Goal: Transaction & Acquisition: Purchase product/service

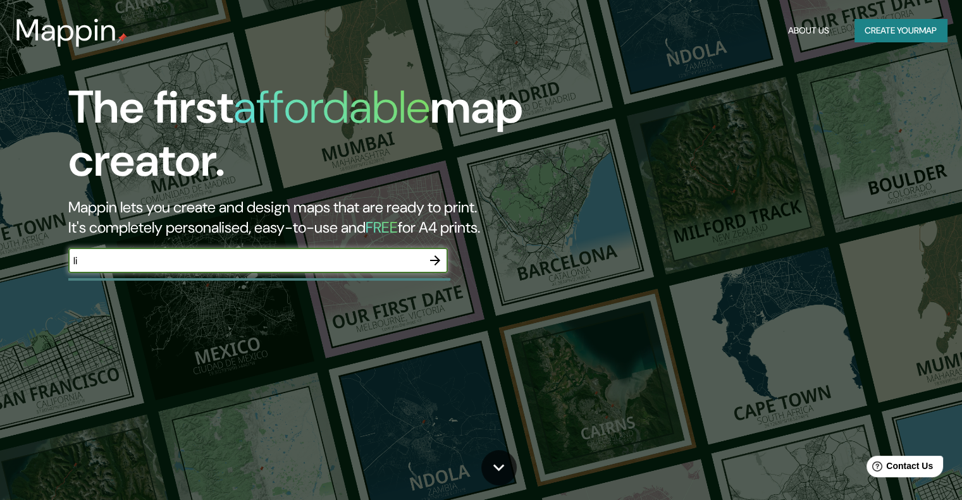
type input "l"
type input "cercado de [GEOGRAPHIC_DATA] , [GEOGRAPHIC_DATA]"
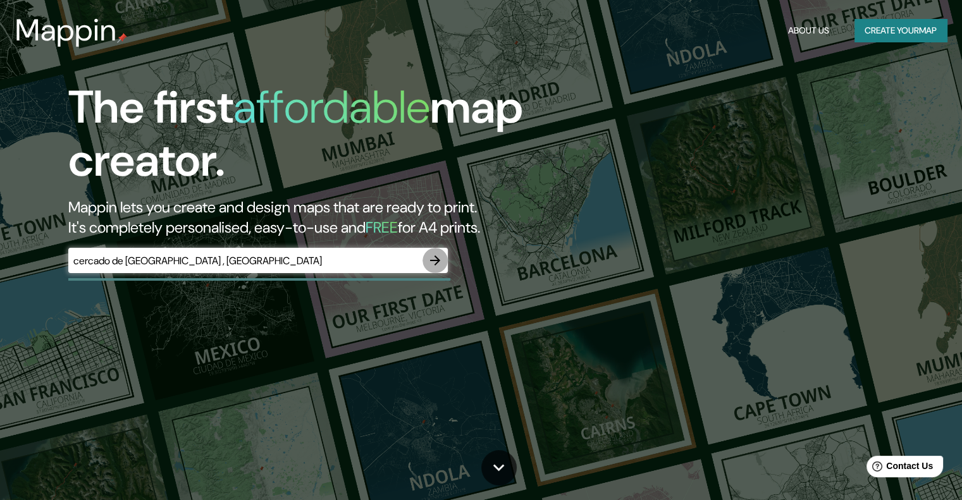
click at [435, 261] on icon "button" at bounding box center [434, 260] width 15 height 15
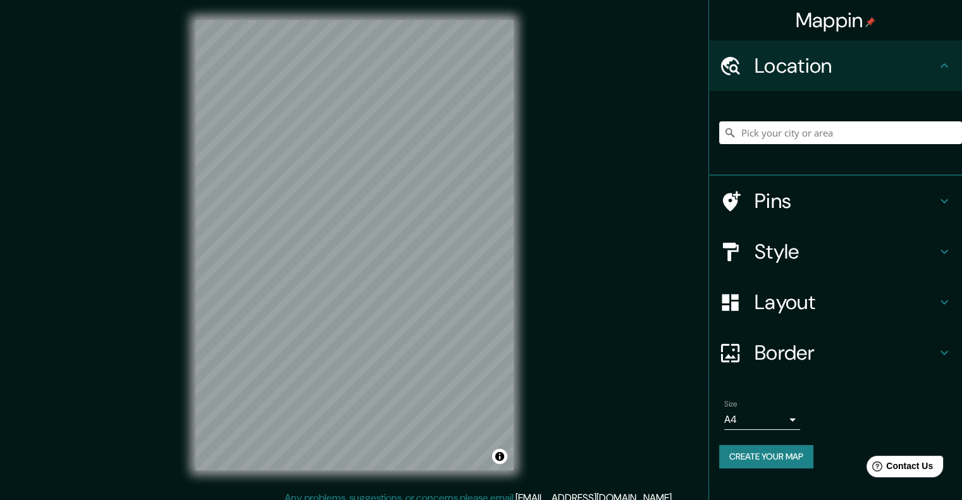
click at [520, 195] on div "© Mapbox © OpenStreetMap Improve this map" at bounding box center [354, 245] width 359 height 491
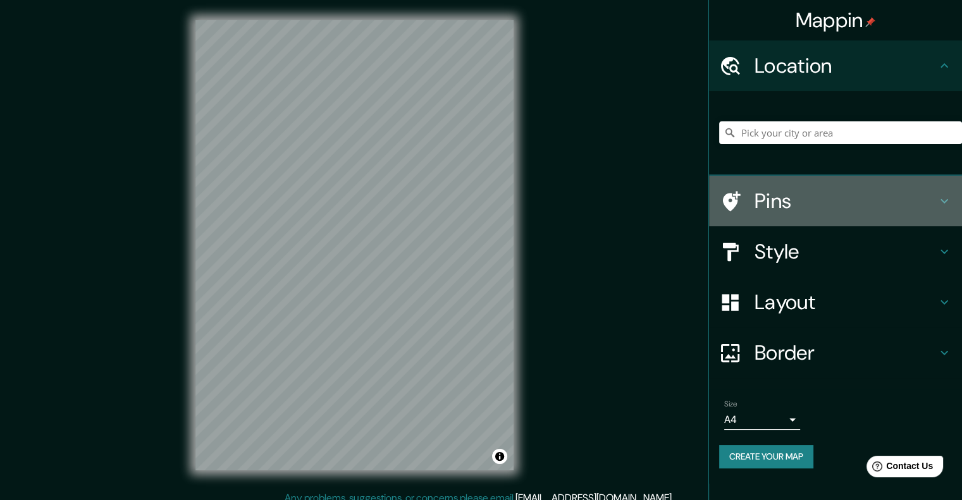
click at [924, 198] on h4 "Pins" at bounding box center [845, 200] width 182 height 25
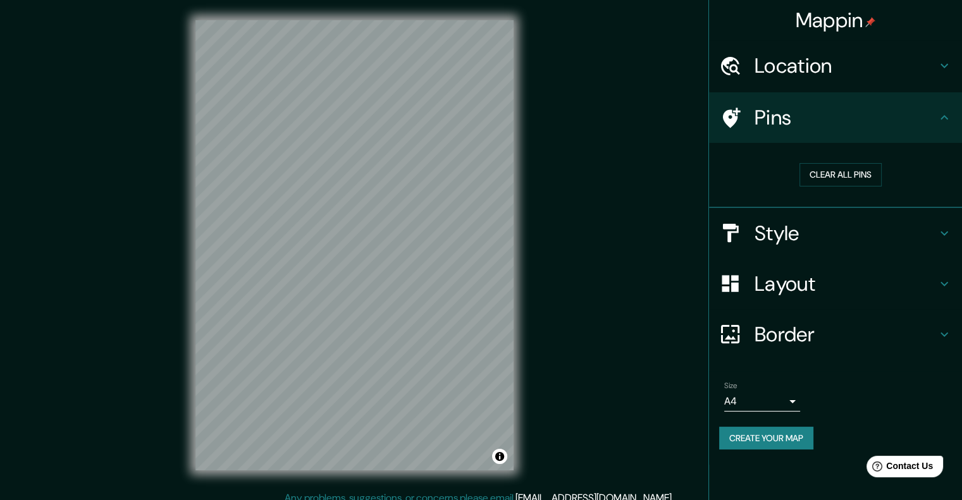
click at [941, 245] on div "Style" at bounding box center [835, 233] width 253 height 51
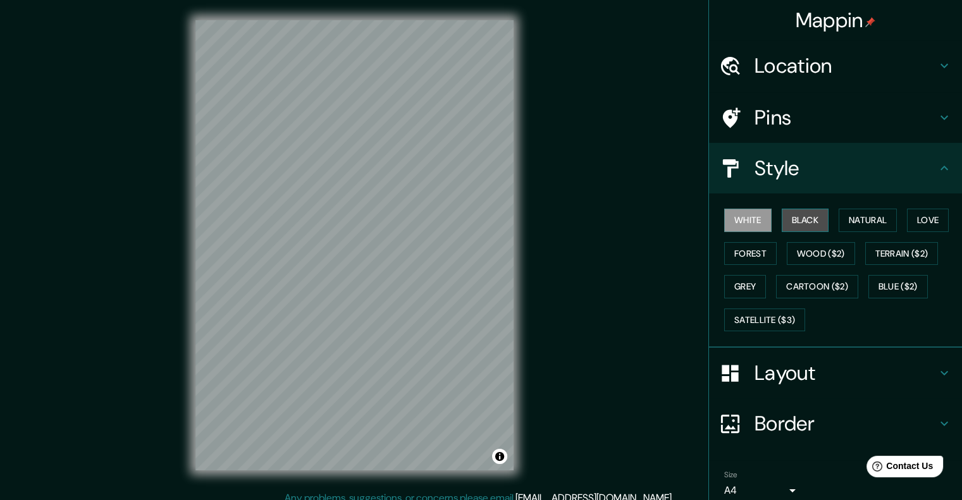
click at [806, 219] on button "Black" at bounding box center [805, 220] width 47 height 23
click at [849, 223] on button "Natural" at bounding box center [867, 220] width 58 height 23
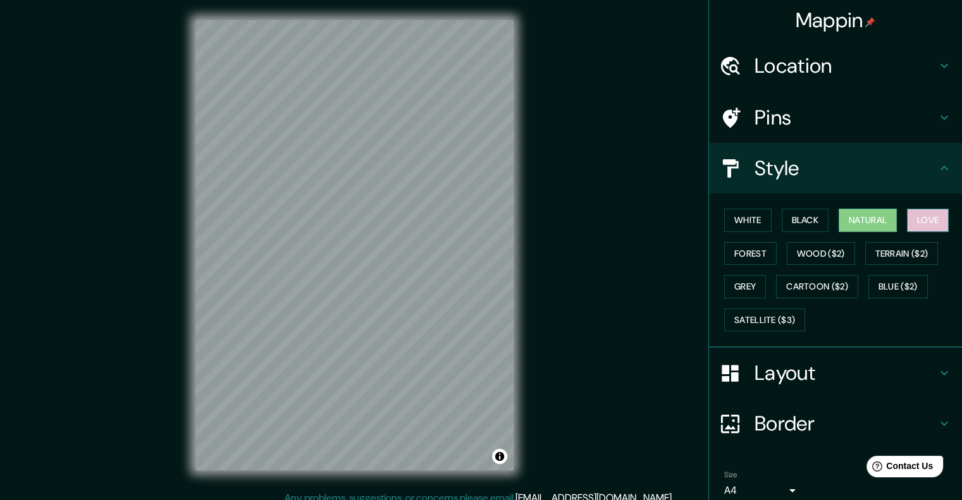
click at [911, 226] on button "Love" at bounding box center [928, 220] width 42 height 23
click at [746, 251] on button "Forest" at bounding box center [750, 253] width 52 height 23
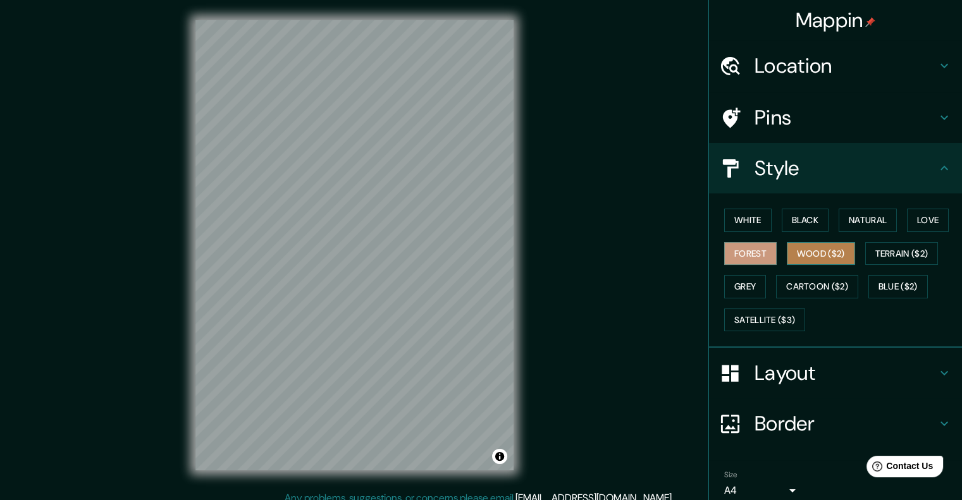
click at [797, 254] on button "Wood ($2)" at bounding box center [821, 253] width 68 height 23
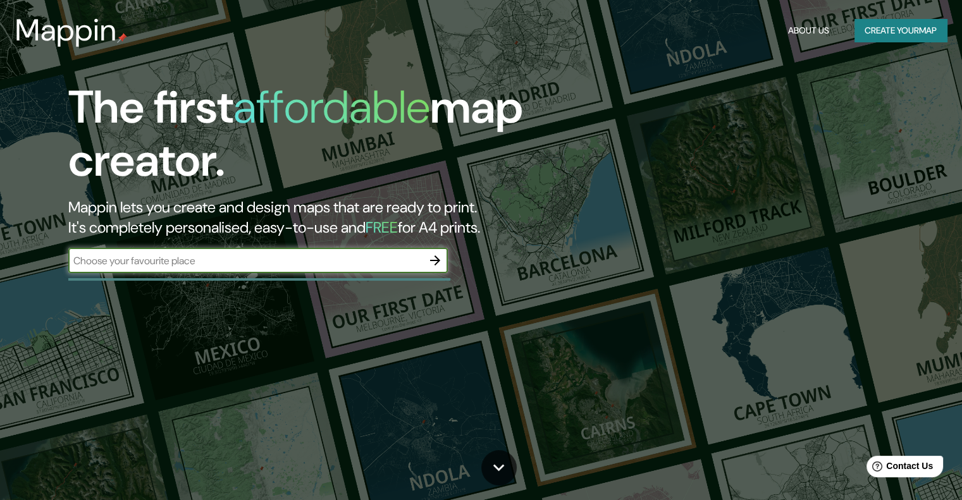
click at [341, 269] on div "​" at bounding box center [257, 260] width 379 height 25
type input "[GEOGRAPHIC_DATA], [GEOGRAPHIC_DATA]"
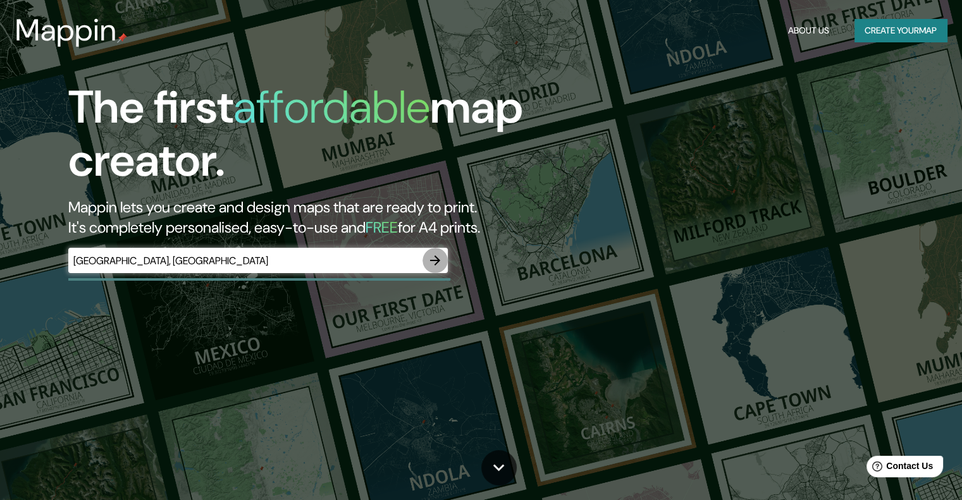
click at [439, 258] on icon "button" at bounding box center [434, 260] width 15 height 15
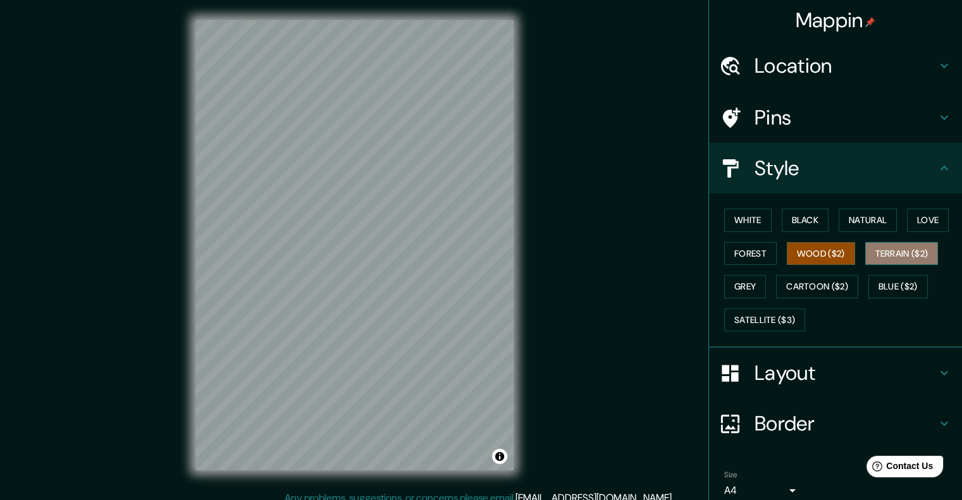
click at [881, 257] on button "Terrain ($2)" at bounding box center [901, 253] width 73 height 23
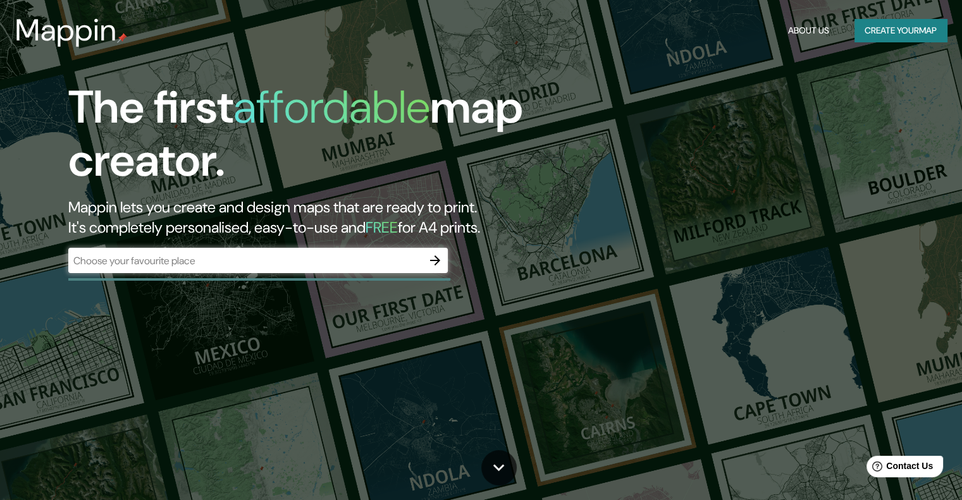
drag, startPoint x: 931, startPoint y: 3, endPoint x: 588, endPoint y: 164, distance: 379.1
click at [588, 164] on div "The first affordable map creator. Mappin lets you create and design maps that a…" at bounding box center [308, 183] width 577 height 205
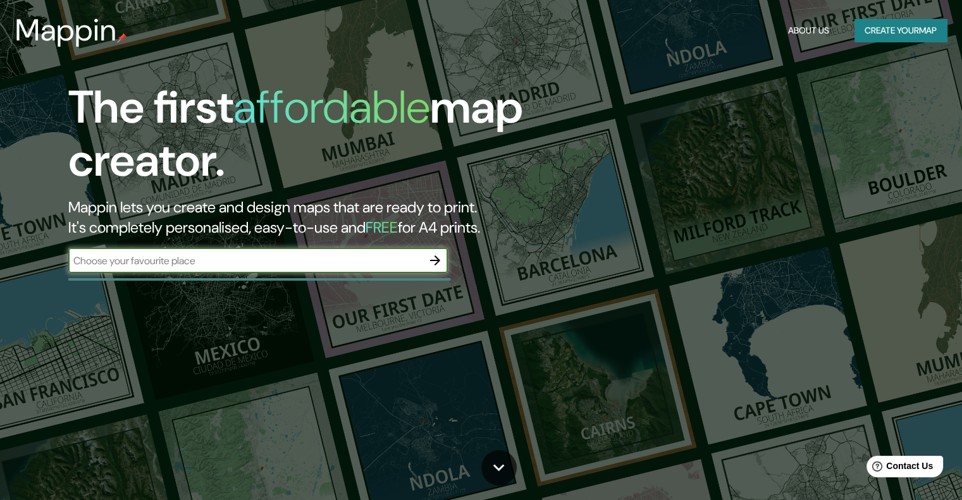
click at [307, 254] on input "text" at bounding box center [245, 261] width 354 height 15
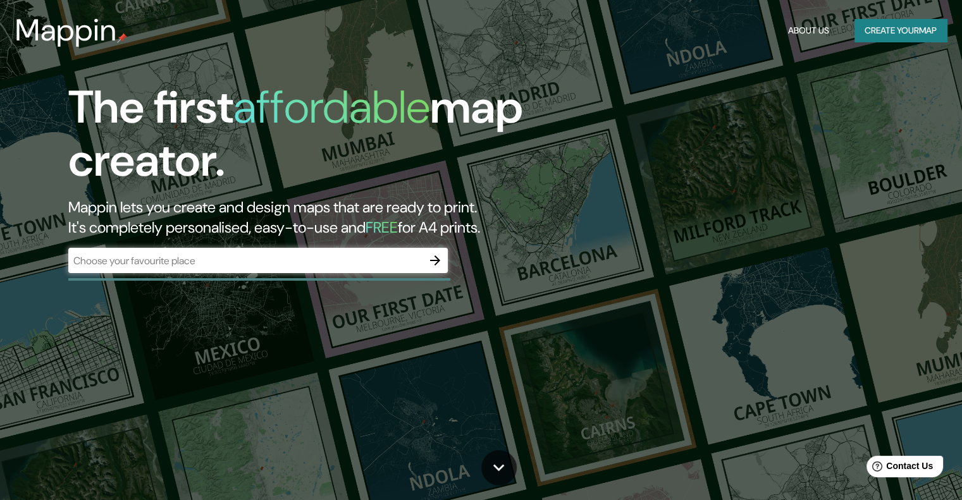
drag, startPoint x: 305, startPoint y: 272, endPoint x: 305, endPoint y: 263, distance: 8.9
click at [305, 266] on div "​" at bounding box center [257, 260] width 379 height 25
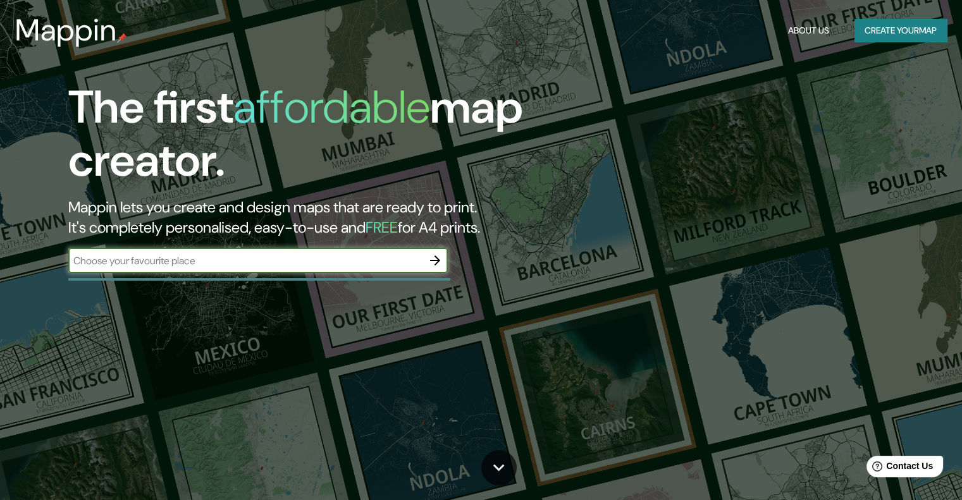
drag, startPoint x: 306, startPoint y: 262, endPoint x: 308, endPoint y: 256, distance: 6.6
click at [306, 260] on input "text" at bounding box center [245, 261] width 354 height 15
type input "[GEOGRAPHIC_DATA]"
click at [442, 254] on icon "button" at bounding box center [434, 260] width 15 height 15
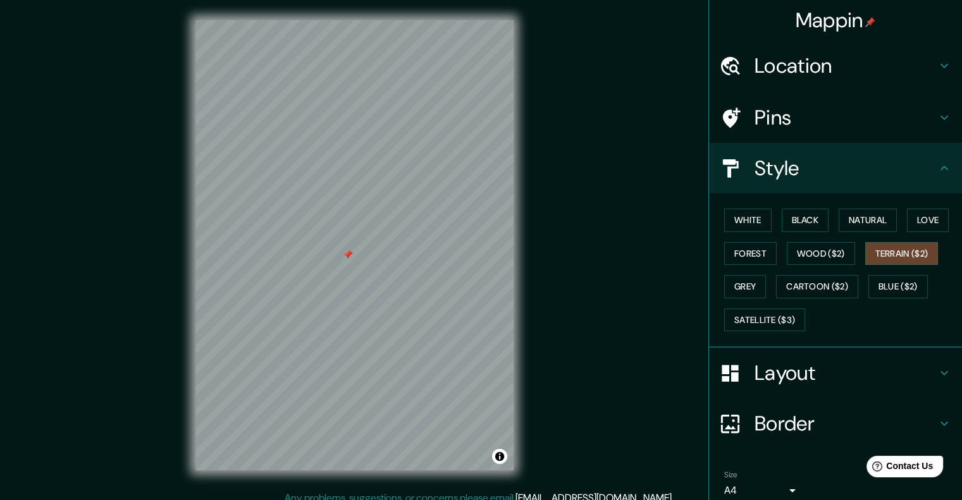
click at [345, 258] on div at bounding box center [348, 255] width 10 height 10
click at [562, 217] on div "Mappin Location Pins Style White Black Natural Love Forest Wood ($2) Terrain ($…" at bounding box center [481, 255] width 962 height 511
click at [798, 283] on button "Cartoon ($2)" at bounding box center [817, 286] width 82 height 23
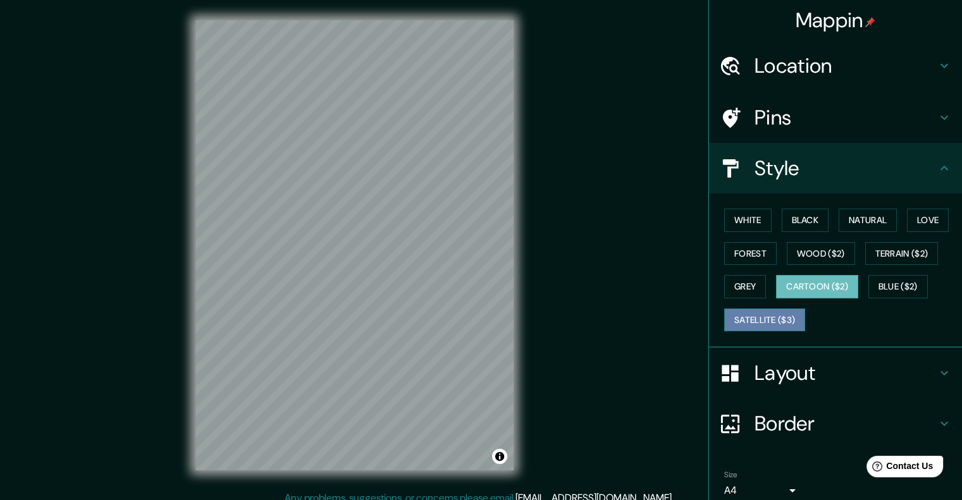
click at [749, 318] on button "Satellite ($3)" at bounding box center [764, 320] width 81 height 23
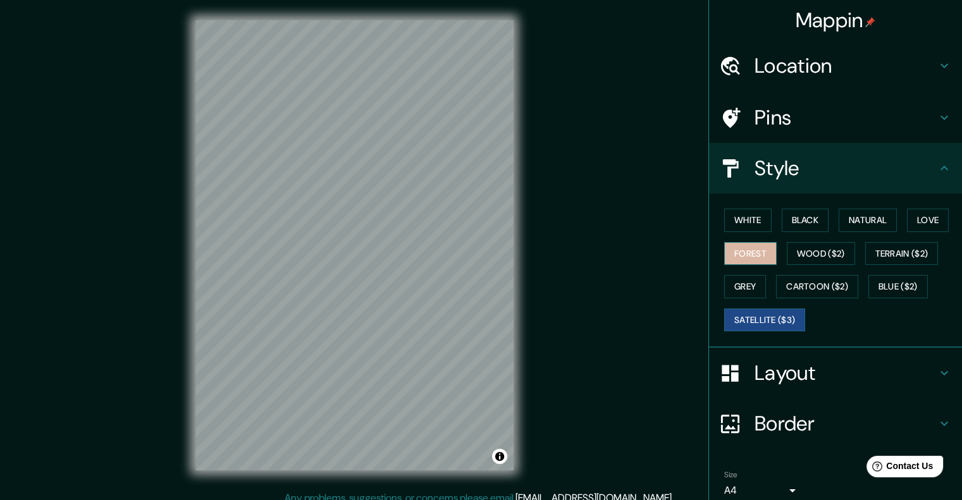
click at [763, 250] on button "Forest" at bounding box center [750, 253] width 52 height 23
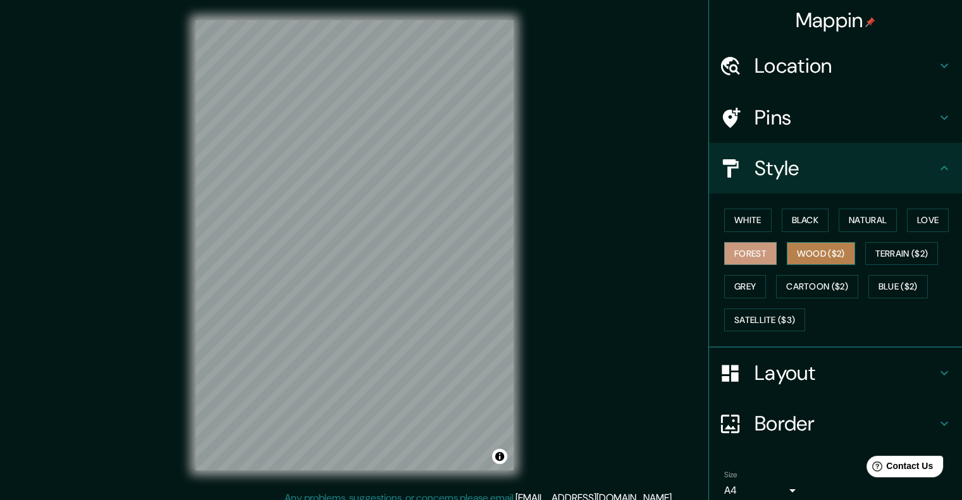
click at [806, 253] on button "Wood ($2)" at bounding box center [821, 253] width 68 height 23
click at [470, 500] on html "Mappin Location Pins Style White Black Natural Love Forest Wood ($2) Terrain ($…" at bounding box center [481, 250] width 962 height 500
click at [329, 14] on div "© Mapbox © OpenStreetMap Improve this map" at bounding box center [354, 245] width 359 height 491
click at [185, 214] on div "© Mapbox © OpenStreetMap Improve this map" at bounding box center [354, 245] width 359 height 491
click at [641, 41] on div "Mappin Location Pins Style White Black Natural Love Forest Wood ($2) Terrain ($…" at bounding box center [481, 255] width 962 height 511
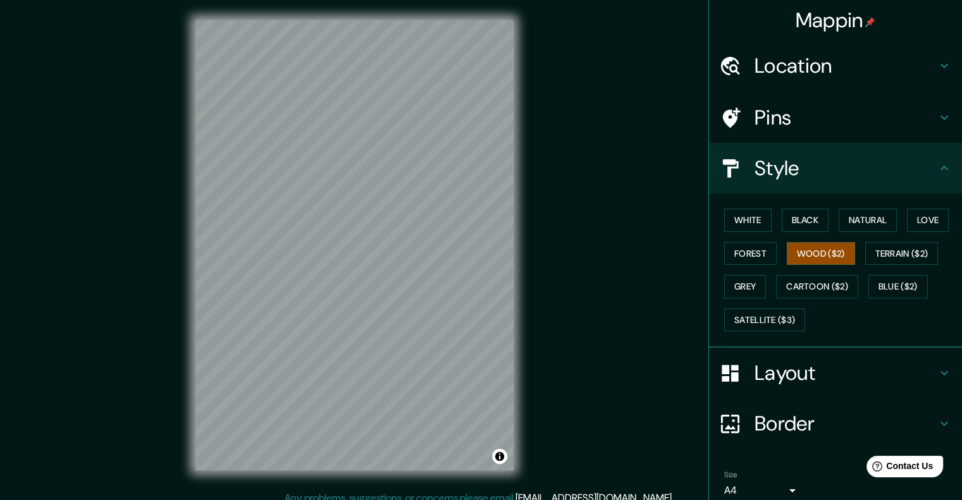
click at [520, 214] on div "© Mapbox © OpenStreetMap Improve this map" at bounding box center [354, 245] width 359 height 491
click at [885, 255] on button "Terrain ($2)" at bounding box center [901, 253] width 73 height 23
click at [912, 225] on button "Love" at bounding box center [928, 220] width 42 height 23
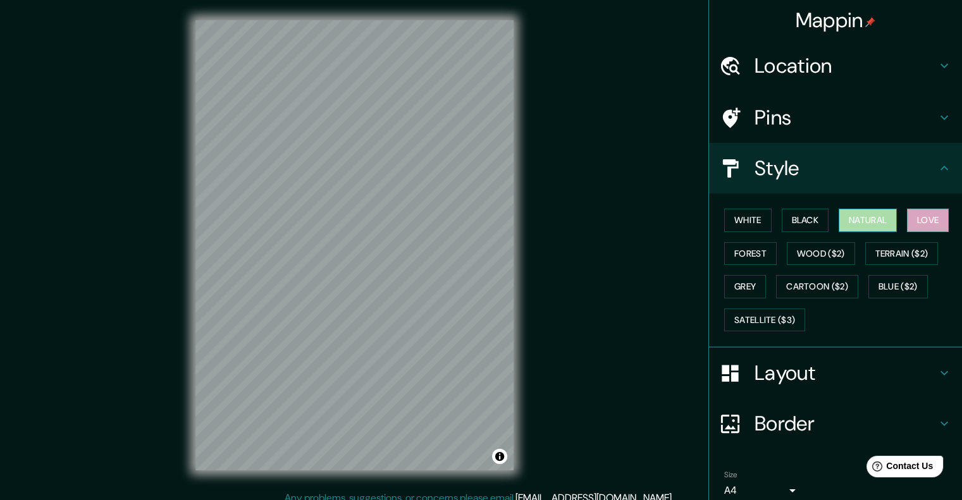
click at [850, 219] on button "Natural" at bounding box center [867, 220] width 58 height 23
click at [423, 365] on div at bounding box center [420, 363] width 10 height 10
drag, startPoint x: 423, startPoint y: 364, endPoint x: 429, endPoint y: 343, distance: 22.2
click at [429, 355] on div at bounding box center [428, 360] width 10 height 10
click at [787, 217] on button "Black" at bounding box center [805, 220] width 47 height 23
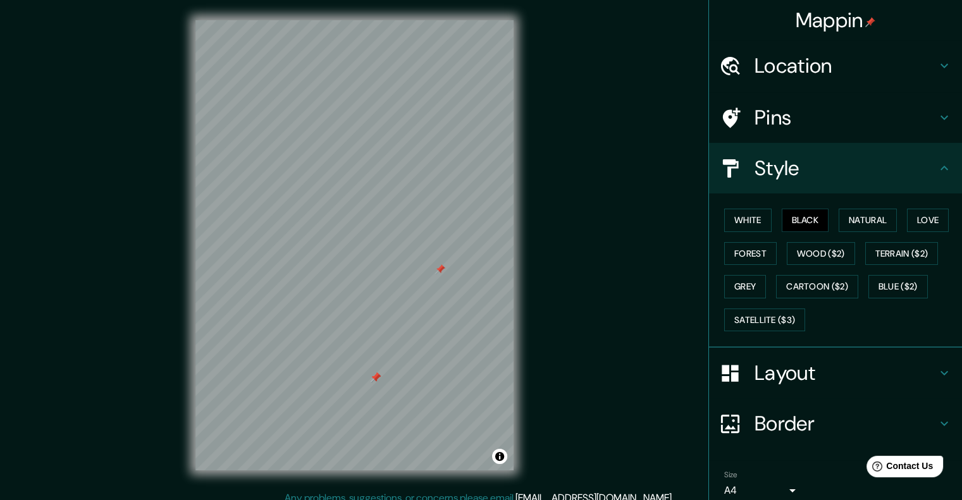
click at [439, 269] on div at bounding box center [440, 269] width 10 height 10
click at [859, 373] on h4 "Layout" at bounding box center [845, 372] width 182 height 25
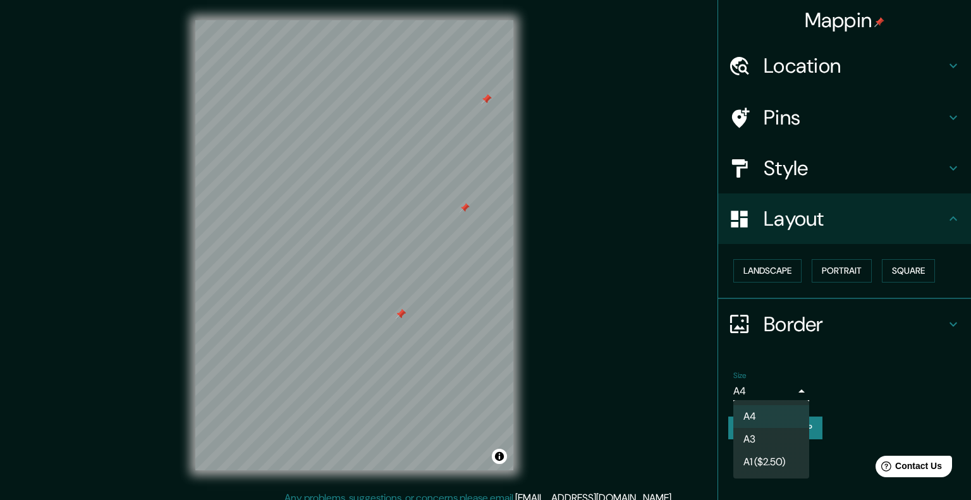
click at [783, 389] on body "Mappin Location Pins Style Layout Landscape Portrait Square Border Choose a bor…" at bounding box center [485, 250] width 971 height 500
click at [771, 436] on li "A3" at bounding box center [772, 439] width 76 height 23
type input "a4"
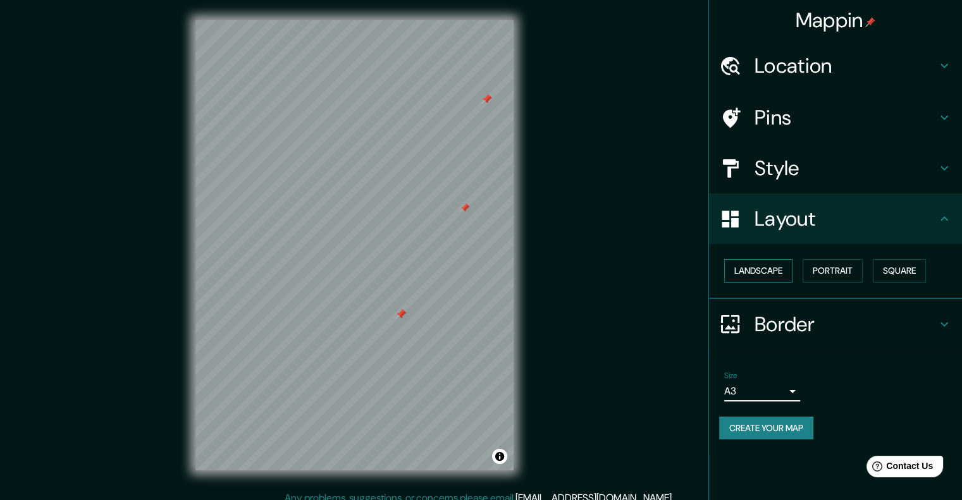
click at [775, 265] on button "Landscape" at bounding box center [758, 270] width 68 height 23
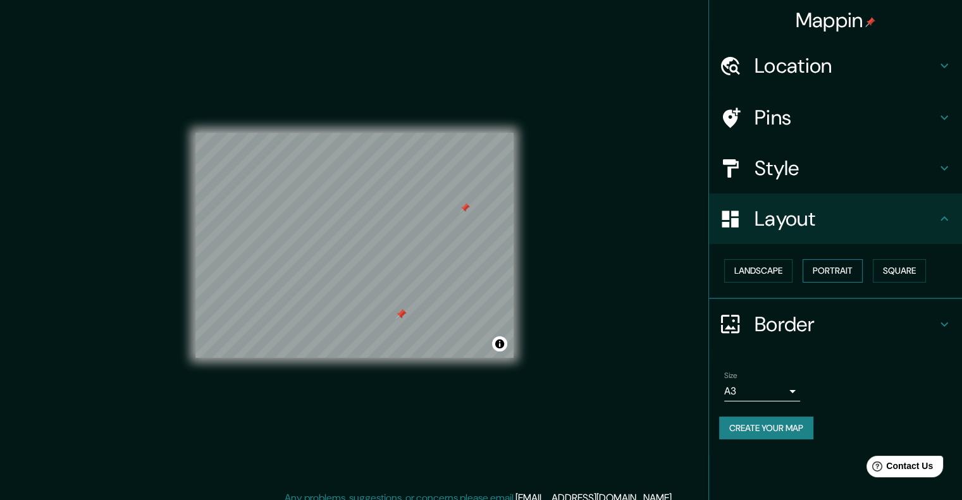
click at [852, 266] on button "Portrait" at bounding box center [832, 270] width 60 height 23
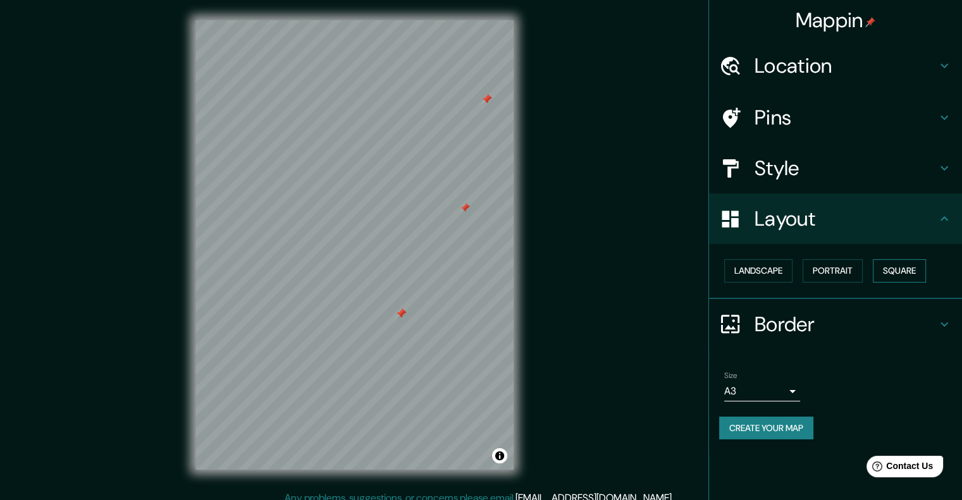
click at [921, 269] on button "Square" at bounding box center [899, 270] width 53 height 23
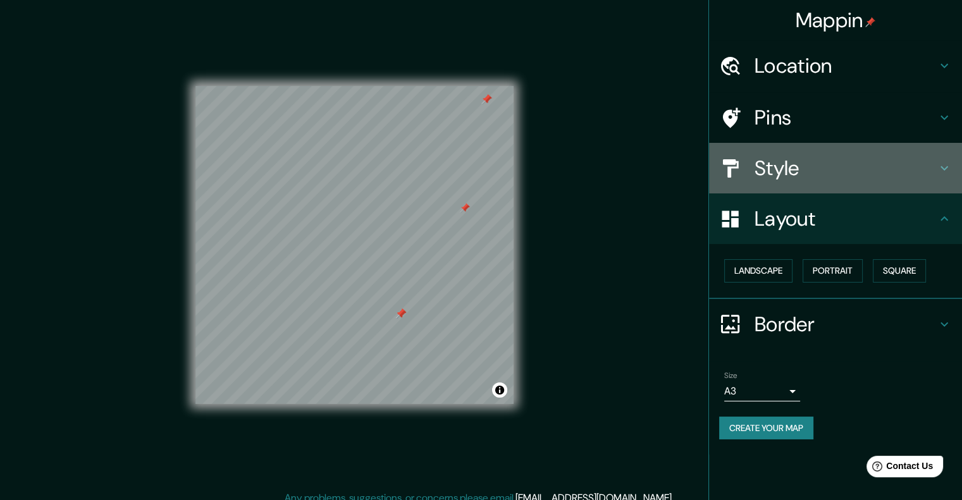
click at [928, 175] on h4 "Style" at bounding box center [845, 168] width 182 height 25
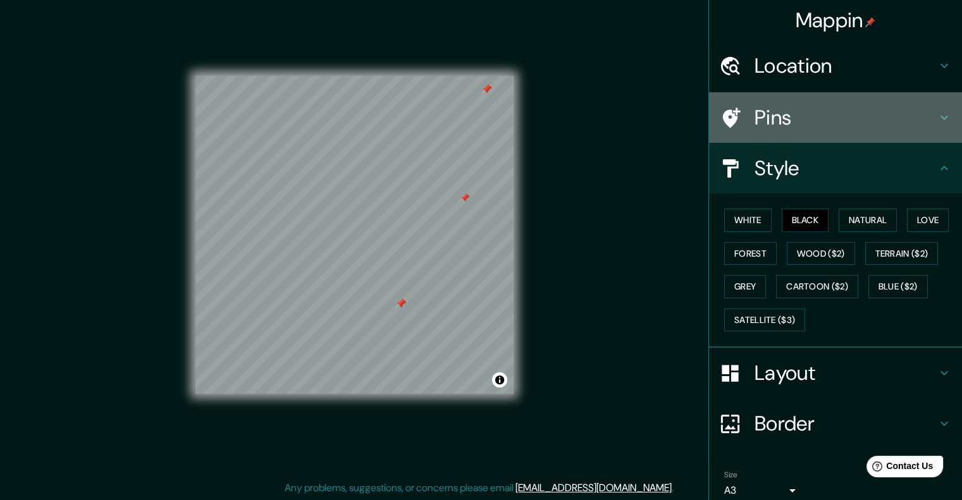
click at [800, 128] on h4 "Pins" at bounding box center [845, 117] width 182 height 25
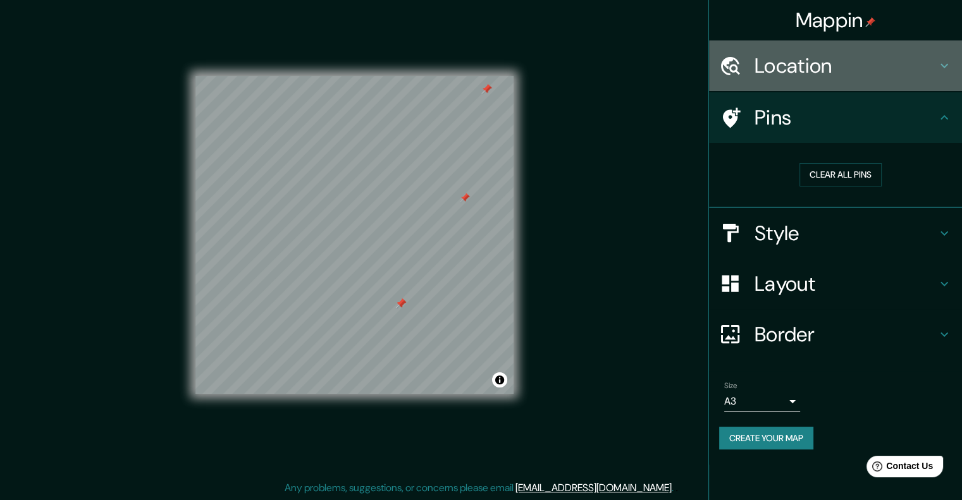
click at [930, 61] on h4 "Location" at bounding box center [845, 65] width 182 height 25
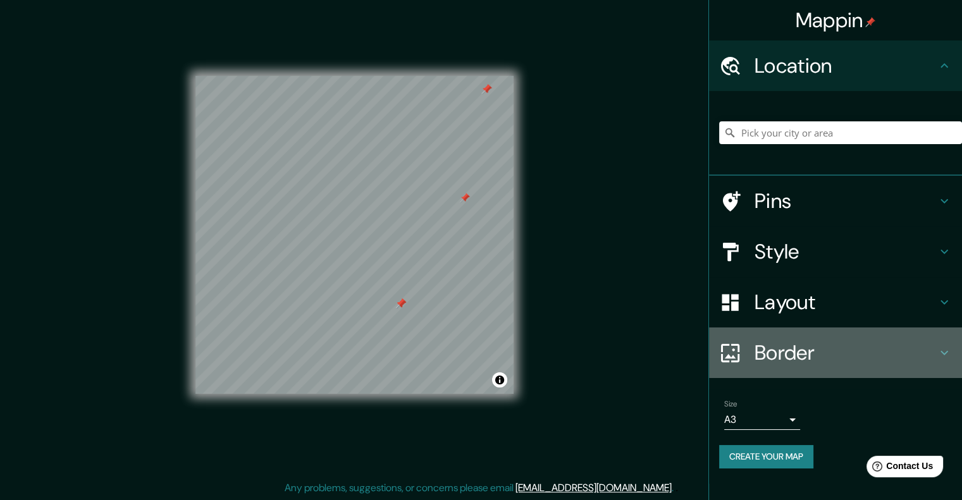
click at [789, 350] on h4 "Border" at bounding box center [845, 352] width 182 height 25
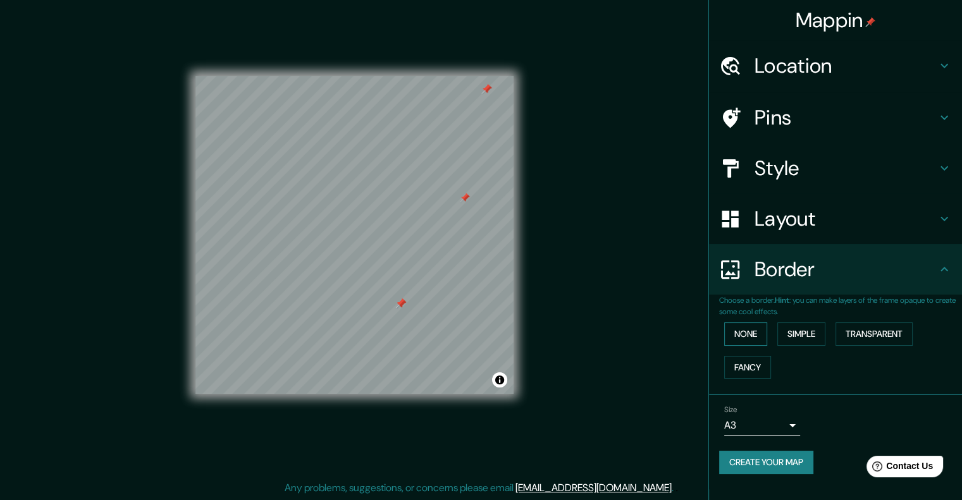
click at [762, 336] on button "None" at bounding box center [745, 333] width 43 height 23
click at [794, 333] on button "Simple" at bounding box center [801, 333] width 48 height 23
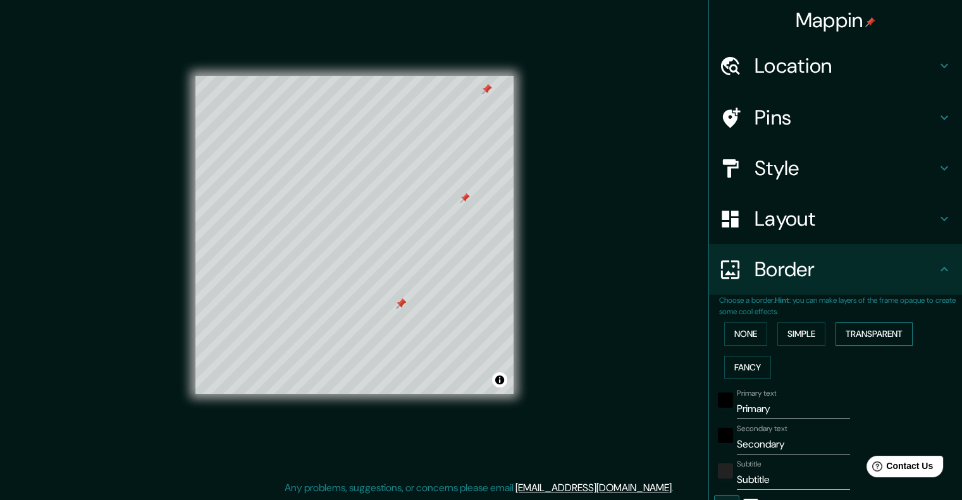
click at [880, 327] on button "Transparent" at bounding box center [873, 333] width 77 height 23
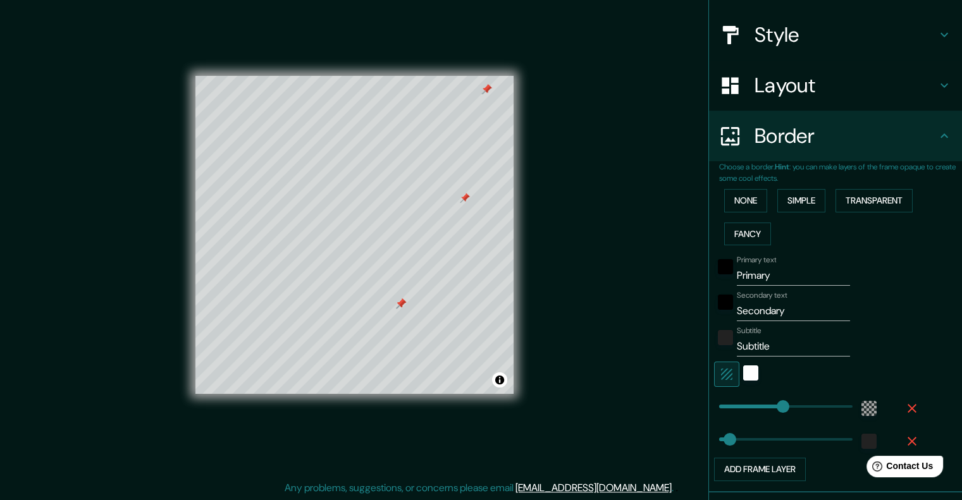
scroll to position [190, 0]
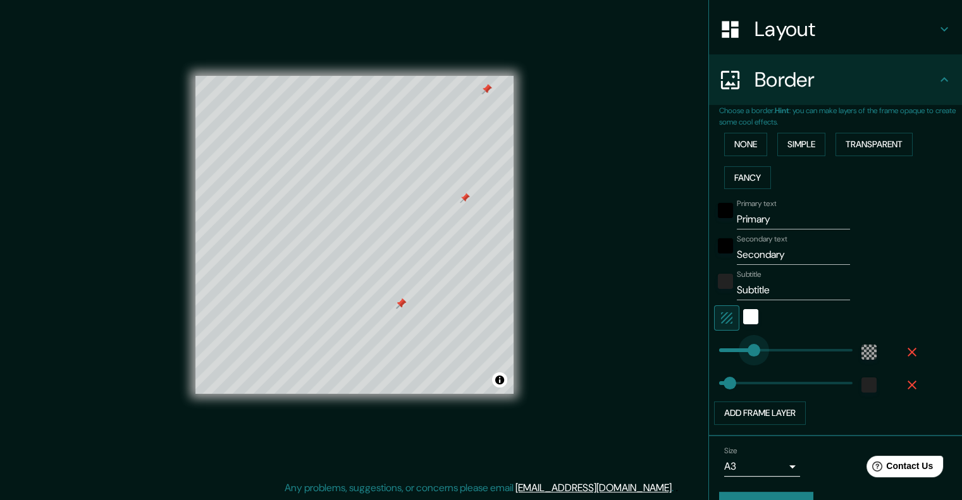
type input "113"
drag, startPoint x: 768, startPoint y: 345, endPoint x: 739, endPoint y: 352, distance: 30.1
click at [743, 316] on div "white" at bounding box center [750, 316] width 15 height 15
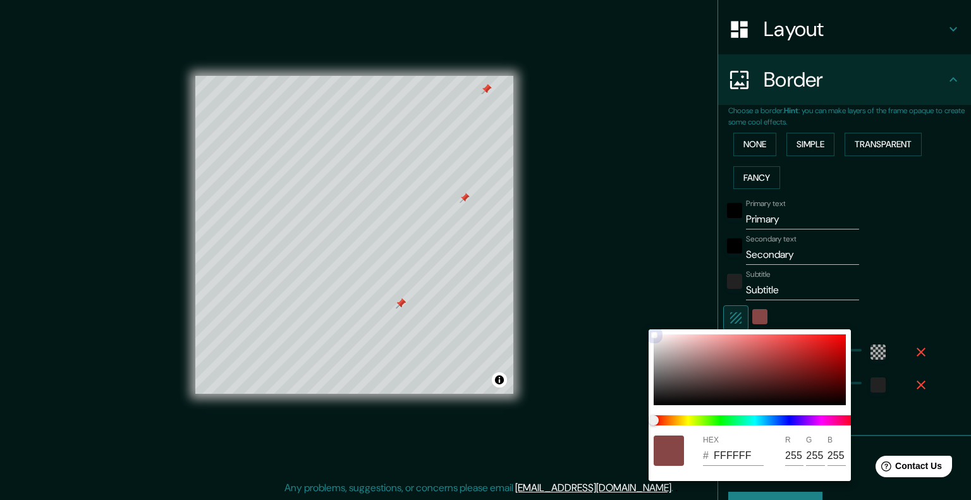
type input "40"
type input "994141"
type input "153"
type input "65"
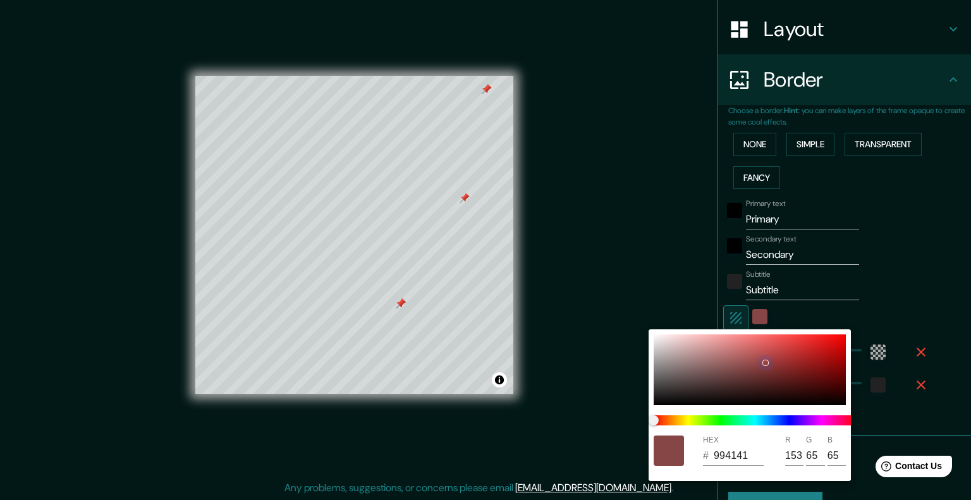
type input "40"
type input "A33D3D"
type input "163"
type input "61"
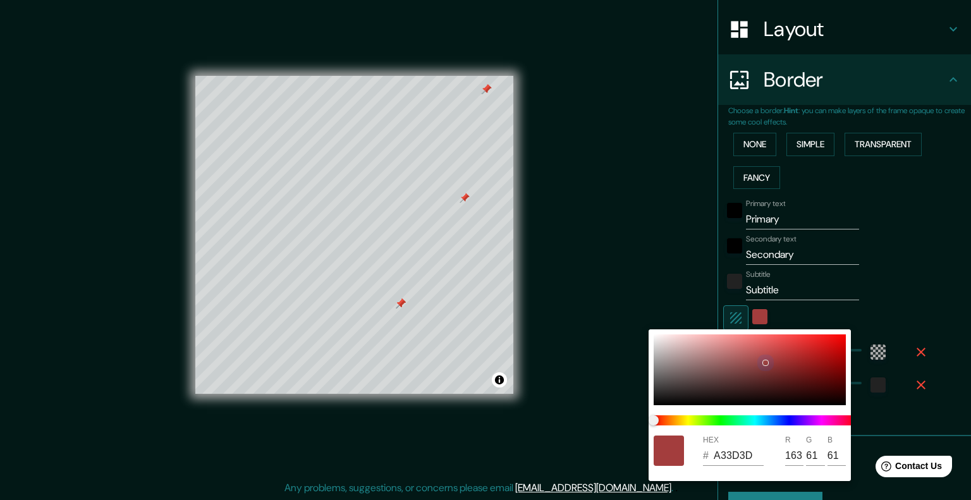
type input "40"
type input "AA3838"
type input "170"
type input "56"
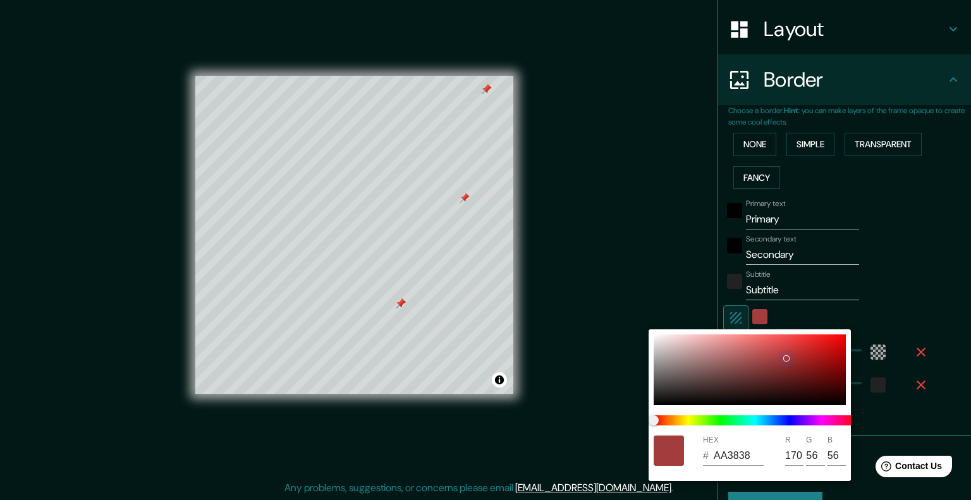
type input "40"
type input "AC3535"
type input "172"
type input "53"
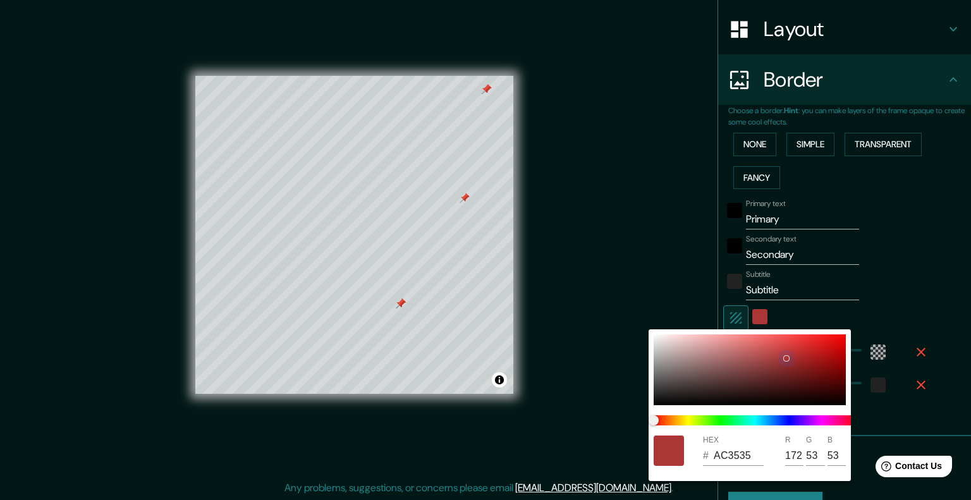
type input "40"
type input "B03131"
type input "176"
type input "49"
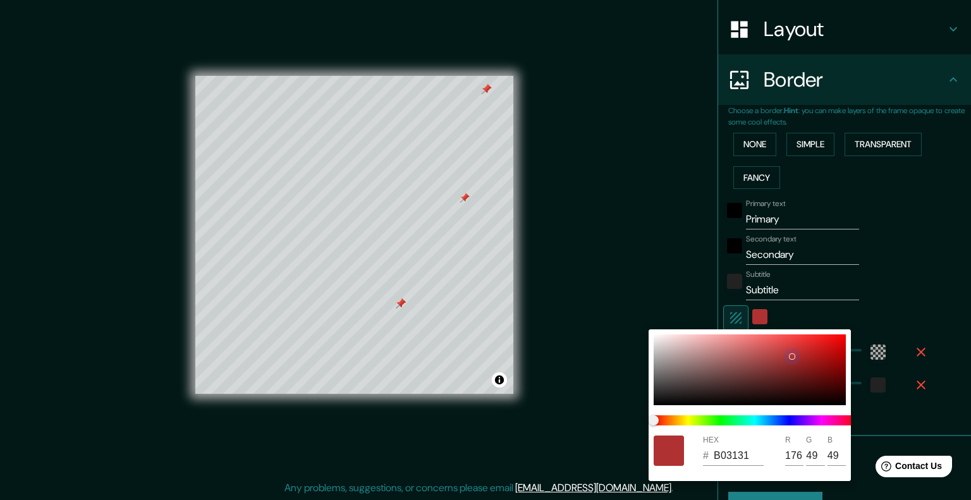
type input "40"
type input "9E2C2C"
type input "158"
type input "44"
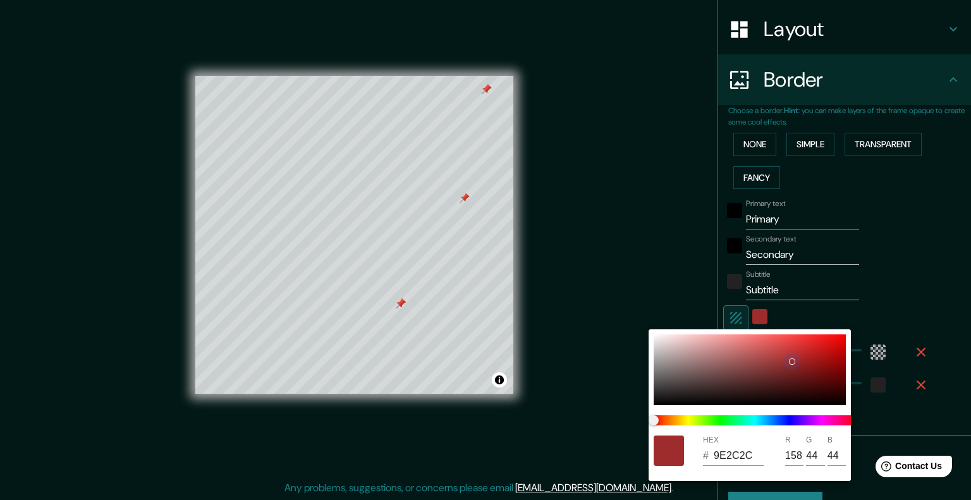
type input "40"
type input "9C2C2C"
type input "156"
type input "40"
type input "972A2A"
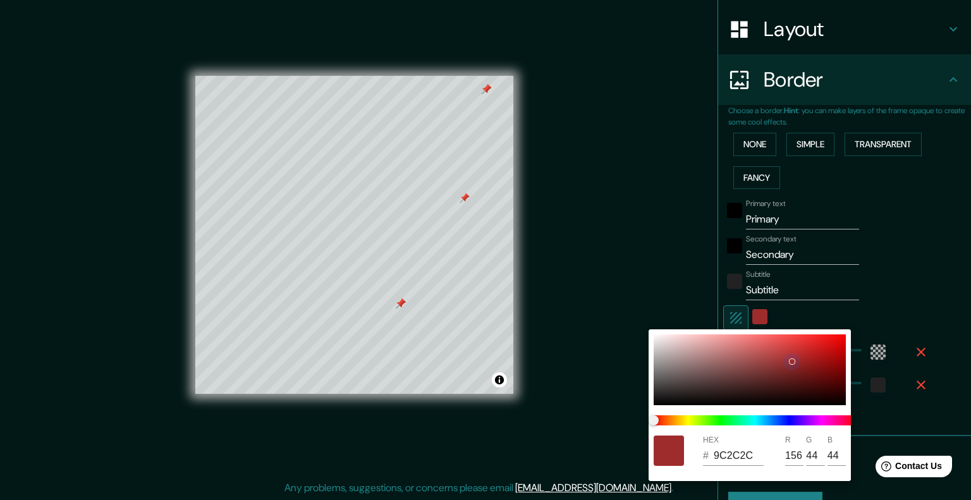
type input "151"
type input "42"
type input "40"
type input "802424"
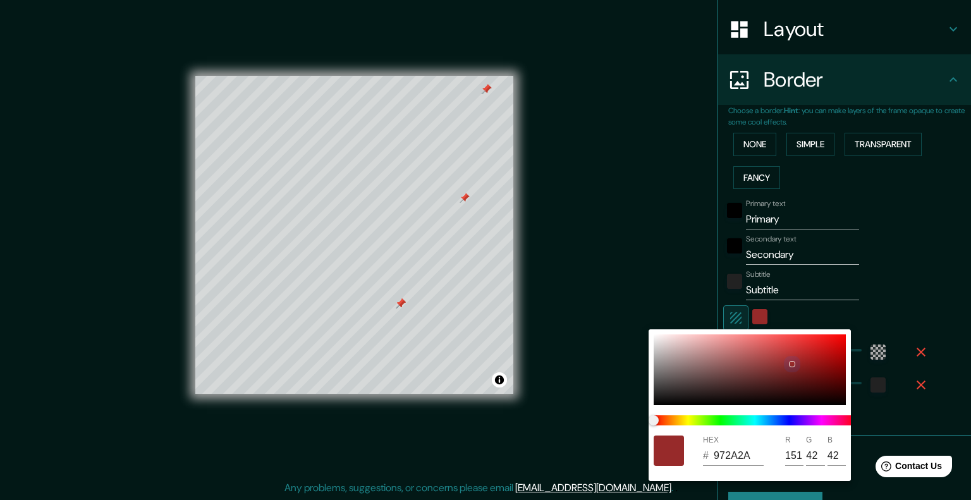
type input "128"
type input "36"
type input "40"
type input "722020"
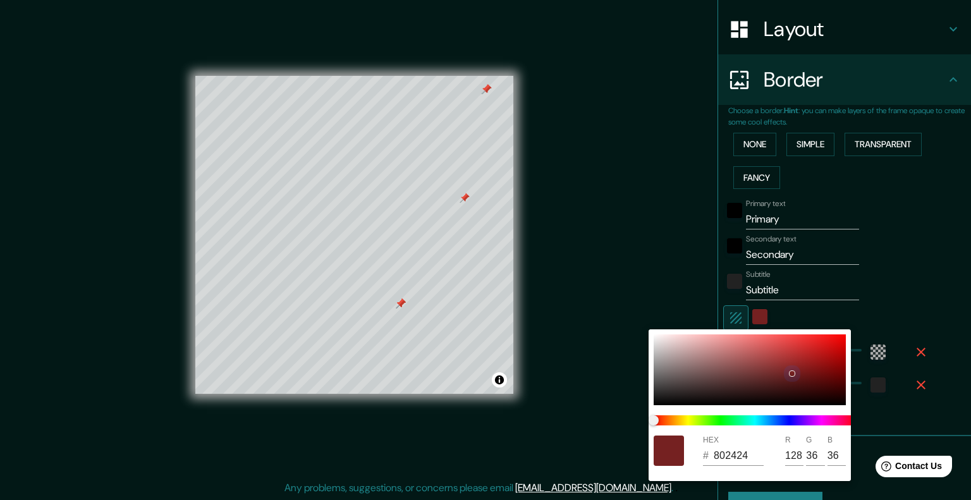
type input "114"
type input "32"
type input "40"
type input "6C1E1E"
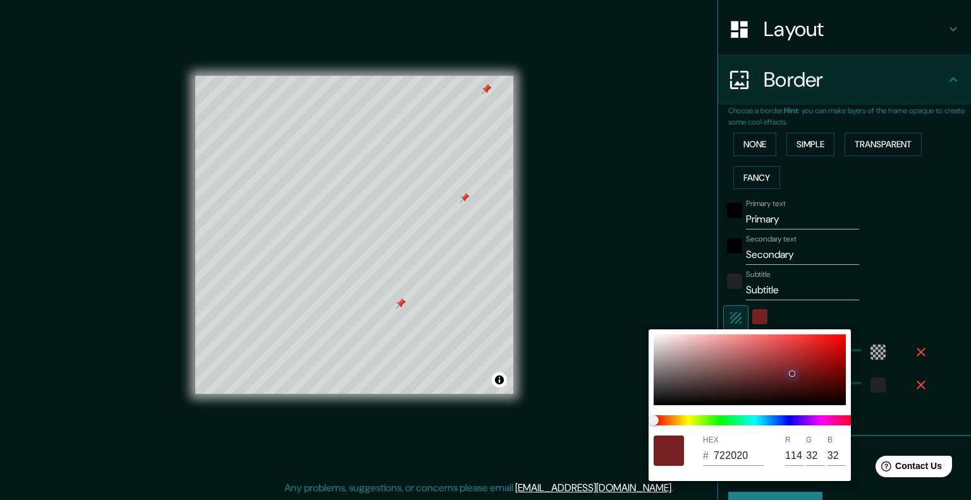
type input "108"
type input "30"
type input "40"
type input "691E1E"
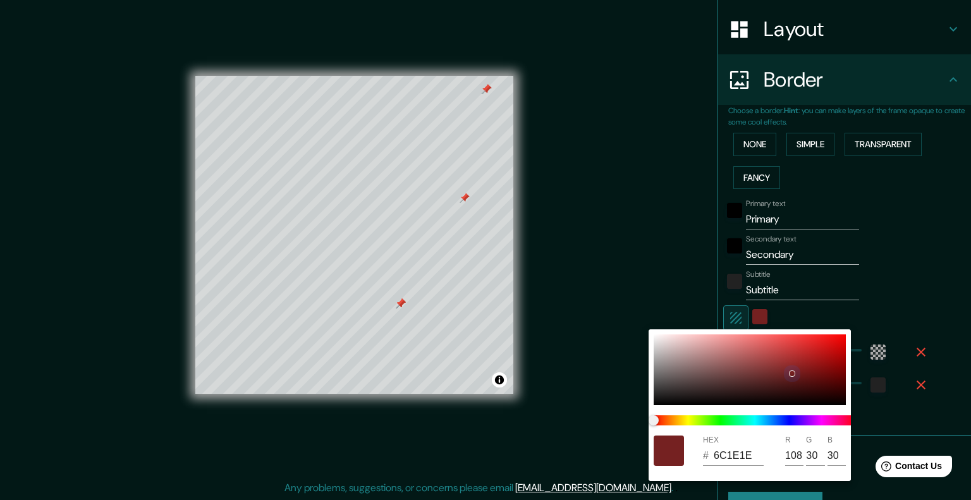
type input "105"
type input "40"
type input "671D1D"
type input "103"
type input "29"
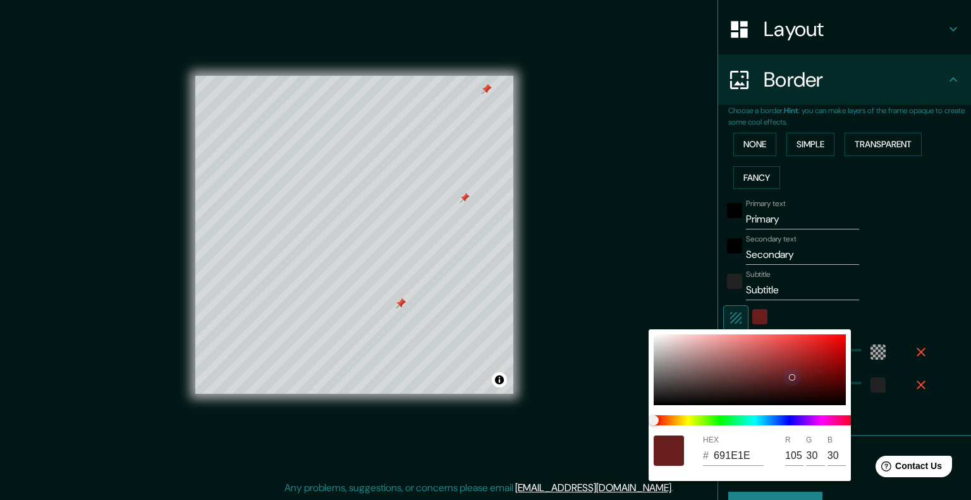
type input "29"
type input "40"
type input "621C1C"
type input "98"
type input "28"
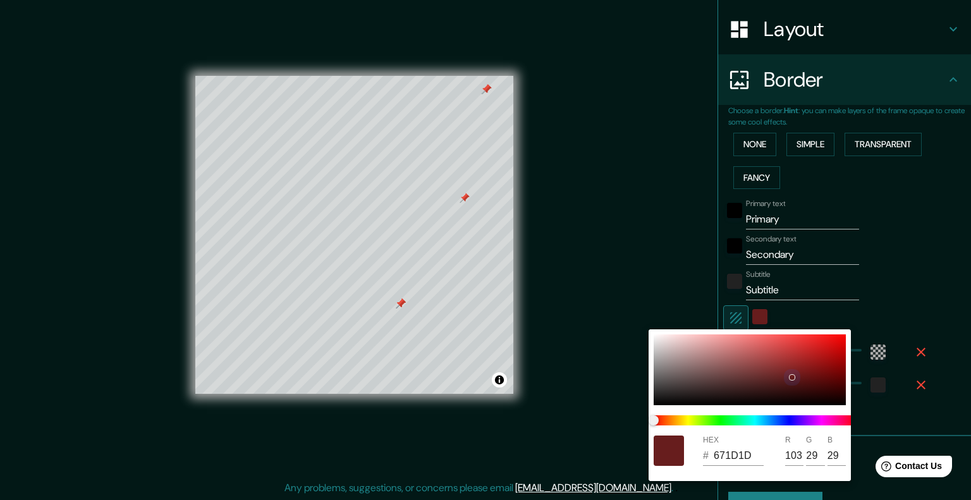
type input "28"
type input "40"
type input "601B1B"
type input "96"
type input "27"
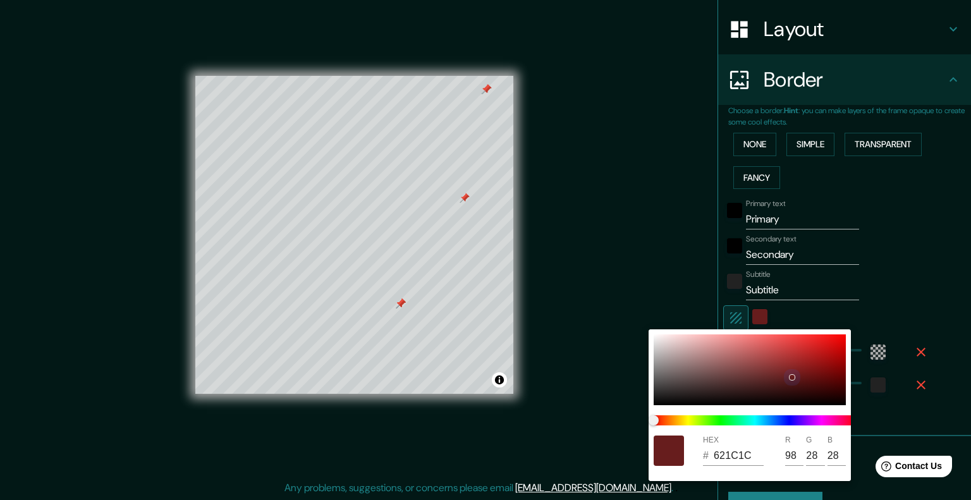
type input "27"
type input "40"
type input "571818"
type input "87"
type input "24"
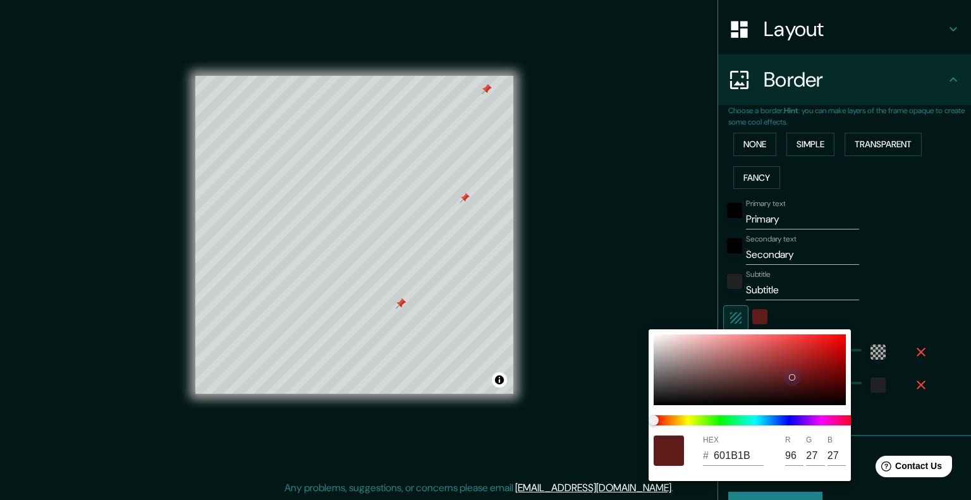
type input "24"
type input "40"
type input "521717"
type input "82"
type input "23"
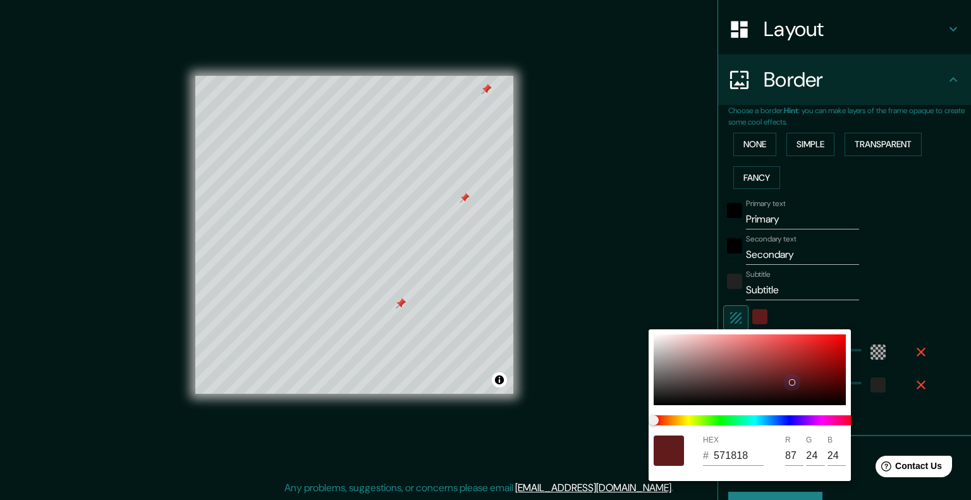
type input "23"
type input "40"
type input "4E1616"
type input "78"
type input "22"
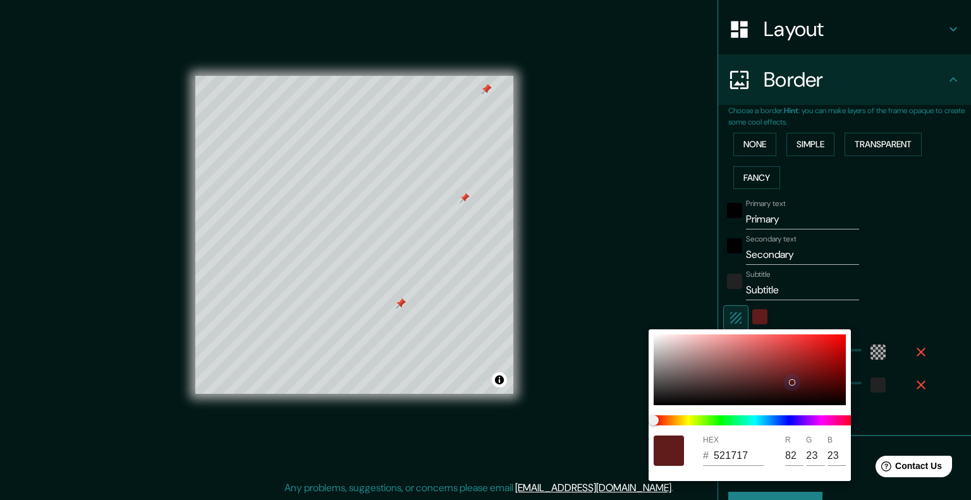
type input "22"
type input "40"
type input "B33E3E"
type input "179"
type input "62"
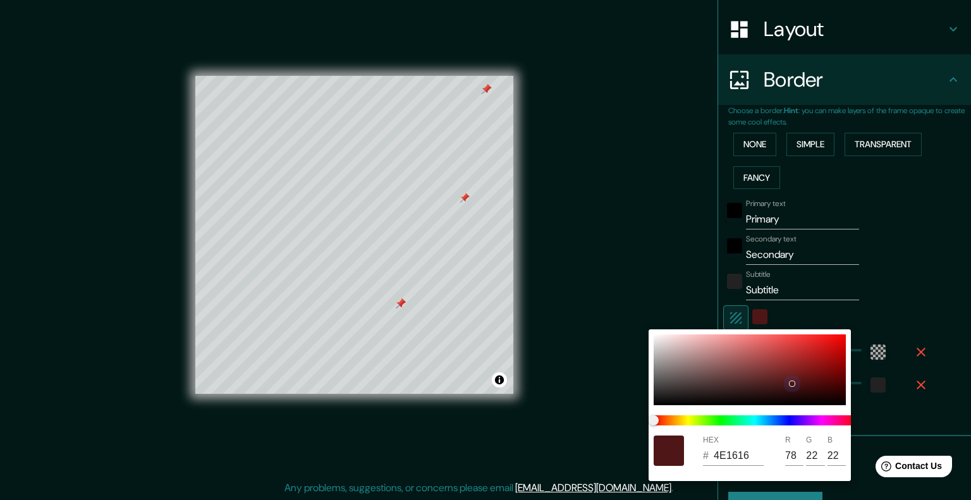
type input "62"
type input "40"
type input "C34545"
type input "195"
type input "69"
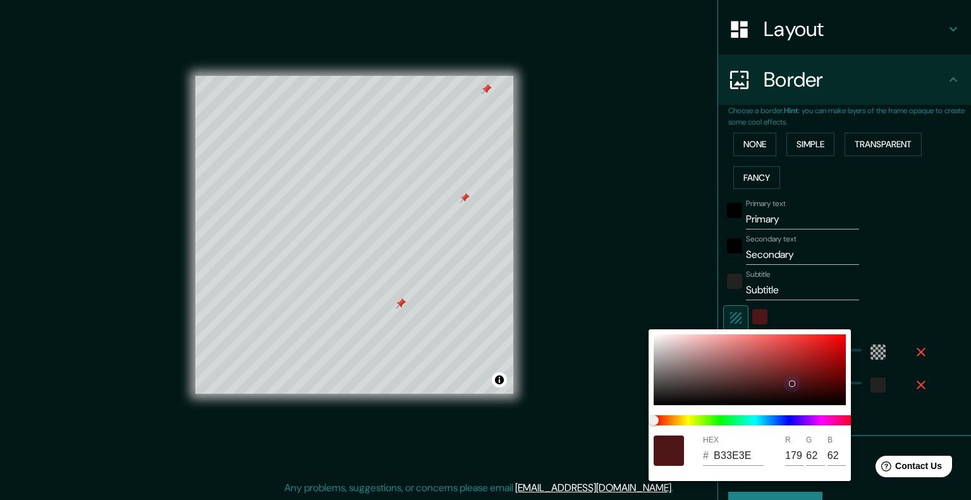
type input "69"
type input "40"
type input "C54646"
type input "197"
type input "70"
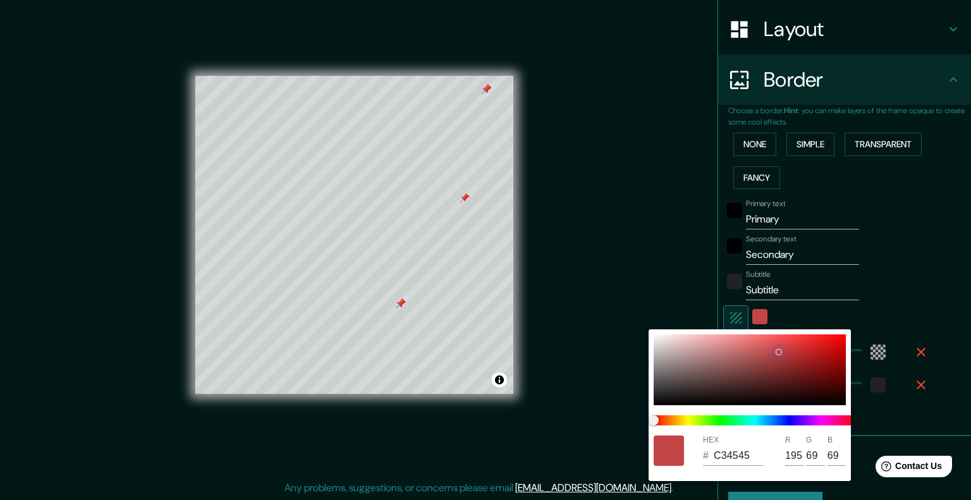
type input "70"
type input "40"
type input "CA4A4A"
type input "202"
type input "74"
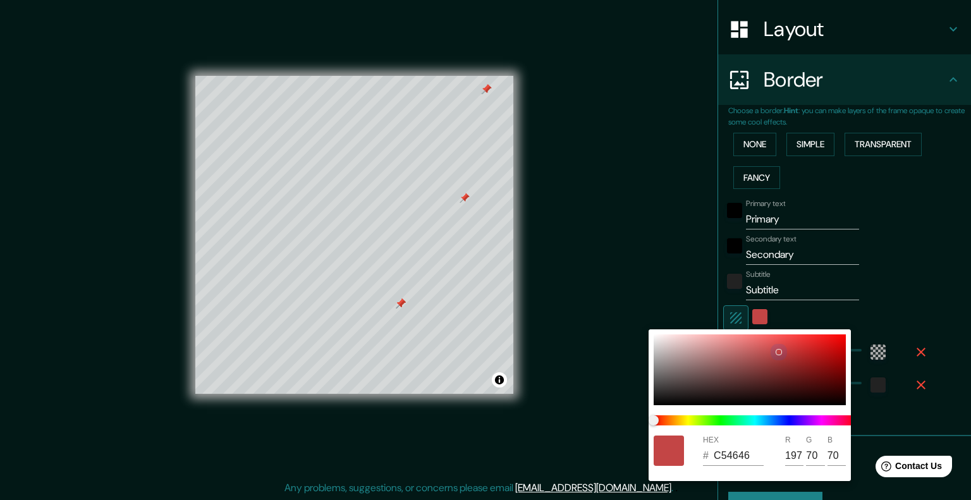
type input "74"
type input "40"
type input "CE5050"
type input "206"
type input "80"
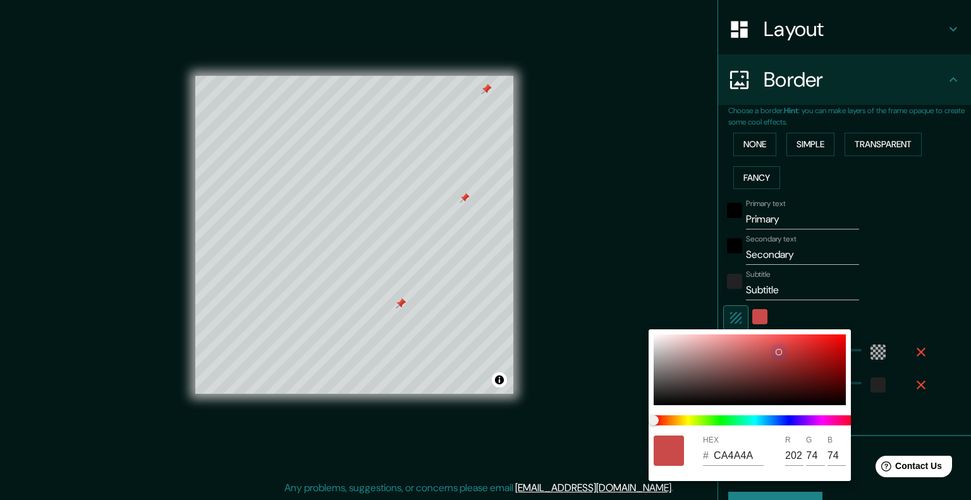
type input "80"
type input "40"
type input "CE5252"
type input "82"
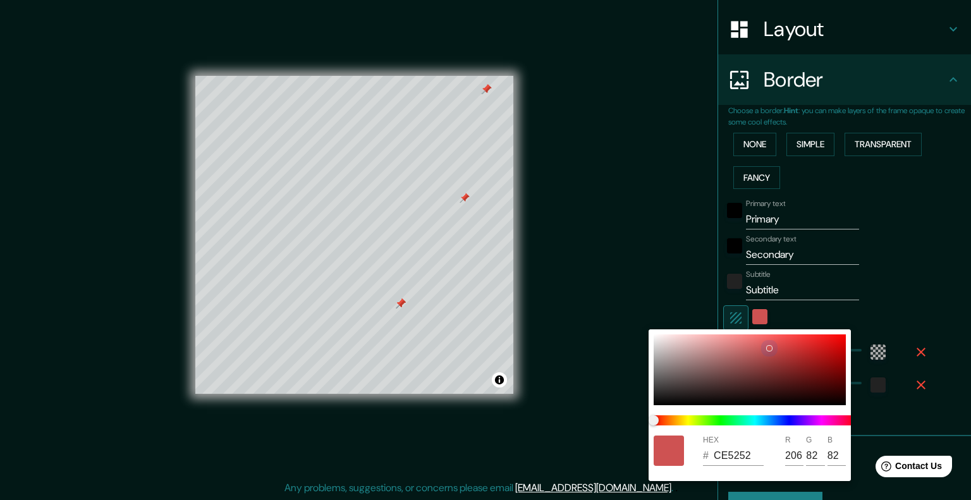
type input "40"
type input "CE5454"
type input "84"
type input "40"
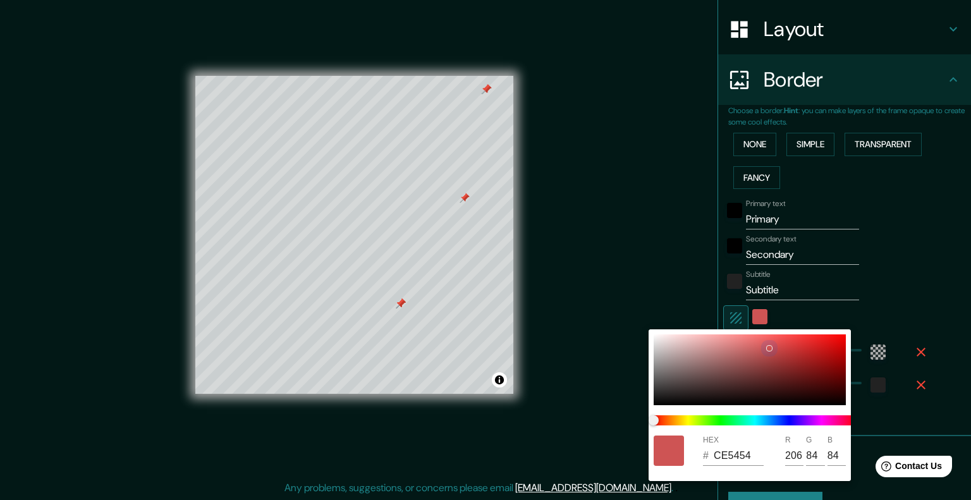
type input "CE5656"
type input "86"
type input "40"
type input "CE5D5D"
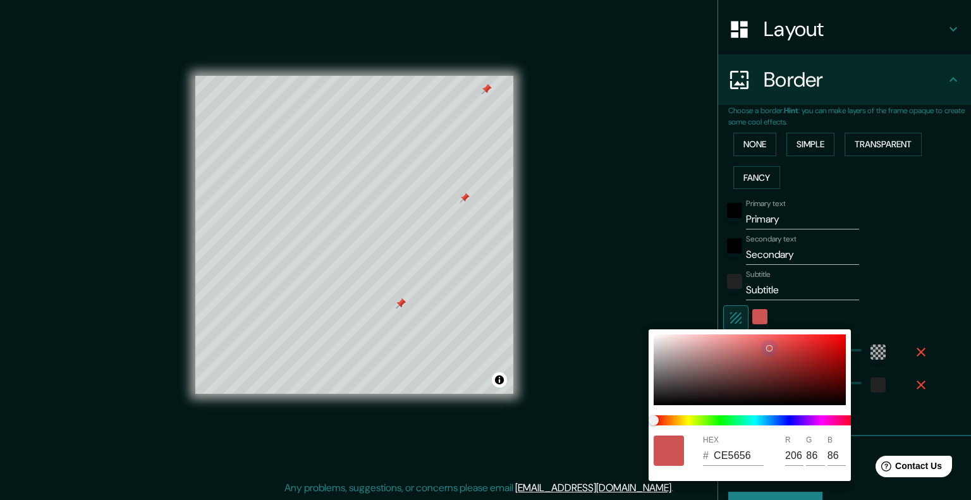
type input "93"
type input "40"
type input "CE6161"
type input "97"
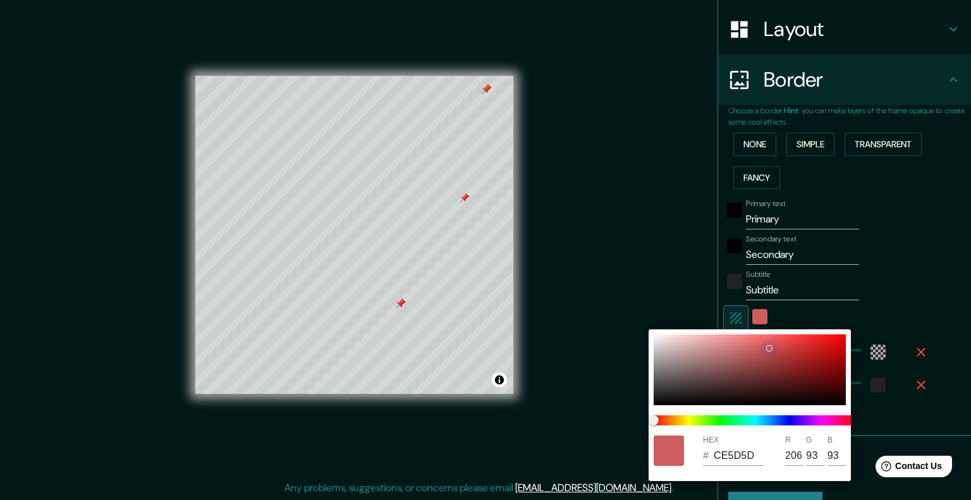
type input "97"
type input "40"
type input "CE6363"
type input "99"
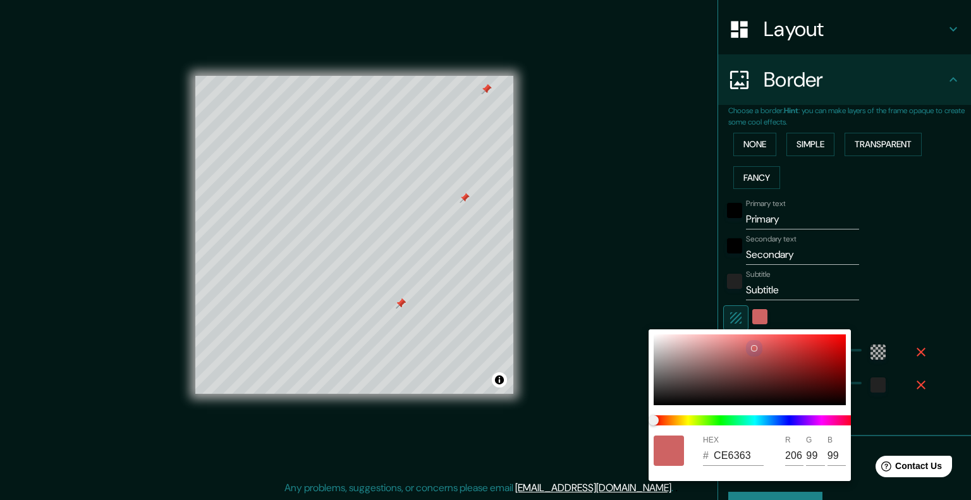
type input "40"
type input "CE6464"
type input "100"
type input "40"
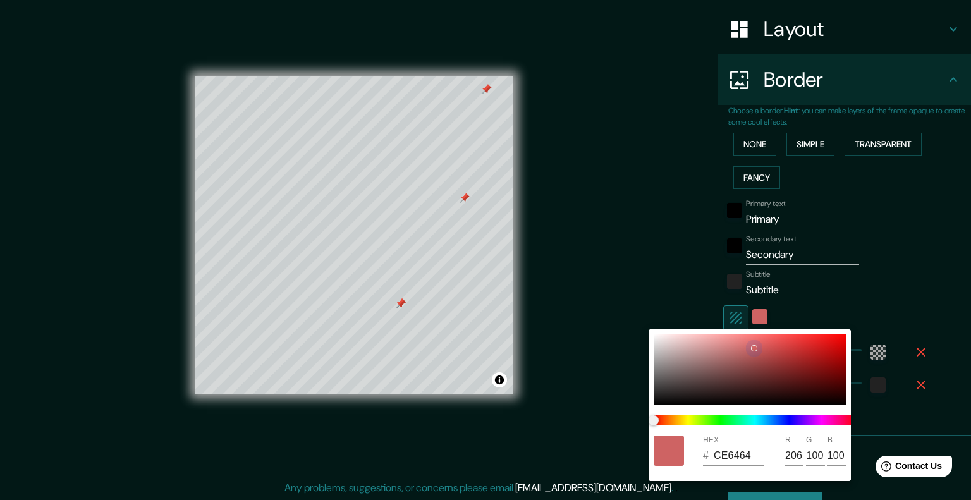
type input "CE6868"
type input "104"
type input "40"
type input "CE6A6A"
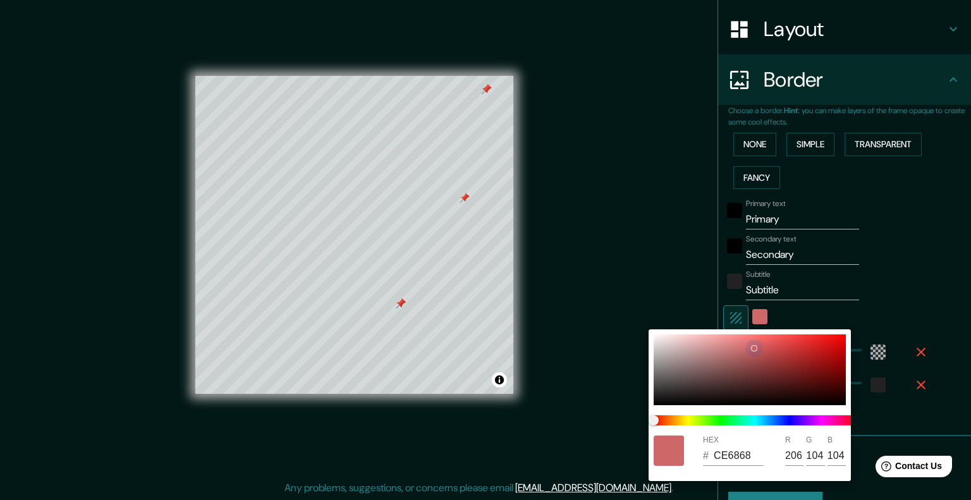
type input "106"
type input "40"
type input "CE6E6E"
type input "110"
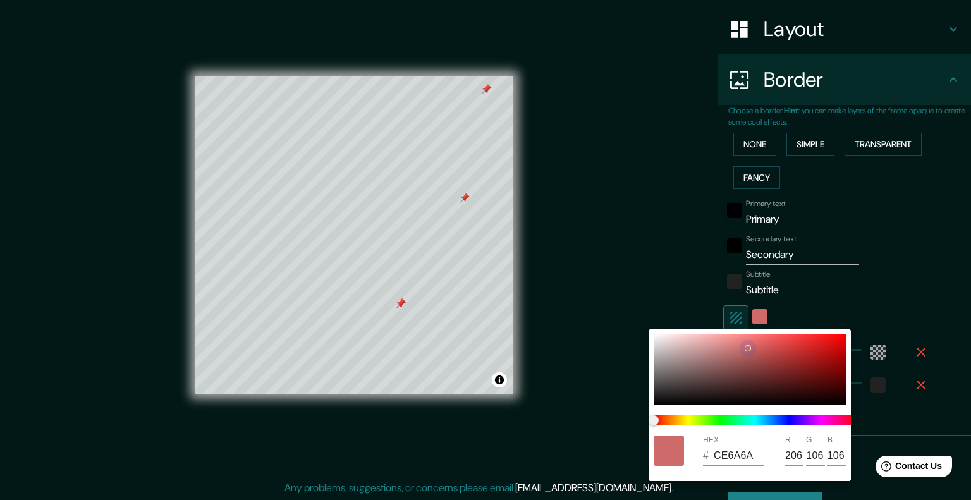
type input "110"
type input "40"
type input "CE7070"
type input "112"
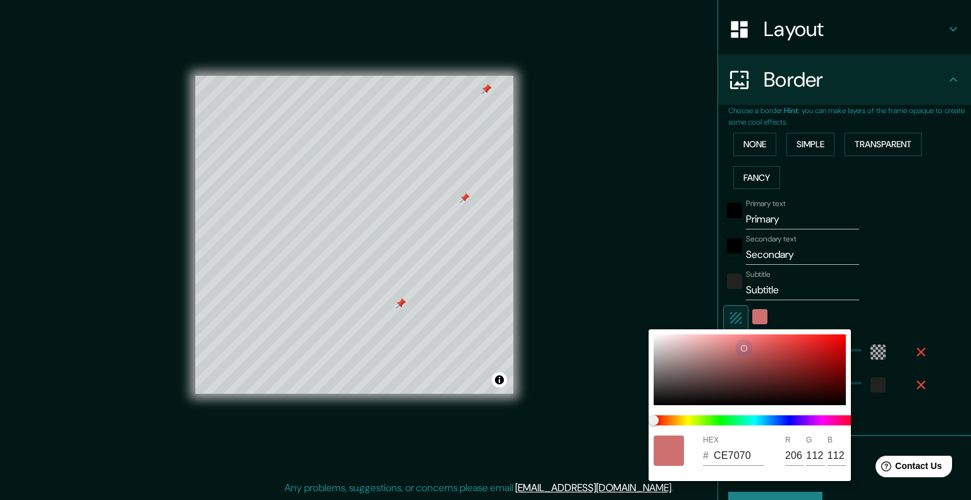
type input "40"
type input "CE7171"
type input "113"
type input "40"
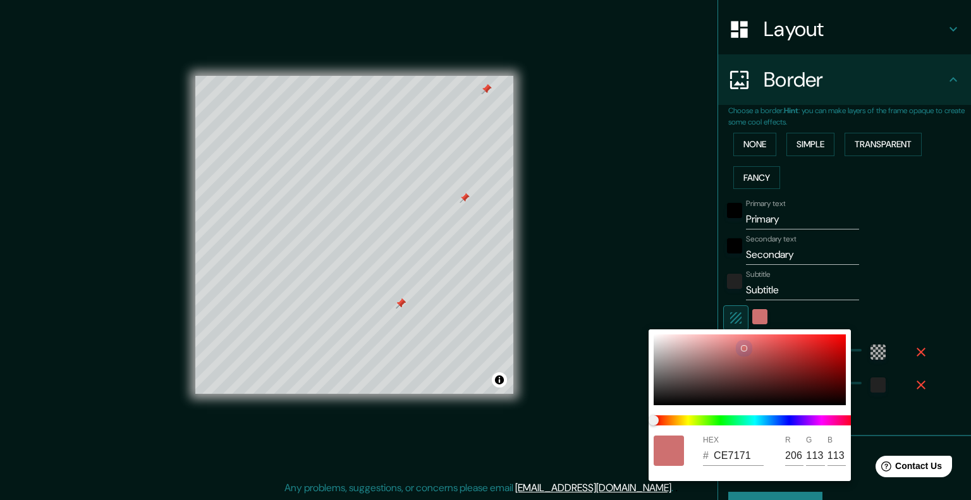
type input "CE7373"
type input "115"
type input "40"
type input "CE7474"
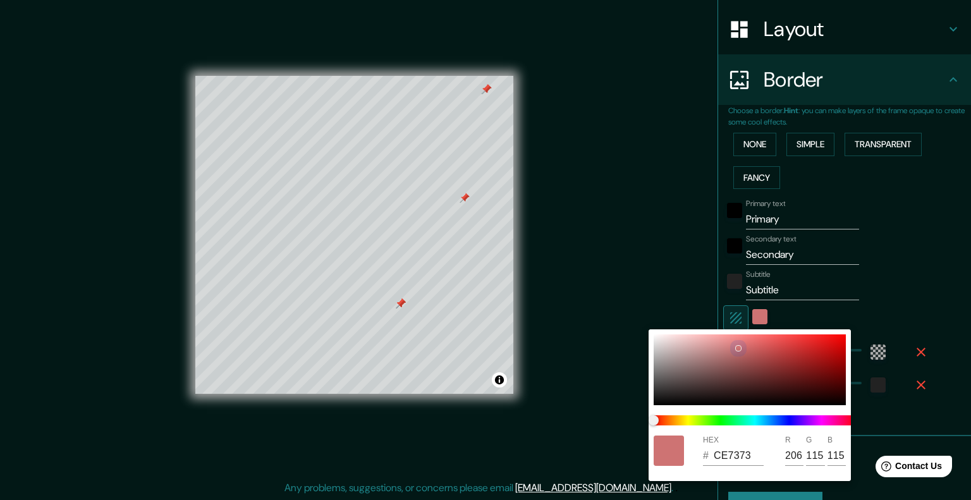
type input "116"
drag, startPoint x: 731, startPoint y: 357, endPoint x: 734, endPoint y: 347, distance: 11.2
click at [737, 348] on div at bounding box center [750, 370] width 192 height 71
type input "40"
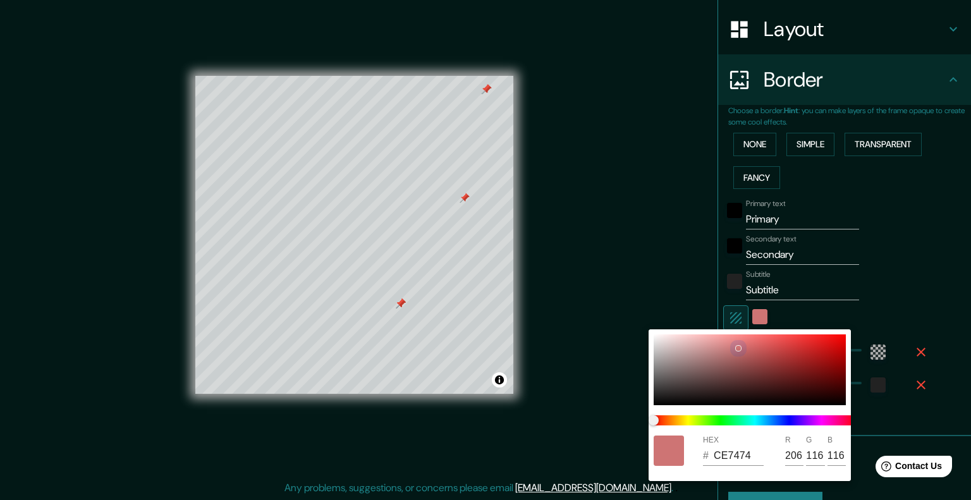
type input "CE7575"
type input "117"
click at [663, 290] on div at bounding box center [485, 250] width 971 height 500
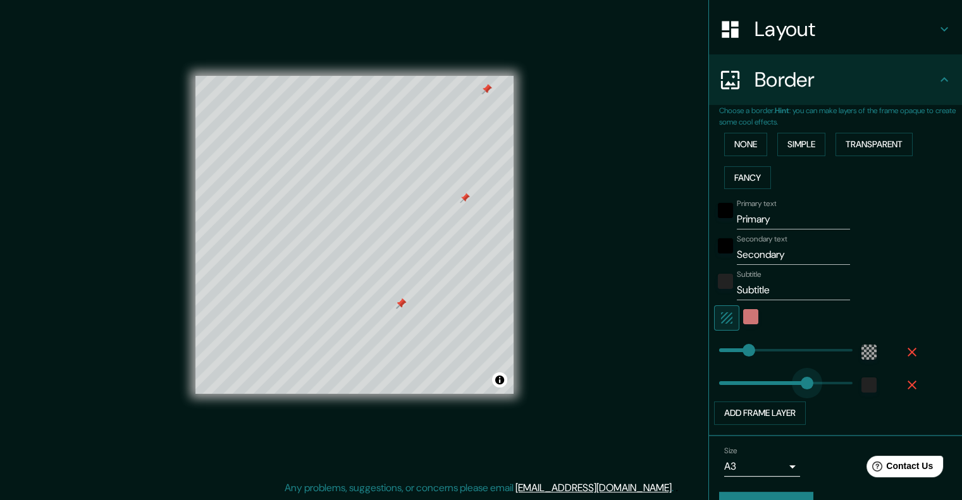
type input "445"
drag, startPoint x: 718, startPoint y: 379, endPoint x: 827, endPoint y: 371, distance: 109.1
type input "101"
drag, startPoint x: 833, startPoint y: 379, endPoint x: 736, endPoint y: 379, distance: 96.7
type input "56"
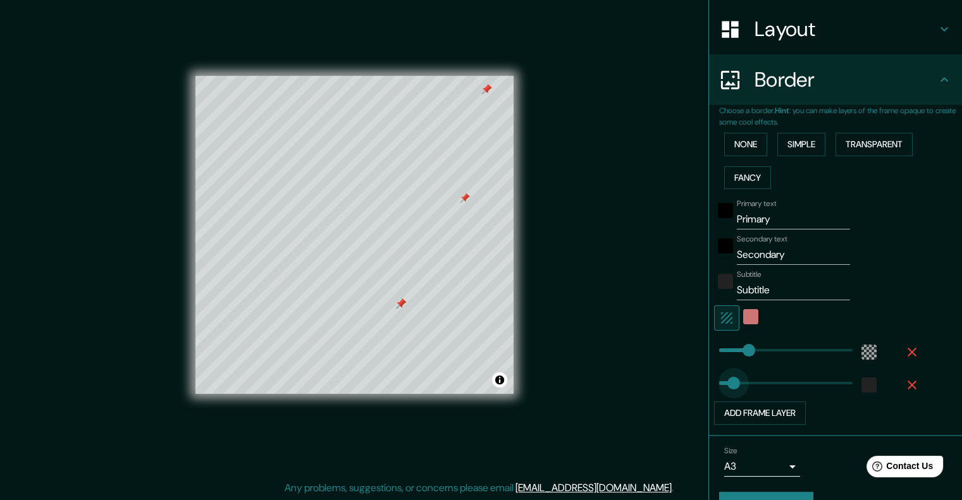
drag, startPoint x: 738, startPoint y: 381, endPoint x: 724, endPoint y: 381, distance: 13.9
click at [863, 384] on div "color-222222" at bounding box center [868, 385] width 15 height 15
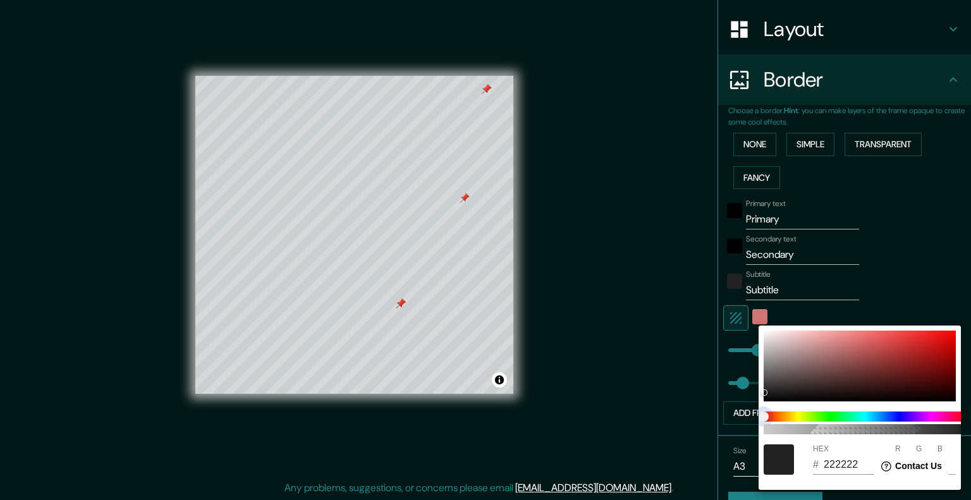
type input "212121"
type input "33"
click at [769, 414] on span "color slider" at bounding box center [764, 417] width 10 height 10
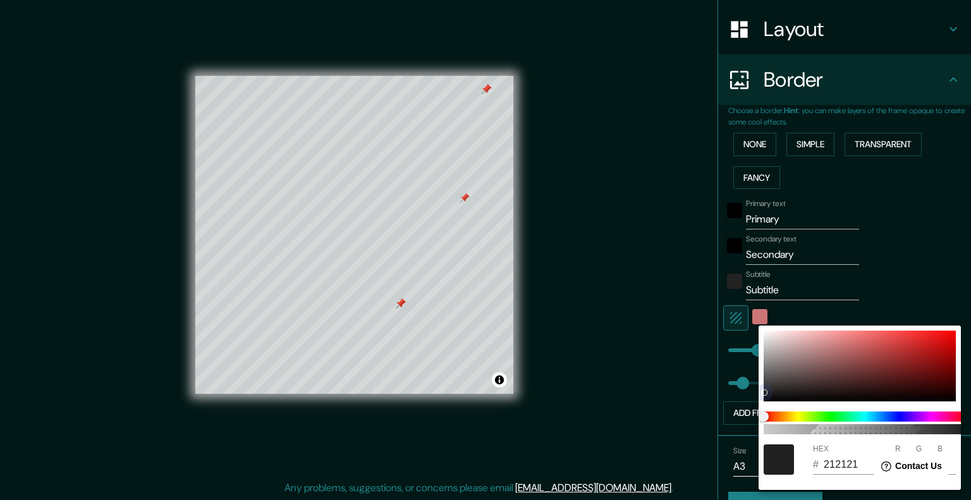
type input "FA8A8A"
type input "250"
type input "138"
type input "FAA7A7"
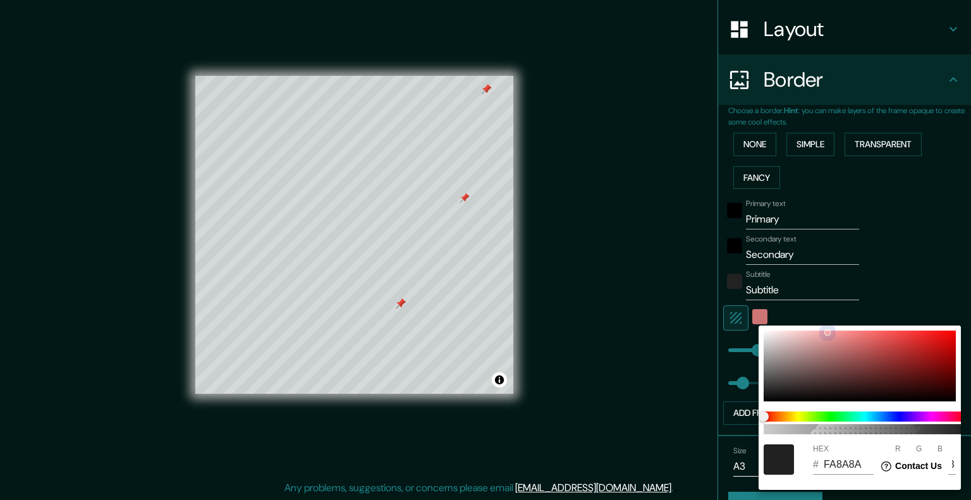
type input "250"
type input "167"
type input "F8AFAF"
type input "248"
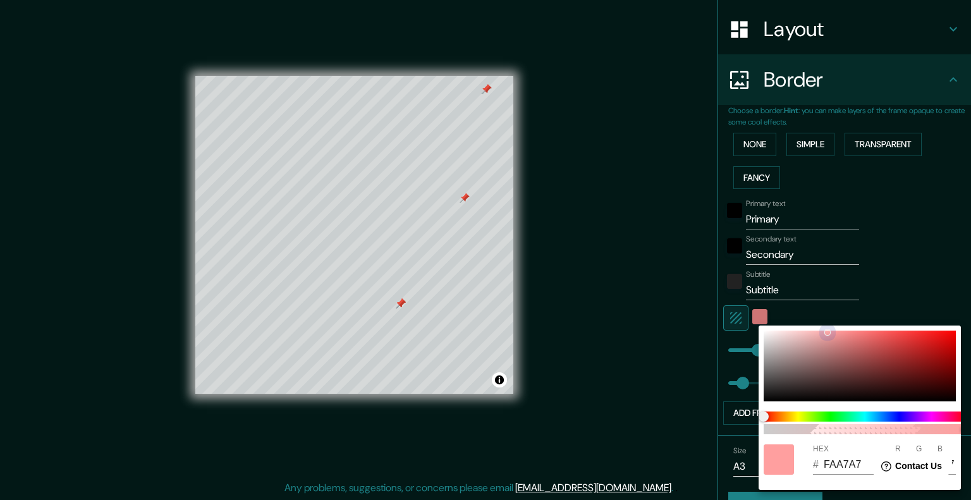
type input "175"
drag, startPoint x: 827, startPoint y: 332, endPoint x: 820, endPoint y: 333, distance: 7.1
click at [820, 333] on div at bounding box center [860, 366] width 192 height 71
drag, startPoint x: 734, startPoint y: 378, endPoint x: 691, endPoint y: 385, distance: 43.6
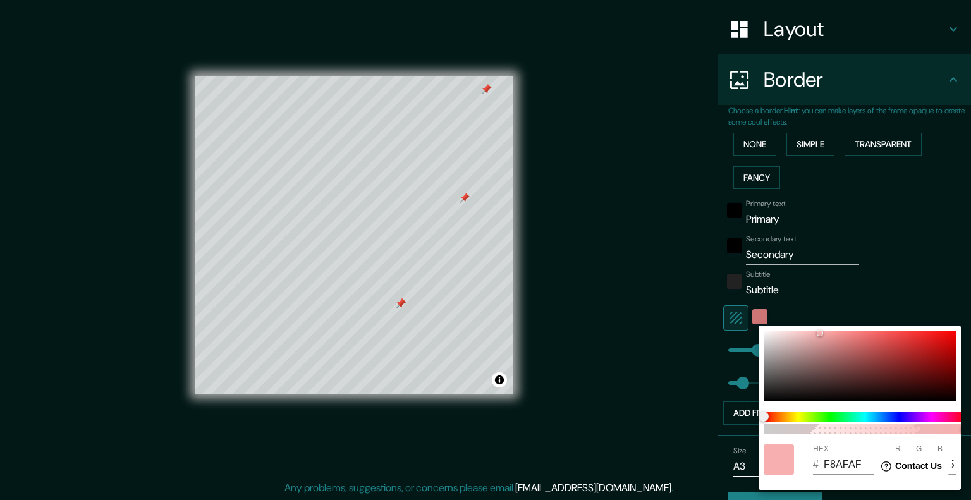
click at [691, 385] on div at bounding box center [485, 250] width 971 height 500
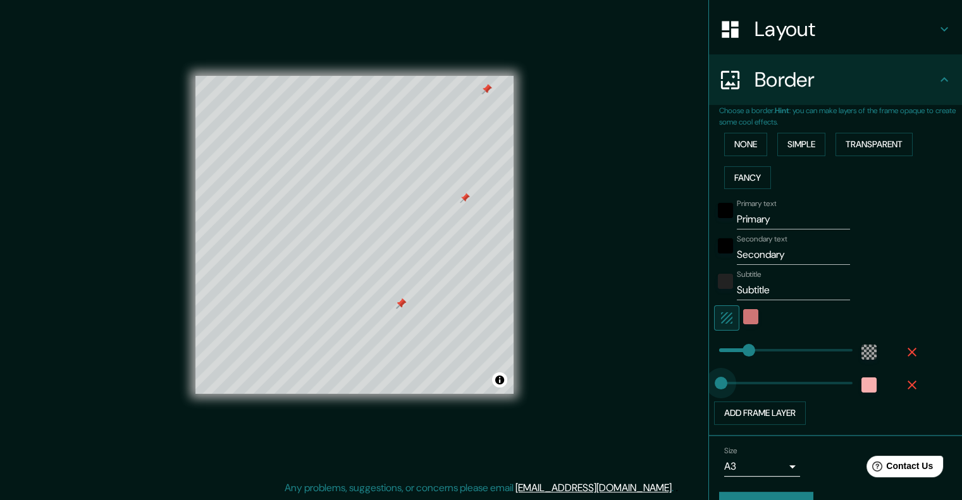
type input "0"
drag, startPoint x: 724, startPoint y: 382, endPoint x: 706, endPoint y: 379, distance: 18.5
click at [774, 412] on button "Add frame layer" at bounding box center [760, 413] width 92 height 23
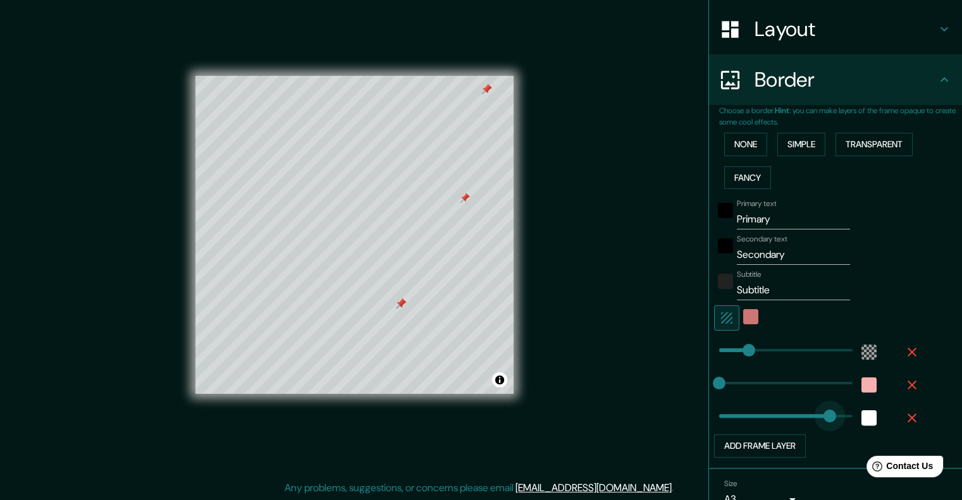
type input "481"
drag, startPoint x: 766, startPoint y: 414, endPoint x: 837, endPoint y: 402, distance: 71.2
type input "170"
drag, startPoint x: 835, startPoint y: 410, endPoint x: 754, endPoint y: 417, distance: 80.6
type input "0"
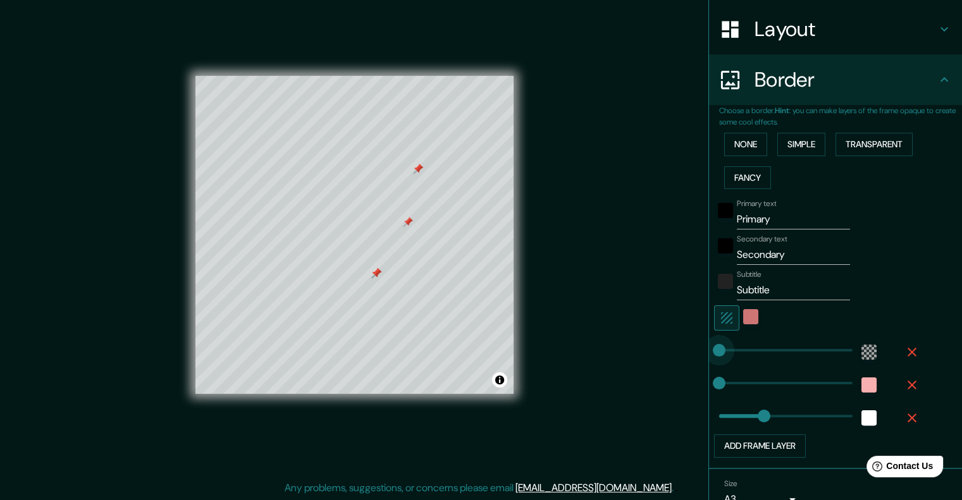
drag, startPoint x: 744, startPoint y: 345, endPoint x: 696, endPoint y: 341, distance: 47.6
click at [850, 146] on button "Transparent" at bounding box center [873, 144] width 77 height 23
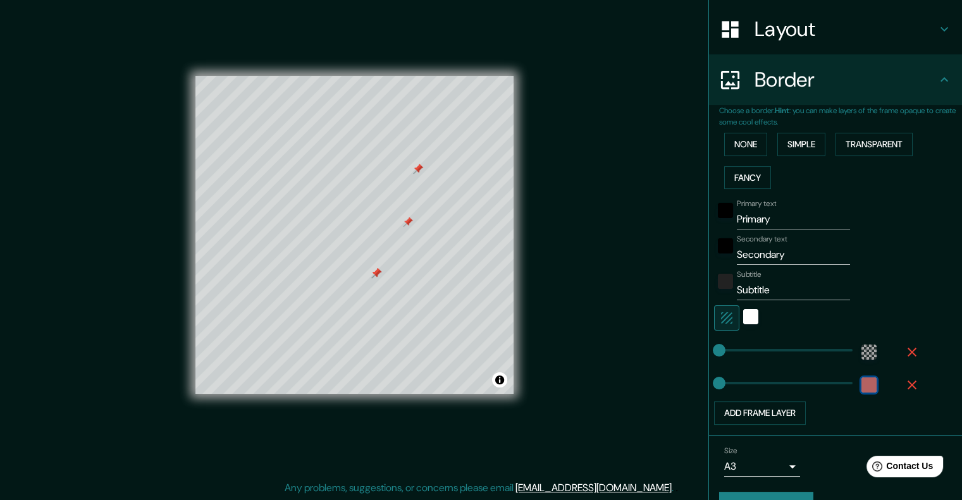
click at [861, 379] on div "color-F8AFAF" at bounding box center [868, 385] width 15 height 15
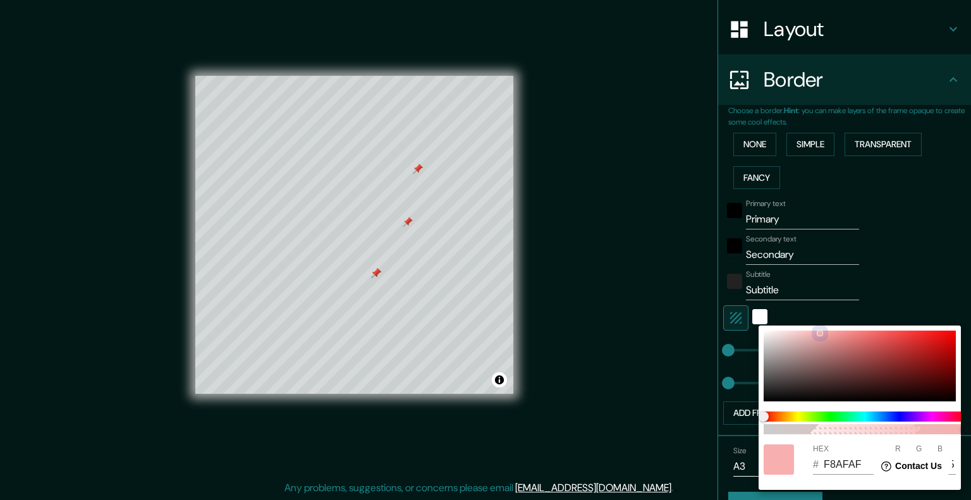
click at [822, 337] on div at bounding box center [860, 366] width 192 height 71
drag, startPoint x: 721, startPoint y: 383, endPoint x: 728, endPoint y: 386, distance: 8.0
click at [728, 386] on div at bounding box center [485, 250] width 971 height 500
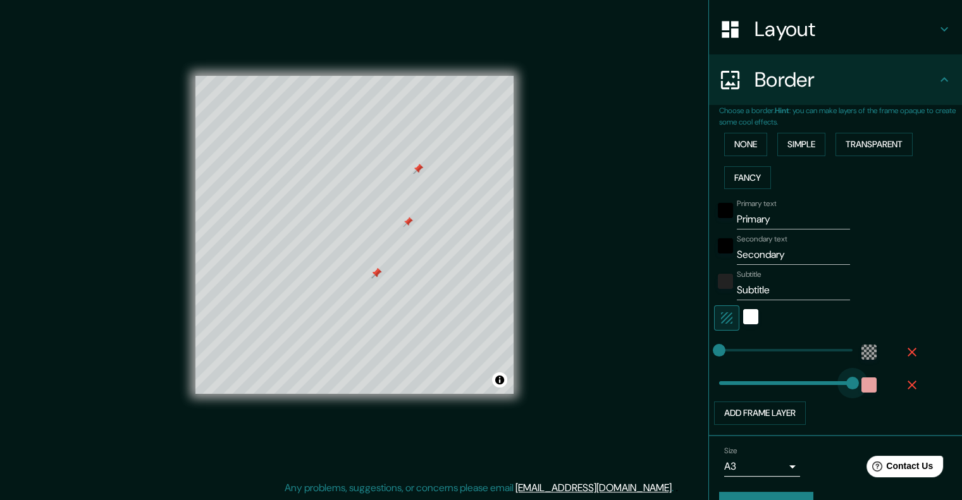
drag, startPoint x: 710, startPoint y: 378, endPoint x: 865, endPoint y: 371, distance: 155.1
drag, startPoint x: 844, startPoint y: 379, endPoint x: 681, endPoint y: 372, distance: 163.3
drag, startPoint x: 715, startPoint y: 381, endPoint x: 748, endPoint y: 387, distance: 34.0
drag, startPoint x: 747, startPoint y: 386, endPoint x: 665, endPoint y: 376, distance: 82.9
click at [713, 347] on span at bounding box center [719, 350] width 13 height 13
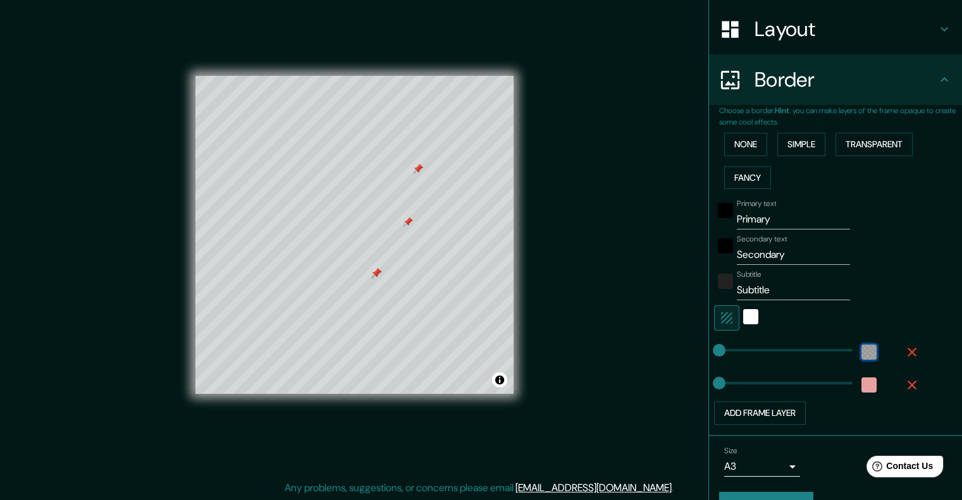
click at [861, 351] on div "color-55555544" at bounding box center [868, 352] width 15 height 15
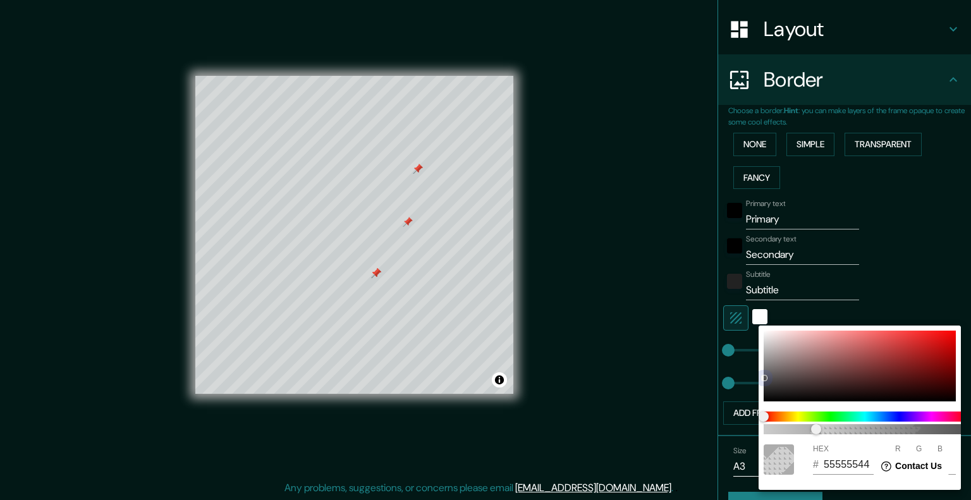
click at [835, 337] on div at bounding box center [860, 366] width 192 height 71
click at [827, 336] on div at bounding box center [860, 366] width 192 height 71
click at [727, 352] on div at bounding box center [485, 250] width 971 height 500
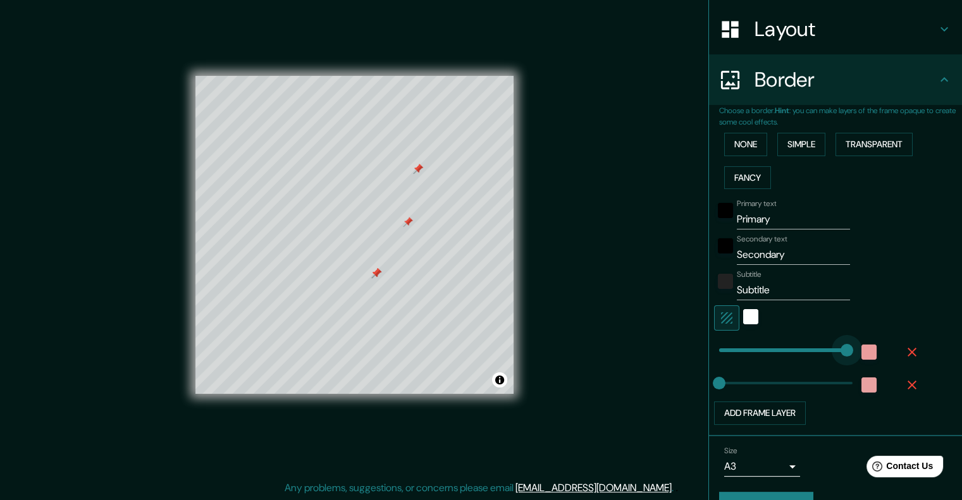
drag, startPoint x: 714, startPoint y: 347, endPoint x: 837, endPoint y: 352, distance: 123.4
drag, startPoint x: 835, startPoint y: 350, endPoint x: 761, endPoint y: 338, distance: 74.4
drag, startPoint x: 758, startPoint y: 348, endPoint x: 701, endPoint y: 344, distance: 57.7
click at [743, 319] on div "white" at bounding box center [750, 316] width 15 height 15
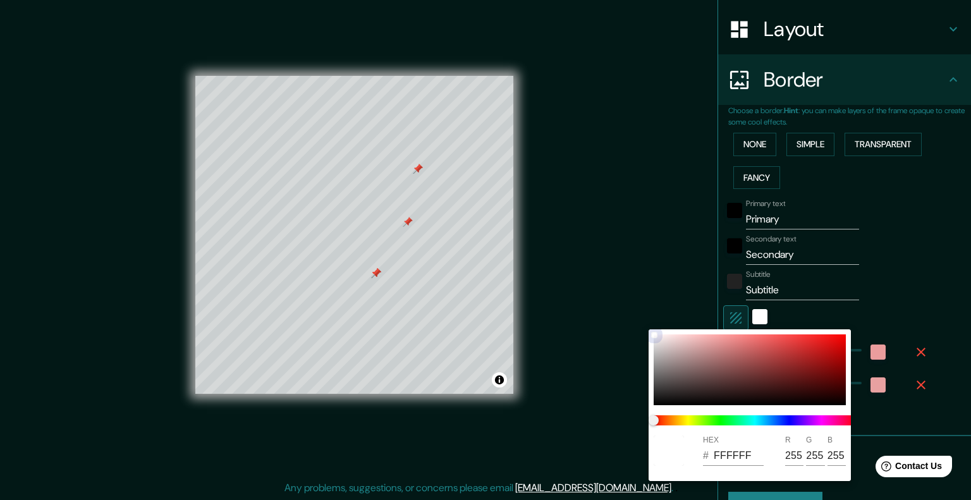
click at [732, 345] on div at bounding box center [750, 370] width 192 height 71
click at [708, 340] on div at bounding box center [750, 370] width 192 height 71
click at [900, 286] on div at bounding box center [485, 250] width 971 height 500
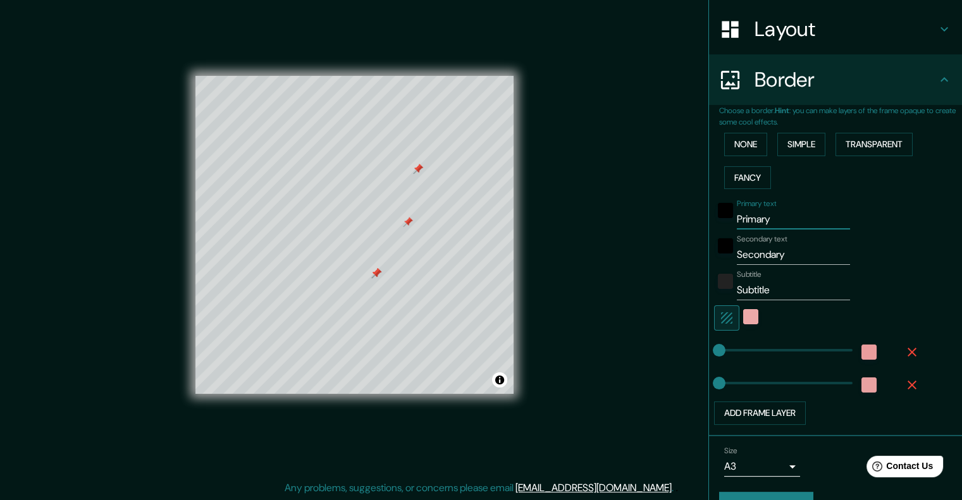
click at [765, 216] on input "Primary" at bounding box center [793, 219] width 113 height 20
drag, startPoint x: 777, startPoint y: 222, endPoint x: 716, endPoint y: 208, distance: 62.3
click at [716, 208] on div "Primary text Primary" at bounding box center [817, 214] width 207 height 30
click at [786, 260] on input "Secondary" at bounding box center [793, 255] width 113 height 20
drag, startPoint x: 790, startPoint y: 257, endPoint x: 675, endPoint y: 251, distance: 115.3
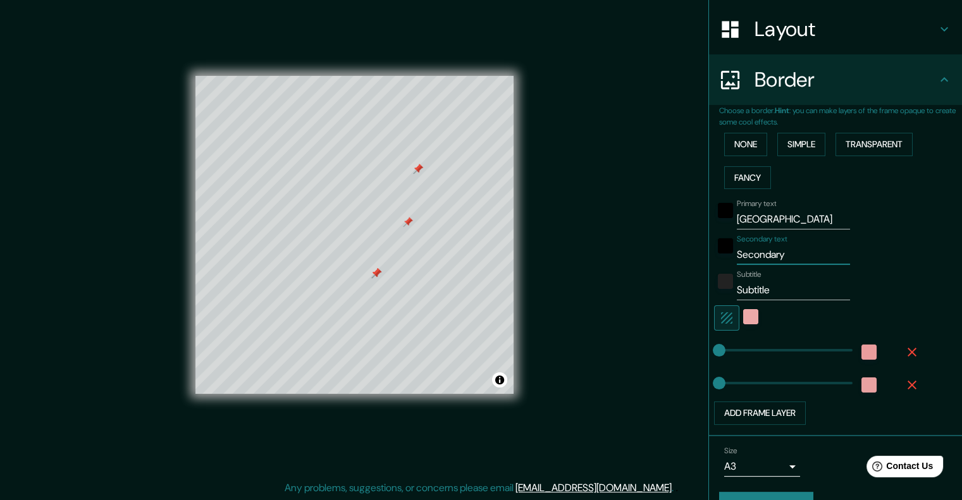
click at [675, 251] on div "Mappin Location Pins Style Layout Border Choose a border. Hint : you can make l…" at bounding box center [481, 245] width 962 height 511
click at [775, 295] on input "Subtitle" at bounding box center [793, 290] width 113 height 20
drag, startPoint x: 691, startPoint y: 295, endPoint x: 681, endPoint y: 283, distance: 15.3
click at [691, 295] on div "Mappin Location Pins Style Layout Border Choose a border. Hint : you can make l…" at bounding box center [481, 245] width 962 height 511
click at [741, 147] on button "None" at bounding box center [745, 144] width 43 height 23
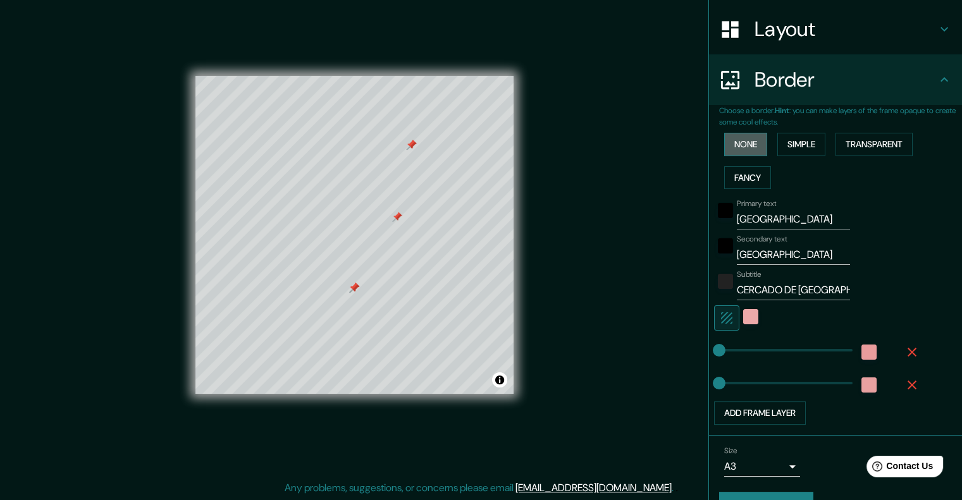
scroll to position [0, 0]
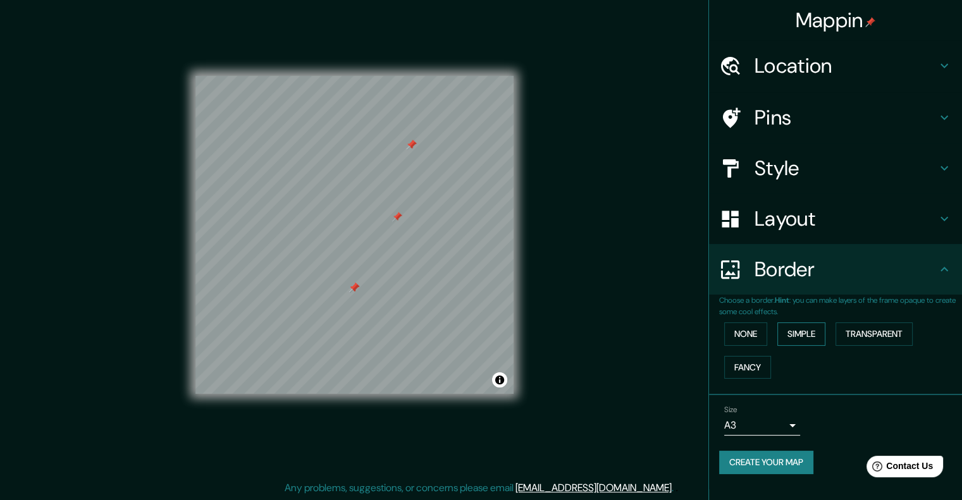
click at [806, 336] on button "Simple" at bounding box center [801, 333] width 48 height 23
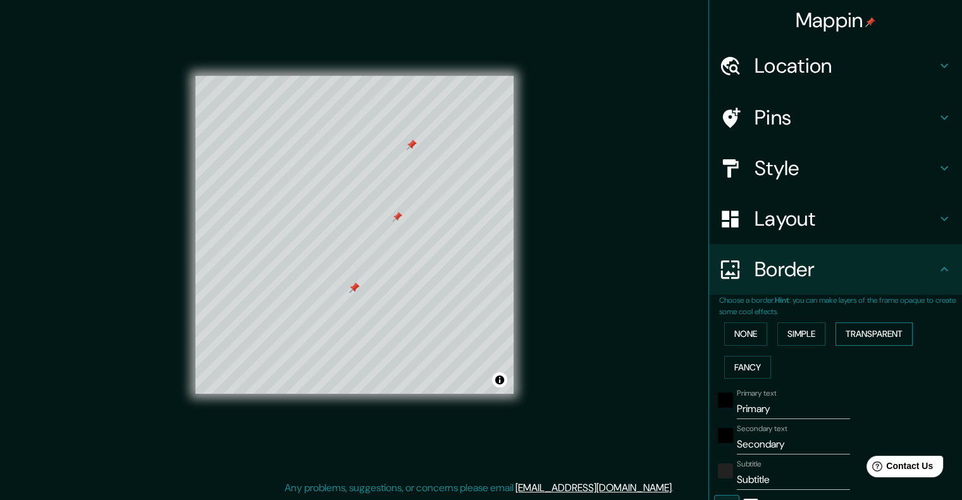
click at [845, 333] on button "Transparent" at bounding box center [873, 333] width 77 height 23
click at [850, 331] on button "Transparent" at bounding box center [873, 333] width 77 height 23
click at [740, 372] on button "Fancy" at bounding box center [747, 367] width 47 height 23
click at [861, 339] on button "Transparent" at bounding box center [873, 333] width 77 height 23
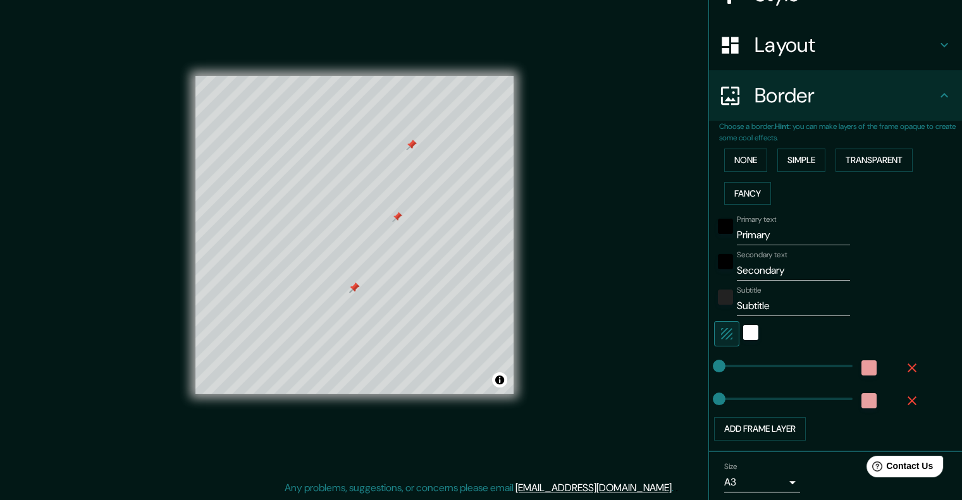
scroll to position [218, 0]
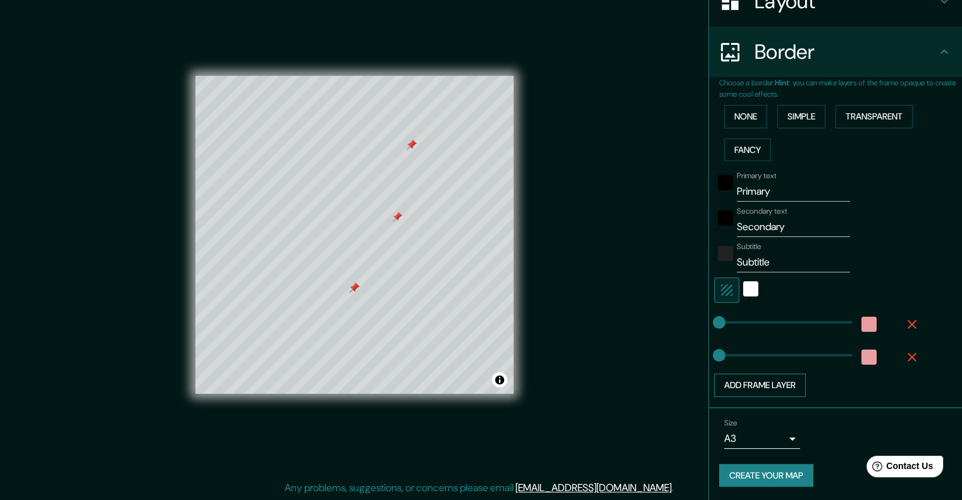
click at [778, 388] on button "Add frame layer" at bounding box center [760, 385] width 92 height 23
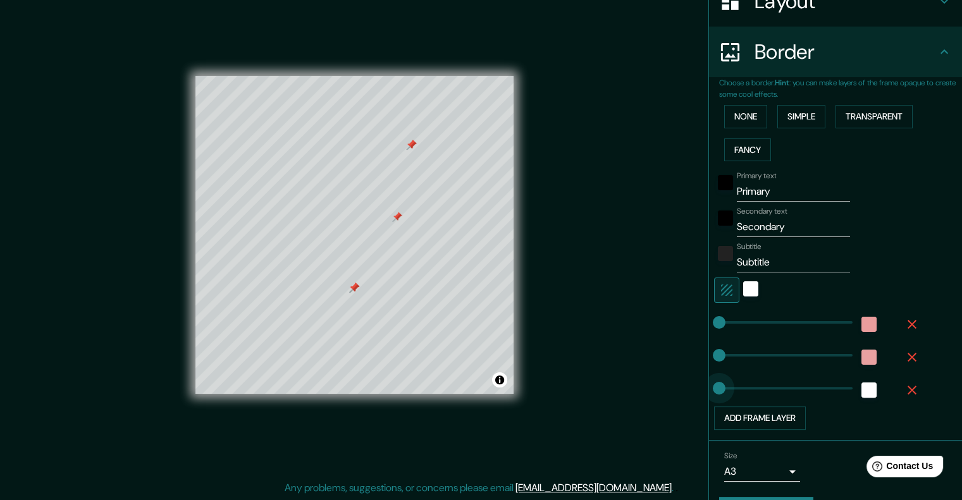
drag, startPoint x: 763, startPoint y: 391, endPoint x: 680, endPoint y: 391, distance: 82.8
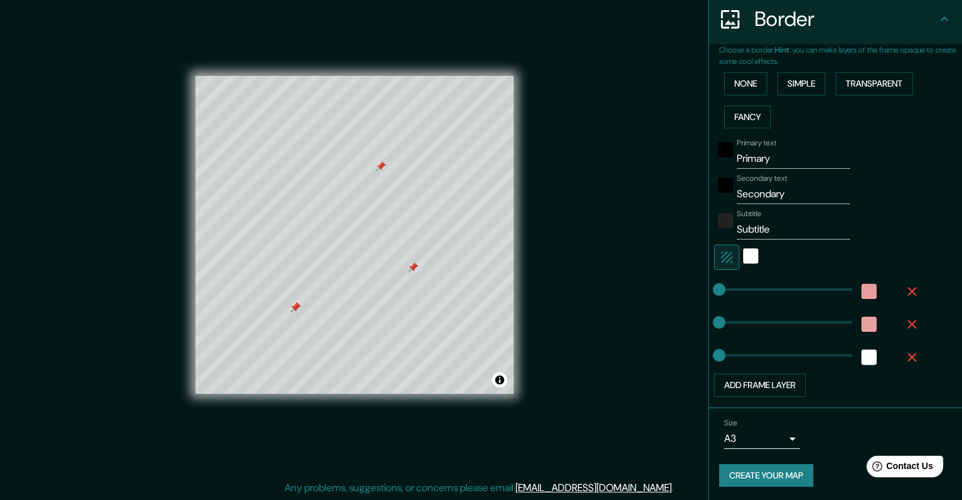
click at [411, 268] on div at bounding box center [413, 267] width 10 height 10
click at [411, 267] on div at bounding box center [416, 263] width 10 height 10
click at [415, 262] on div at bounding box center [416, 263] width 10 height 10
drag, startPoint x: 415, startPoint y: 262, endPoint x: 379, endPoint y: 166, distance: 102.7
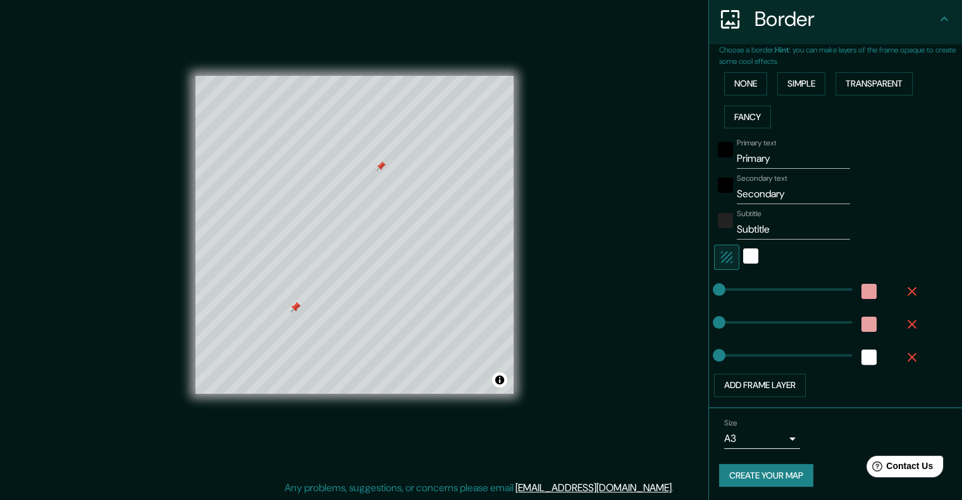
click at [379, 166] on div at bounding box center [381, 166] width 10 height 10
drag, startPoint x: 379, startPoint y: 166, endPoint x: 296, endPoint y: 305, distance: 161.7
click at [296, 305] on div at bounding box center [295, 307] width 10 height 10
click at [294, 309] on div at bounding box center [295, 307] width 10 height 10
click at [293, 309] on div at bounding box center [295, 307] width 10 height 10
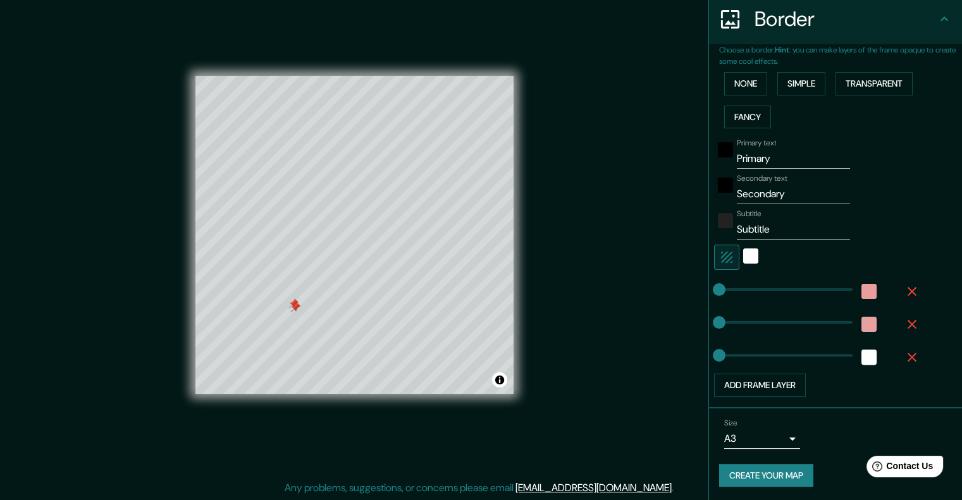
click at [293, 309] on div at bounding box center [295, 307] width 10 height 10
click at [294, 300] on div at bounding box center [293, 303] width 10 height 10
click at [297, 294] on div at bounding box center [299, 295] width 10 height 10
click at [304, 292] on div at bounding box center [302, 289] width 10 height 10
click at [310, 282] on div at bounding box center [309, 287] width 10 height 10
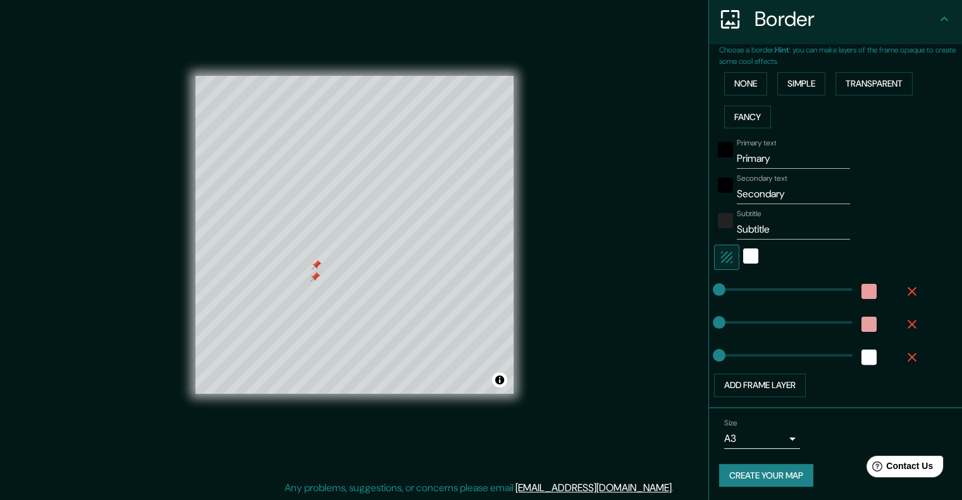
click at [314, 275] on div at bounding box center [315, 277] width 10 height 10
click at [318, 262] on div at bounding box center [316, 265] width 10 height 10
click at [394, 216] on div at bounding box center [396, 219] width 10 height 10
click at [771, 164] on input "Primary" at bounding box center [793, 159] width 113 height 20
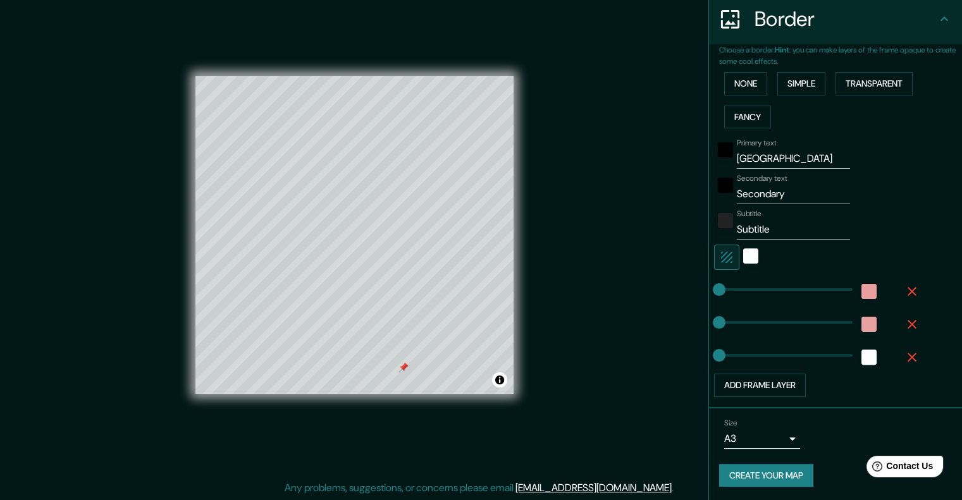
click at [403, 369] on div at bounding box center [403, 367] width 10 height 10
click at [751, 204] on div "Primary text PERU Secondary text Secondary Subtitle Subtitle Add frame layer" at bounding box center [820, 265] width 202 height 264
click at [754, 202] on input "Secondary" at bounding box center [793, 194] width 113 height 20
drag, startPoint x: 788, startPoint y: 196, endPoint x: 683, endPoint y: 195, distance: 105.0
click at [683, 195] on div "Mappin Location Pins Style Layout Border Choose a border. Hint : you can make l…" at bounding box center [481, 245] width 962 height 511
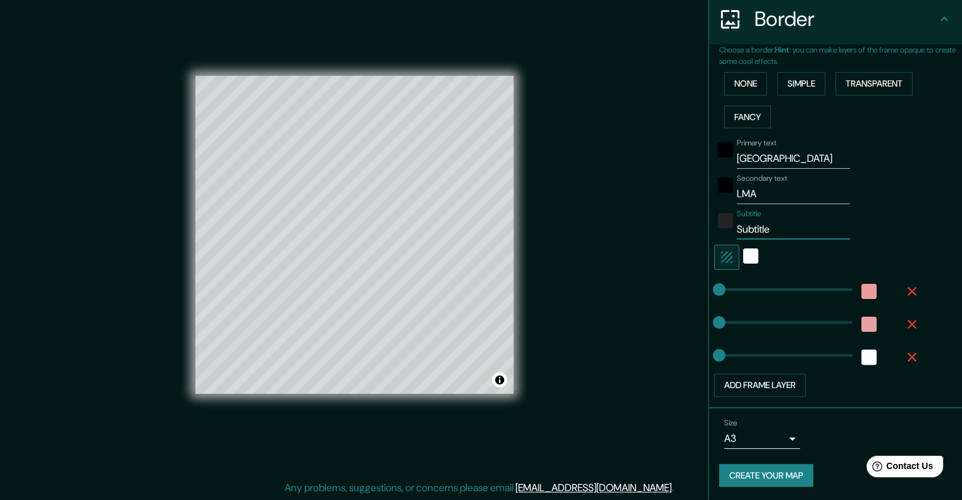
click at [780, 224] on input "Subtitle" at bounding box center [793, 229] width 113 height 20
drag, startPoint x: 718, startPoint y: 323, endPoint x: 792, endPoint y: 321, distance: 74.0
drag, startPoint x: 792, startPoint y: 321, endPoint x: 694, endPoint y: 322, distance: 98.0
drag, startPoint x: 720, startPoint y: 286, endPoint x: 736, endPoint y: 285, distance: 16.5
drag, startPoint x: 737, startPoint y: 285, endPoint x: 698, endPoint y: 288, distance: 38.7
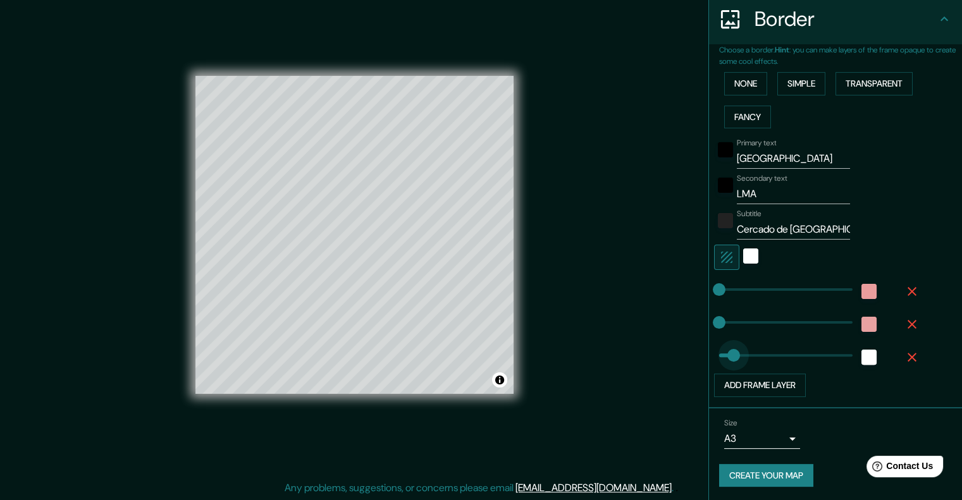
drag, startPoint x: 704, startPoint y: 352, endPoint x: 727, endPoint y: 350, distance: 22.2
drag, startPoint x: 727, startPoint y: 350, endPoint x: 767, endPoint y: 345, distance: 40.8
drag, startPoint x: 767, startPoint y: 345, endPoint x: 826, endPoint y: 335, distance: 60.3
drag, startPoint x: 826, startPoint y: 347, endPoint x: 710, endPoint y: 347, distance: 116.3
click at [745, 259] on div "white" at bounding box center [750, 256] width 15 height 15
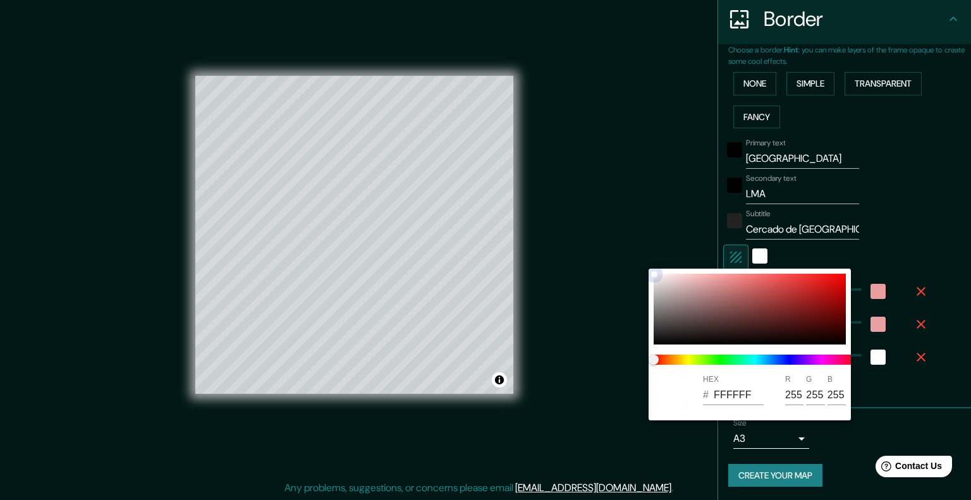
click at [739, 280] on div at bounding box center [750, 309] width 192 height 71
click at [721, 280] on div at bounding box center [750, 309] width 192 height 71
click at [703, 278] on div at bounding box center [750, 309] width 192 height 71
click at [693, 278] on div at bounding box center [750, 309] width 192 height 71
drag, startPoint x: 694, startPoint y: 276, endPoint x: 711, endPoint y: 277, distance: 17.1
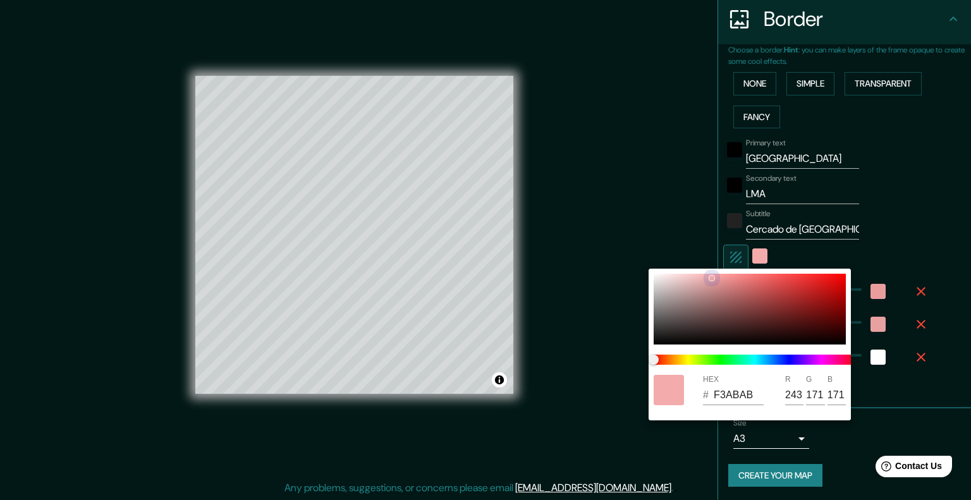
click at [711, 277] on div at bounding box center [711, 278] width 5 height 5
click at [664, 224] on div at bounding box center [485, 250] width 971 height 500
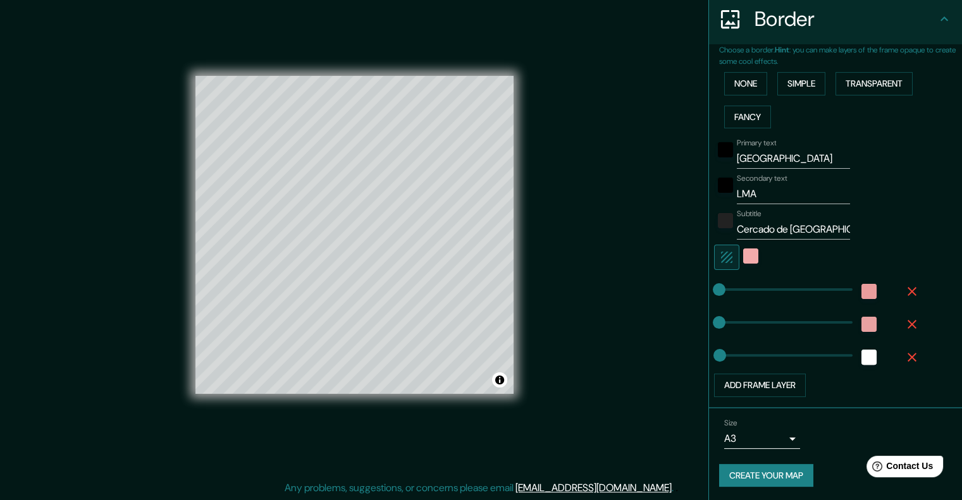
click at [732, 467] on button "Create your map" at bounding box center [766, 475] width 94 height 23
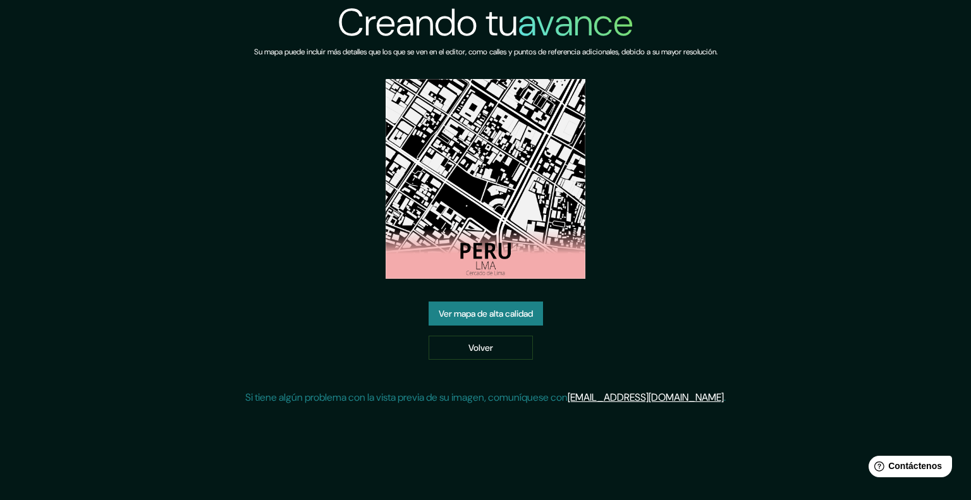
click at [524, 224] on img at bounding box center [486, 179] width 200 height 200
click at [499, 310] on font "Ver mapa de alta calidad" at bounding box center [486, 314] width 94 height 11
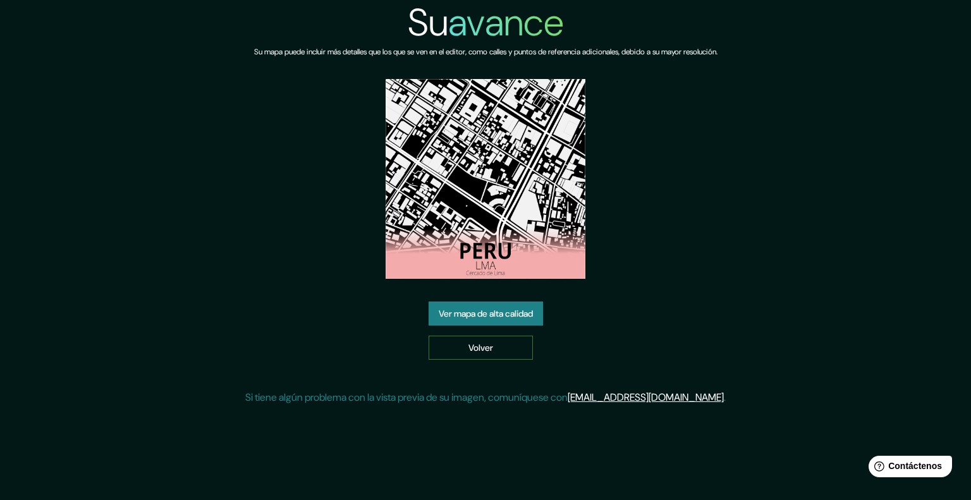
click at [462, 341] on link "Volver" at bounding box center [481, 348] width 104 height 24
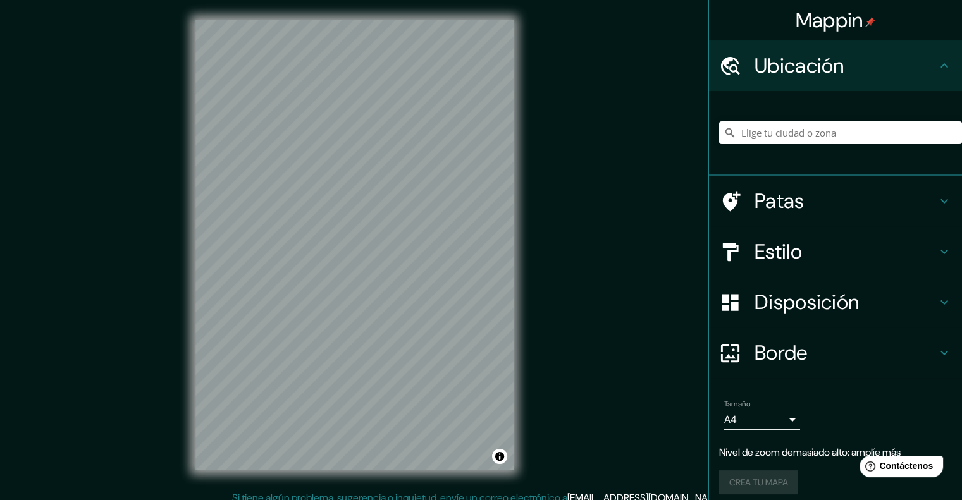
click at [852, 232] on div "Estilo" at bounding box center [835, 251] width 253 height 51
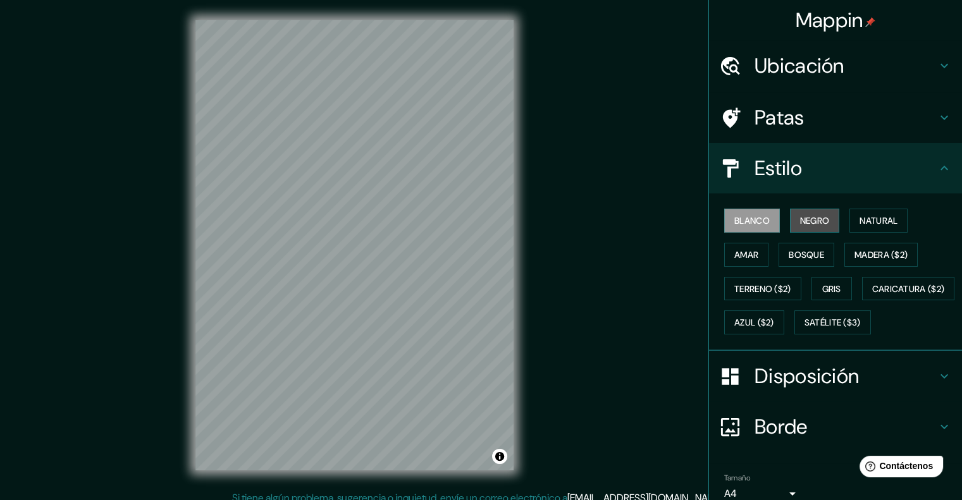
click at [815, 223] on font "Negro" at bounding box center [815, 220] width 30 height 11
click at [879, 251] on font "Madera ($2)" at bounding box center [880, 254] width 53 height 11
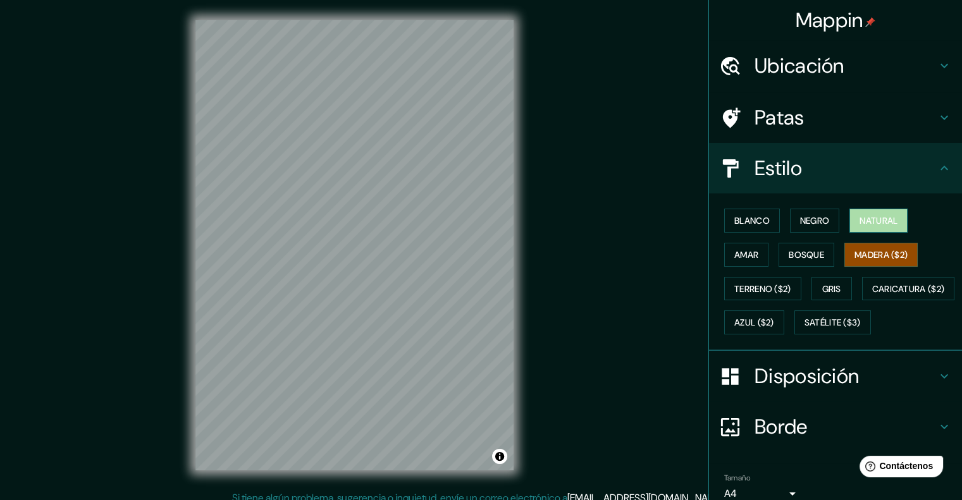
click at [873, 226] on font "Natural" at bounding box center [878, 220] width 38 height 16
click at [807, 260] on font "Bosque" at bounding box center [806, 255] width 35 height 16
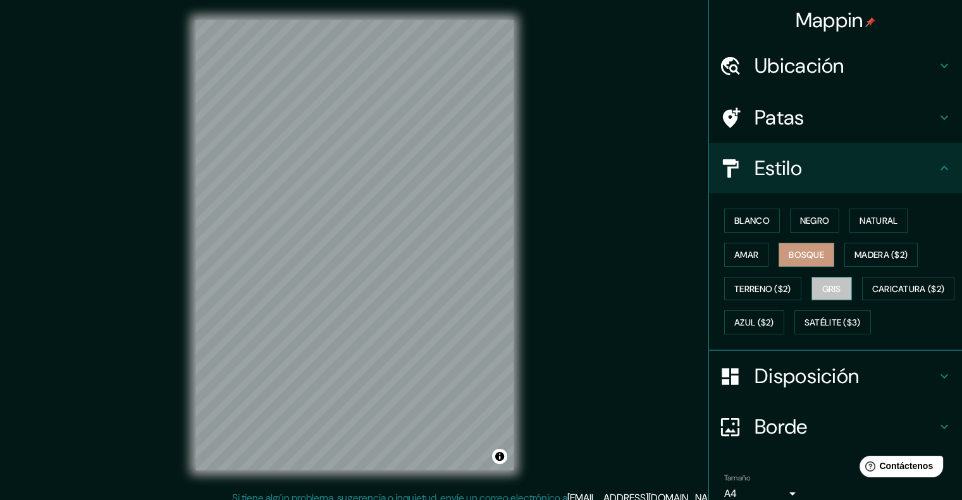
click at [822, 294] on font "Gris" at bounding box center [831, 289] width 19 height 16
click at [784, 329] on button "Azul ($2)" at bounding box center [754, 322] width 60 height 24
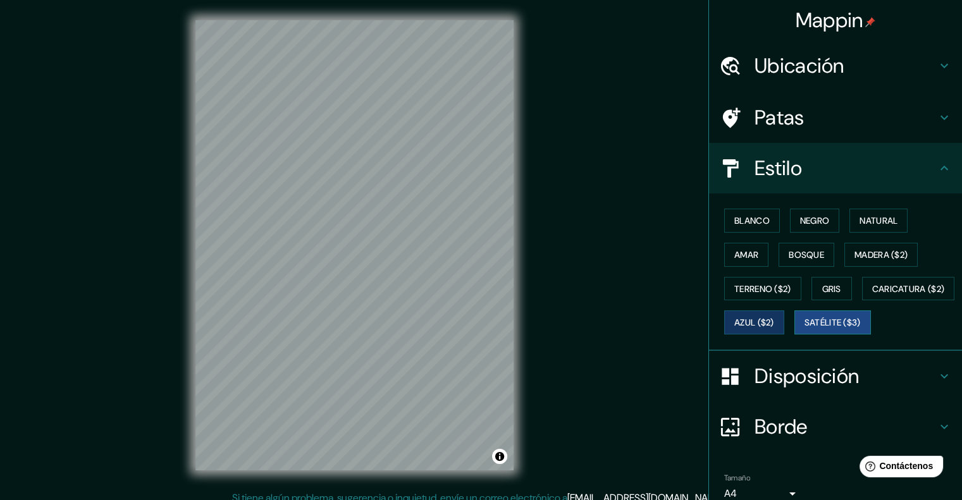
click at [804, 329] on font "Satélite ($3)" at bounding box center [832, 322] width 56 height 11
click at [775, 287] on font "Terreno ($2)" at bounding box center [762, 288] width 57 height 11
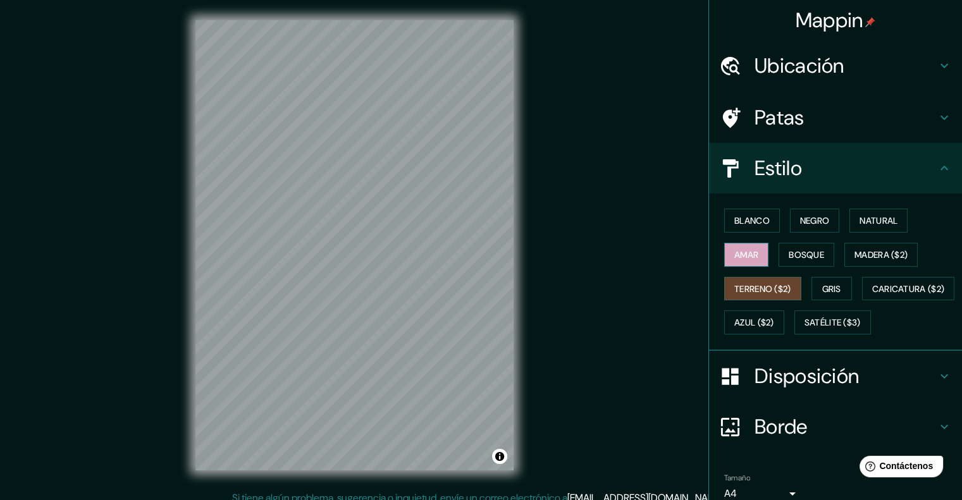
click at [752, 258] on button "Amar" at bounding box center [746, 255] width 44 height 24
click at [741, 209] on button "Blanco" at bounding box center [752, 221] width 56 height 24
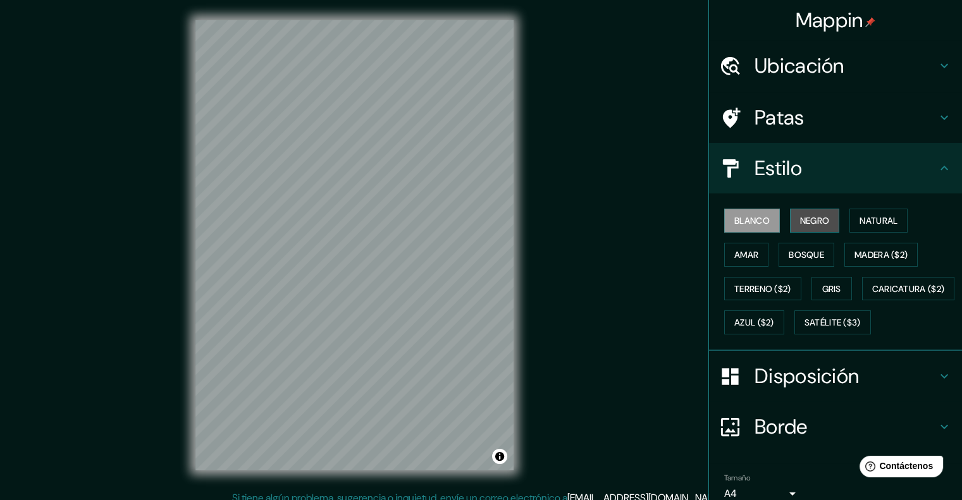
click at [790, 209] on button "Negro" at bounding box center [815, 221] width 50 height 24
click at [747, 215] on font "Blanco" at bounding box center [751, 220] width 35 height 11
click at [405, 260] on div at bounding box center [410, 257] width 10 height 10
click at [409, 255] on div at bounding box center [410, 257] width 10 height 10
click at [408, 255] on div at bounding box center [410, 257] width 10 height 10
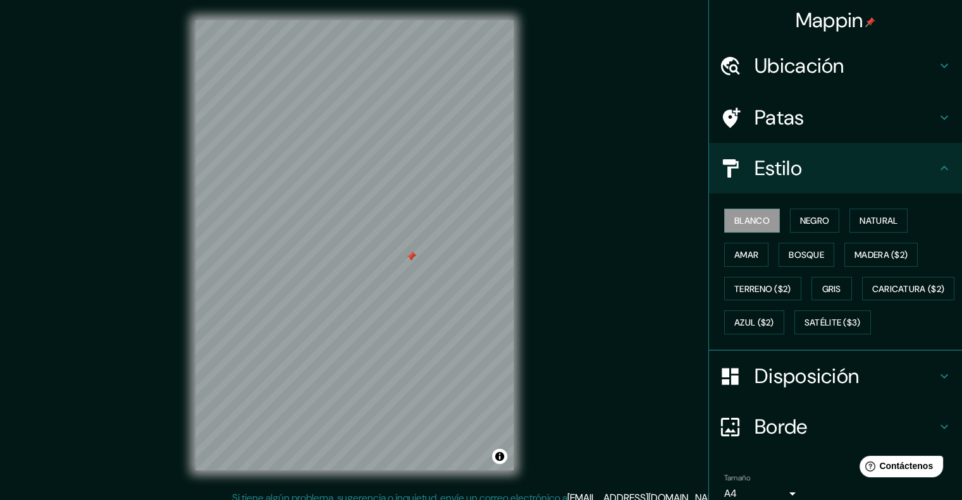
click at [410, 254] on div at bounding box center [411, 257] width 10 height 10
click at [414, 247] on div at bounding box center [415, 249] width 10 height 10
click at [422, 243] on div at bounding box center [420, 242] width 10 height 10
click at [420, 240] on div at bounding box center [420, 242] width 10 height 10
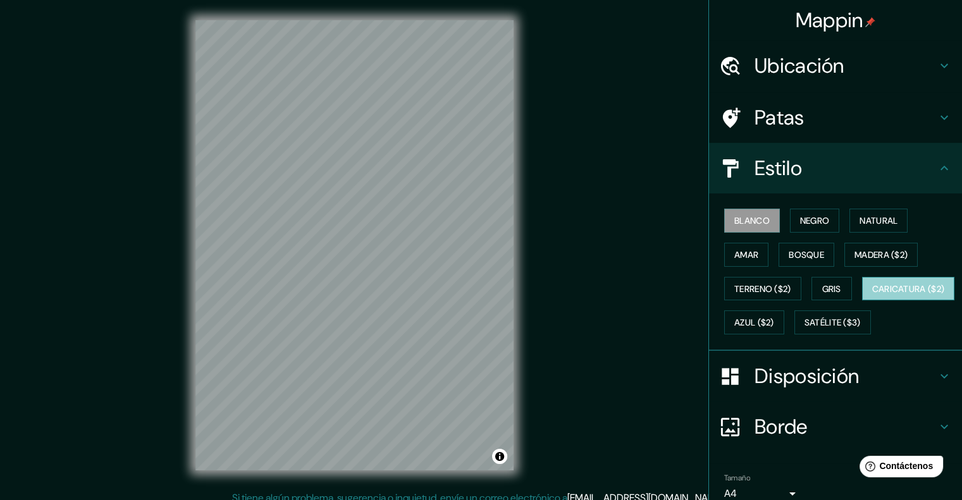
click at [872, 297] on font "Caricatura ($2)" at bounding box center [908, 289] width 73 height 16
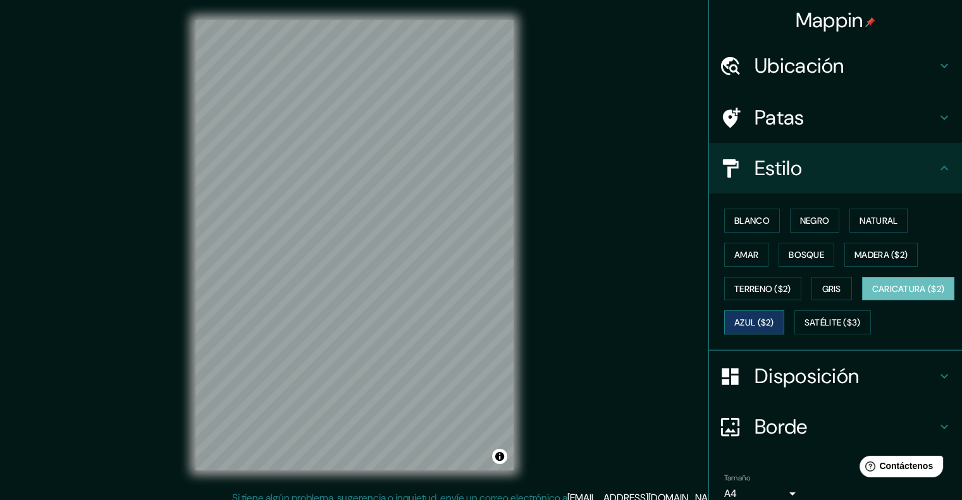
click at [784, 318] on button "Azul ($2)" at bounding box center [754, 322] width 60 height 24
click at [855, 251] on font "Madera ($2)" at bounding box center [880, 254] width 53 height 11
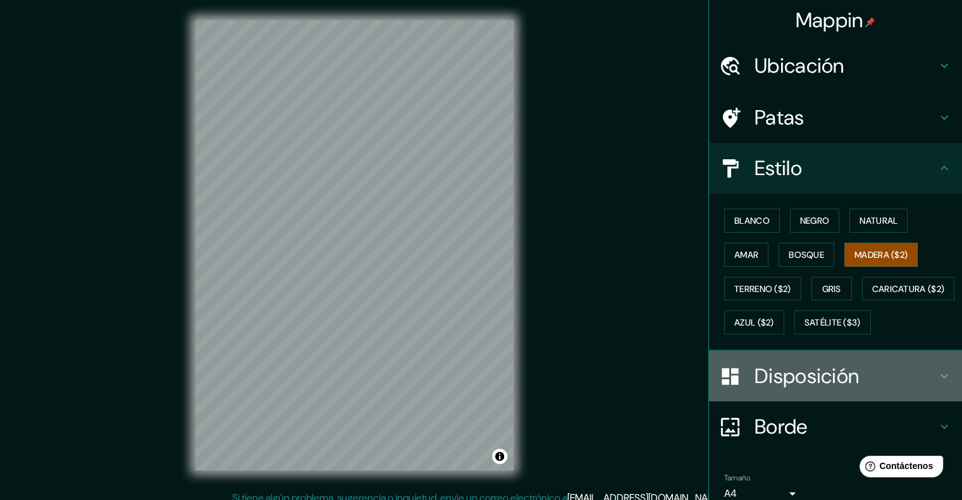
click at [789, 390] on font "Disposición" at bounding box center [806, 376] width 104 height 27
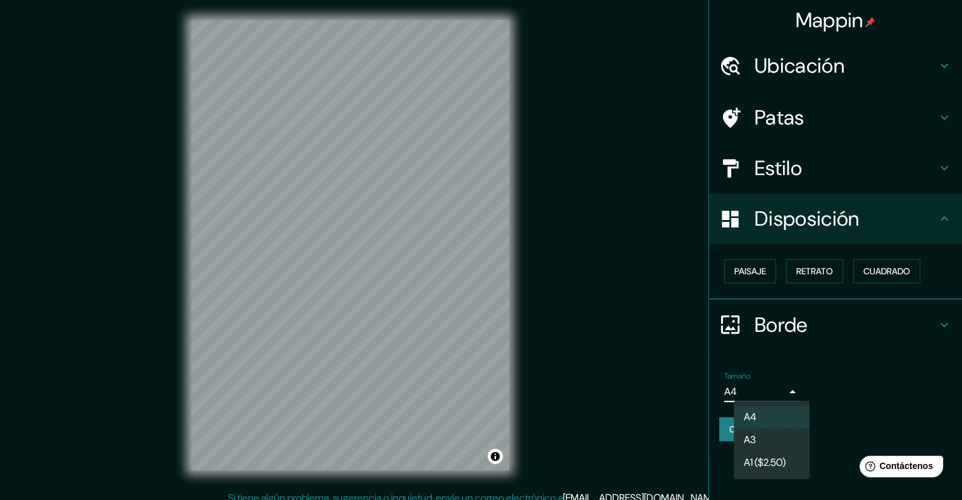
click at [787, 392] on body "Mappin Ubicación Patas Estilo Disposición Paisaje Retrato Cuadrado Borde Elige …" at bounding box center [481, 250] width 962 height 500
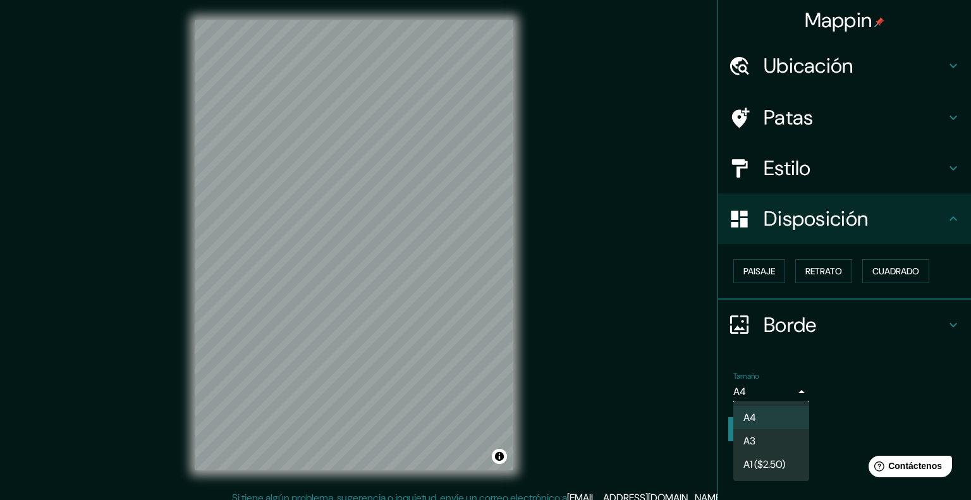
click at [759, 443] on li "A3" at bounding box center [772, 440] width 76 height 23
type input "a4"
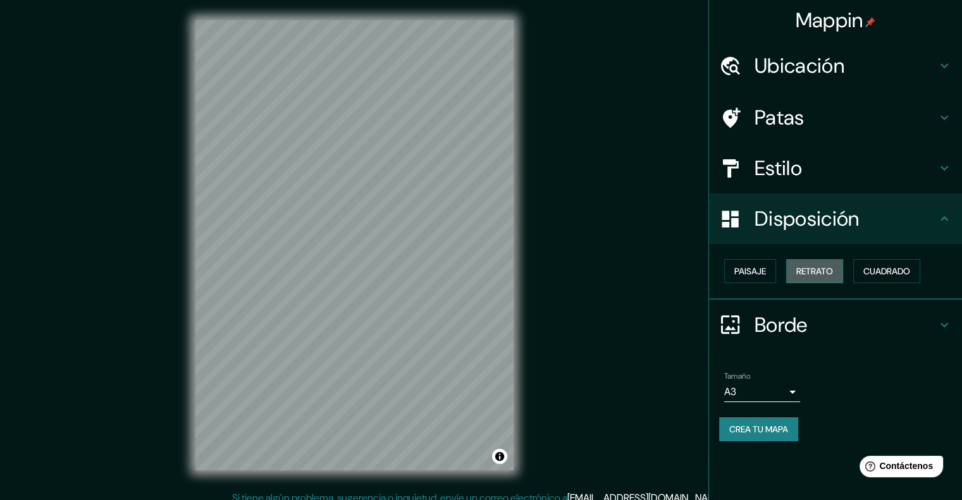
click at [833, 263] on font "Retrato" at bounding box center [814, 271] width 37 height 16
click at [761, 267] on font "Paisaje" at bounding box center [750, 271] width 32 height 11
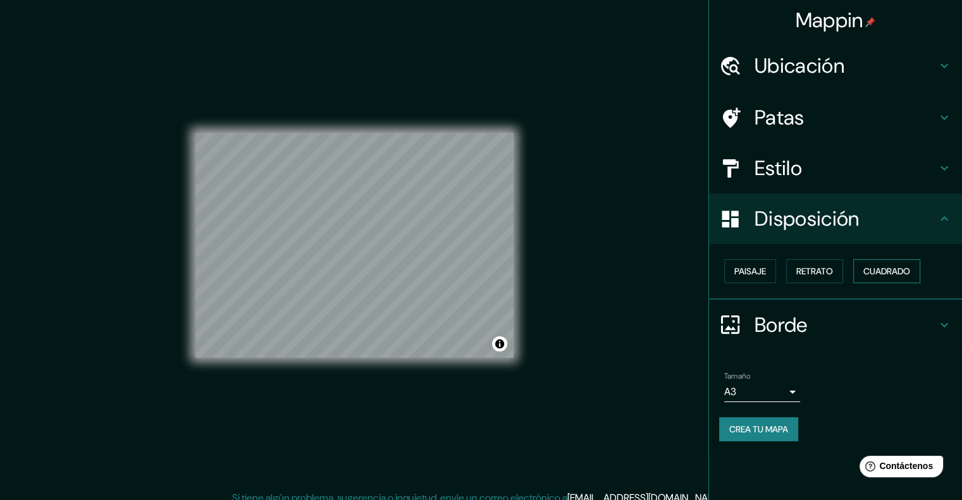
click at [881, 267] on font "Cuadrado" at bounding box center [886, 271] width 47 height 11
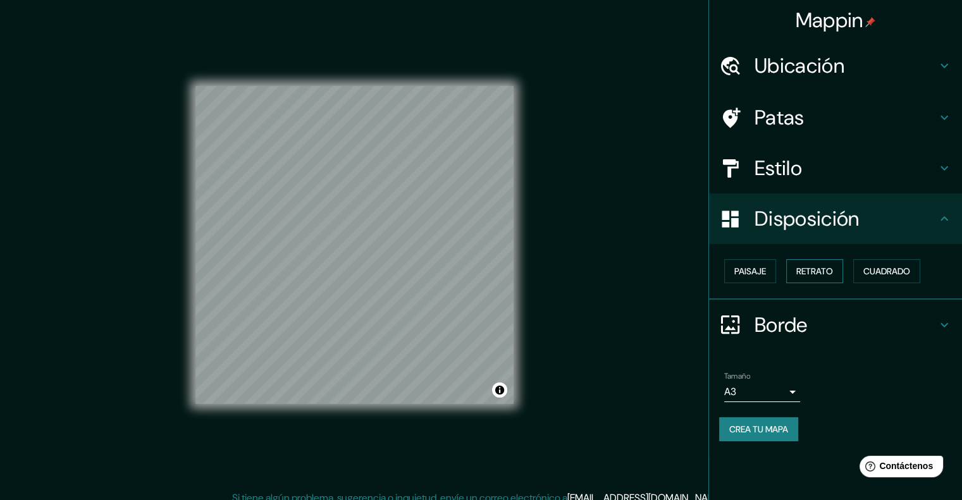
click at [815, 271] on font "Retrato" at bounding box center [814, 271] width 37 height 11
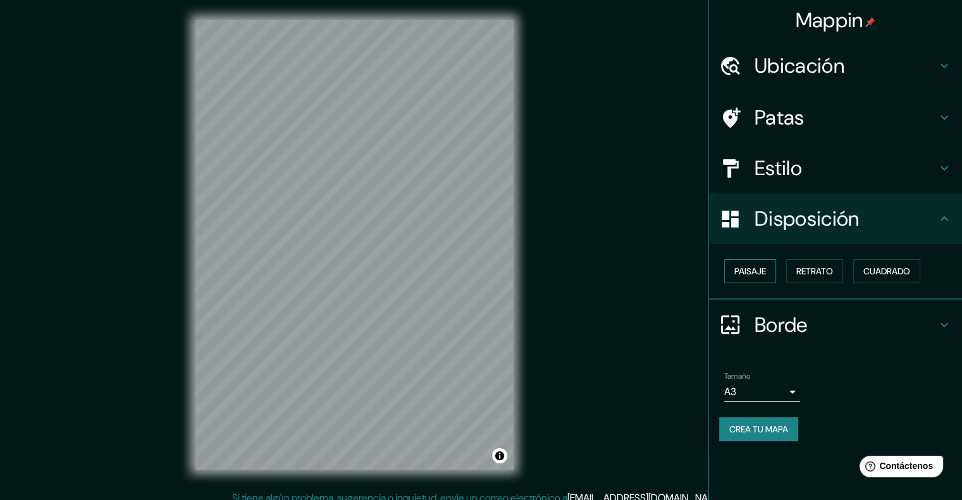
click at [759, 273] on font "Paisaje" at bounding box center [750, 271] width 32 height 11
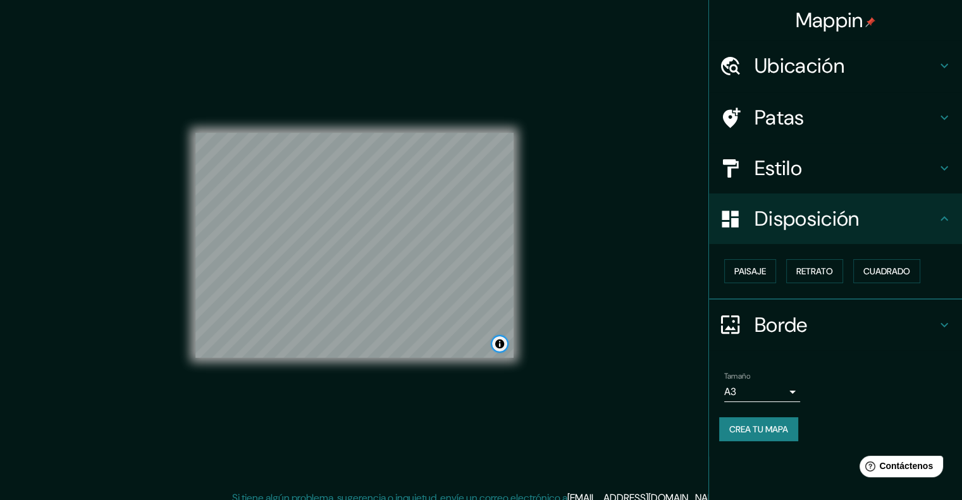
click at [498, 341] on button "Activar o desactivar atribución" at bounding box center [499, 343] width 15 height 15
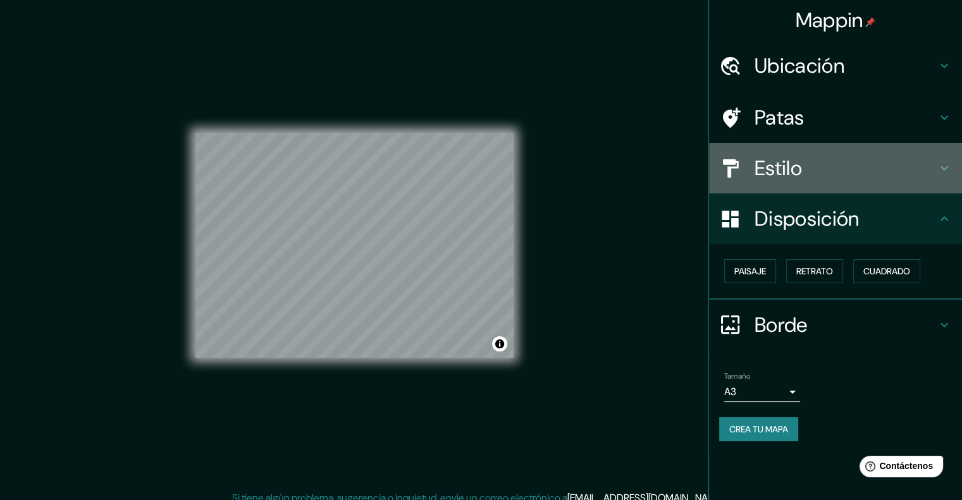
click at [870, 153] on div "Estilo" at bounding box center [835, 168] width 253 height 51
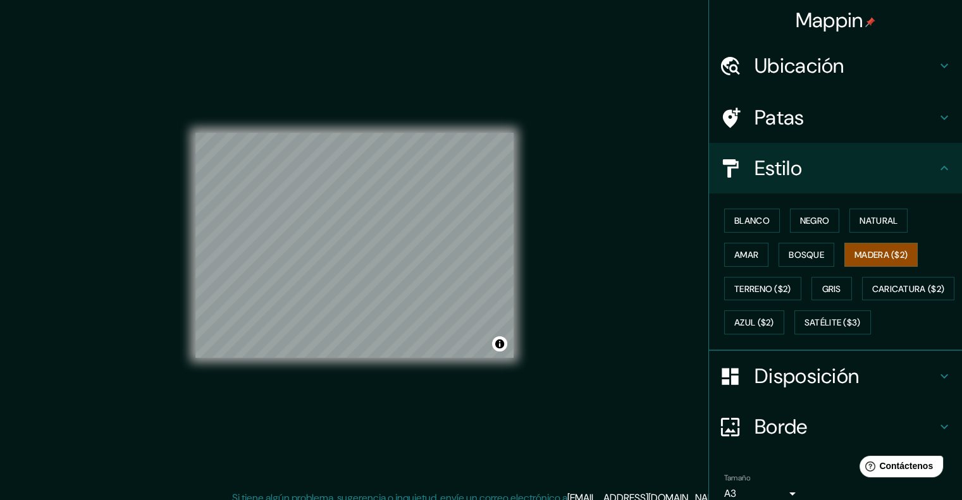
click at [907, 120] on h4 "Patas" at bounding box center [845, 117] width 182 height 25
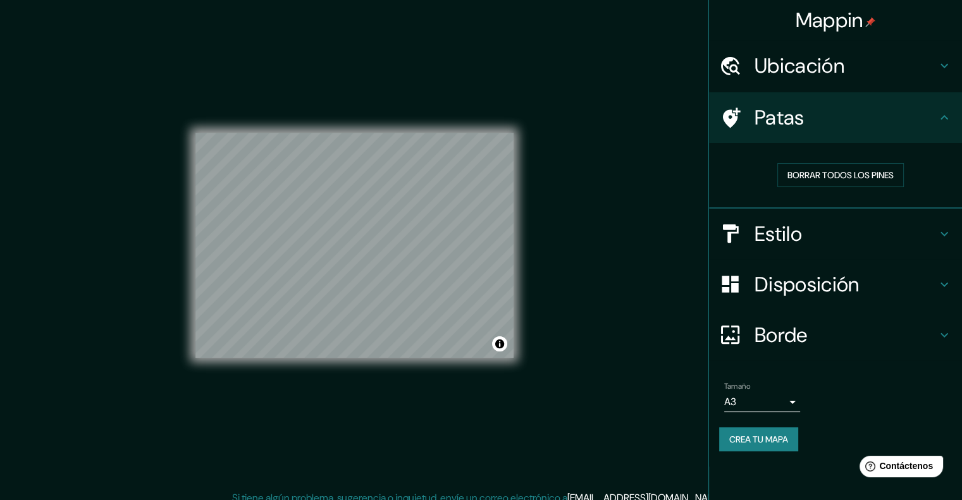
click at [950, 63] on icon at bounding box center [943, 65] width 15 height 15
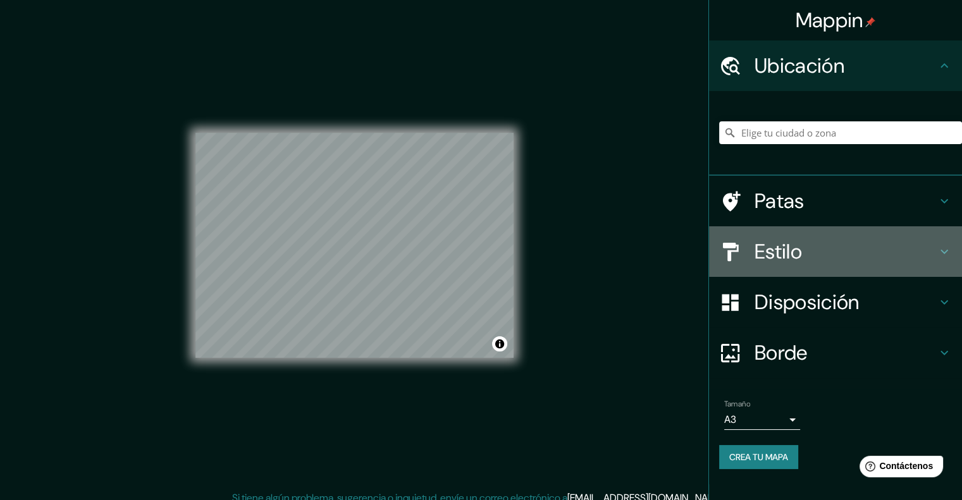
click at [906, 247] on h4 "Estilo" at bounding box center [845, 251] width 182 height 25
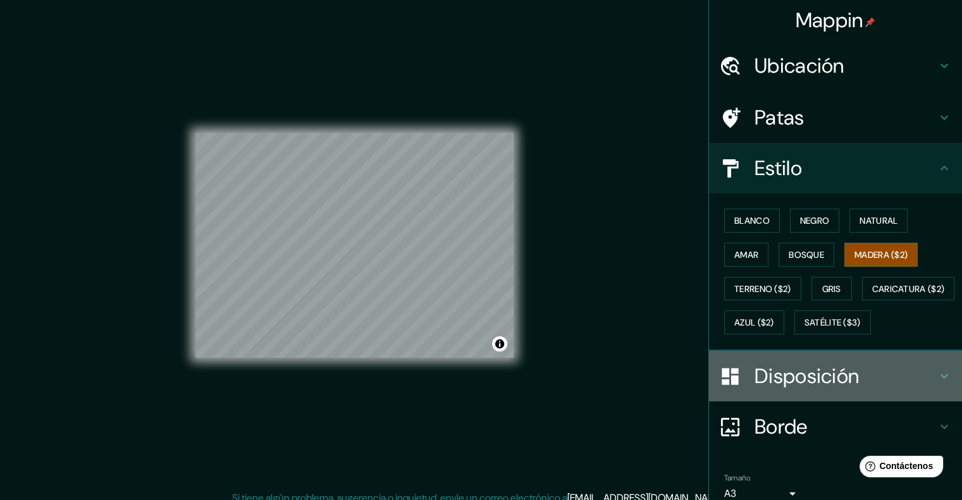
click at [870, 394] on div "Disposición" at bounding box center [835, 376] width 253 height 51
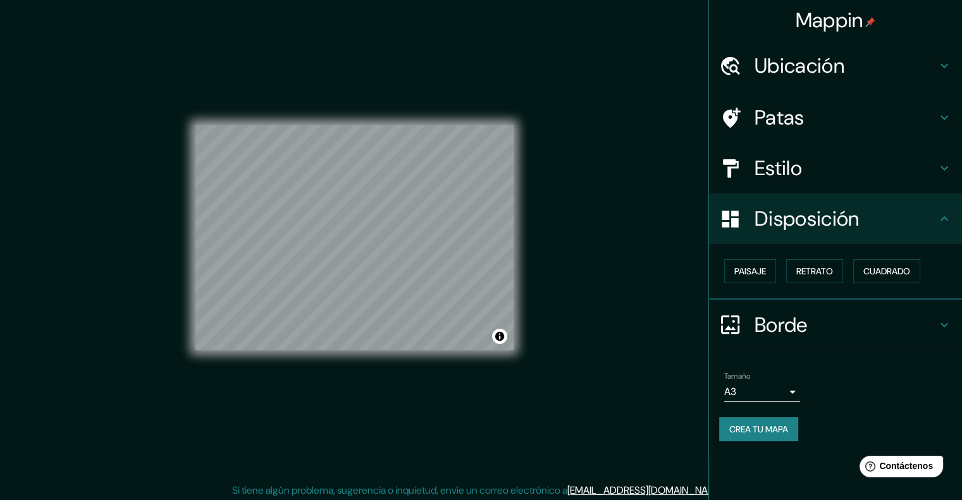
scroll to position [10, 0]
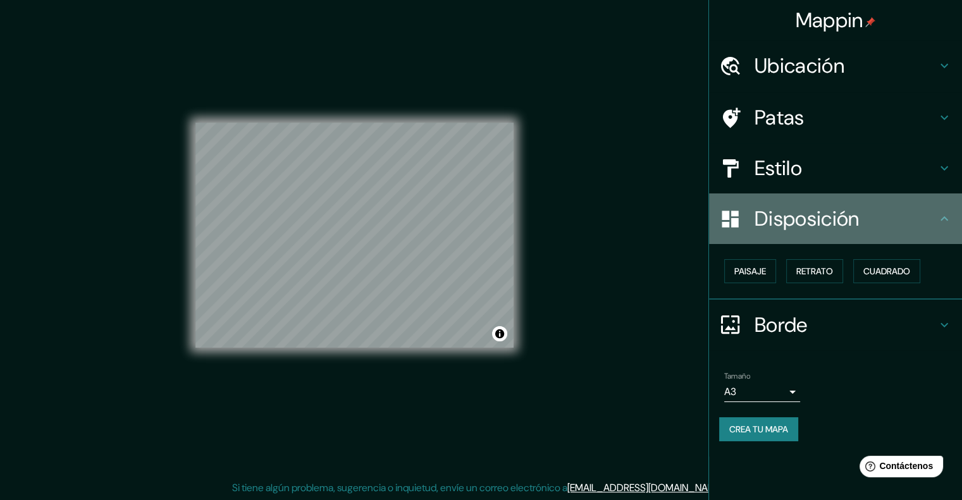
click at [899, 214] on h4 "Disposición" at bounding box center [845, 218] width 182 height 25
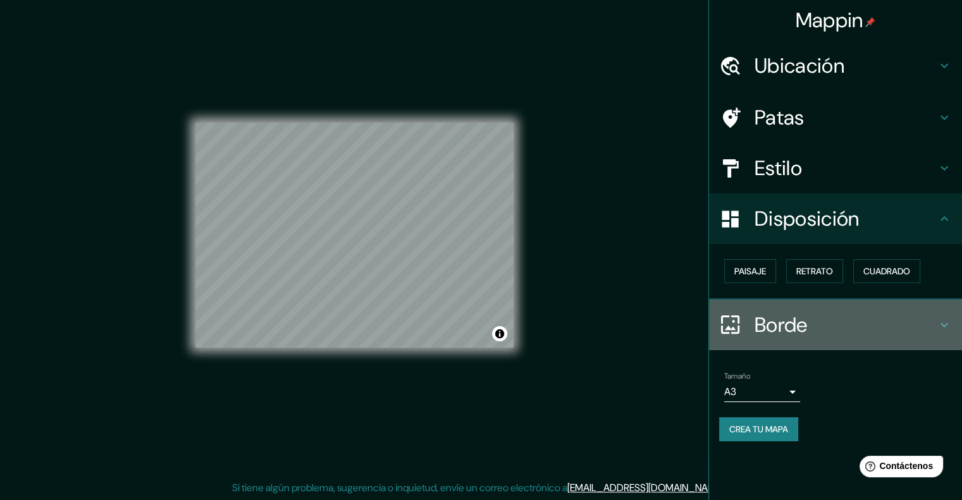
click at [944, 319] on icon at bounding box center [943, 324] width 15 height 15
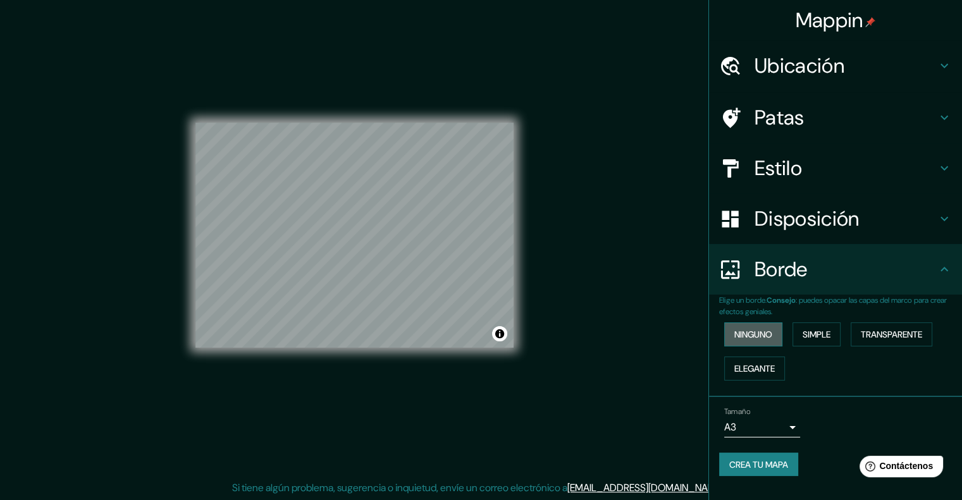
click at [763, 340] on font "Ninguno" at bounding box center [753, 334] width 38 height 16
click at [823, 336] on font "Simple" at bounding box center [816, 334] width 28 height 11
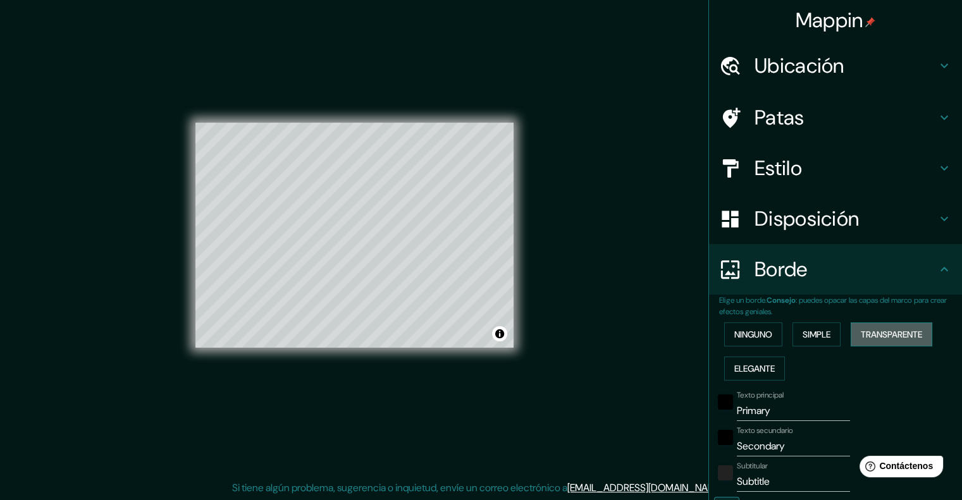
click at [868, 333] on font "Transparente" at bounding box center [891, 334] width 61 height 11
click at [740, 368] on font "Elegante" at bounding box center [754, 368] width 40 height 11
click at [747, 336] on font "Ninguno" at bounding box center [753, 334] width 38 height 11
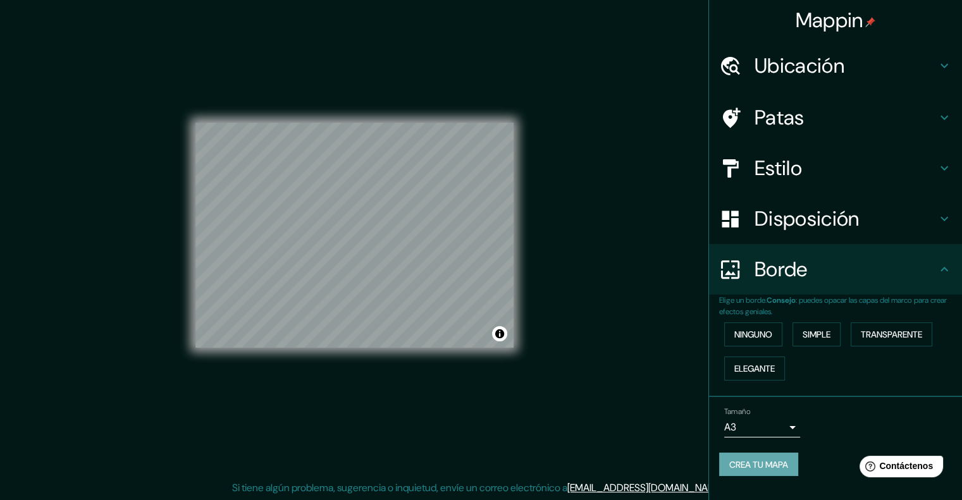
click at [770, 465] on font "Crea tu mapa" at bounding box center [758, 464] width 59 height 11
click at [754, 457] on font "Crea tu mapa" at bounding box center [758, 465] width 59 height 16
click at [783, 463] on font "Crea tu mapa" at bounding box center [758, 464] width 59 height 11
click at [892, 224] on h4 "Disposición" at bounding box center [845, 218] width 182 height 25
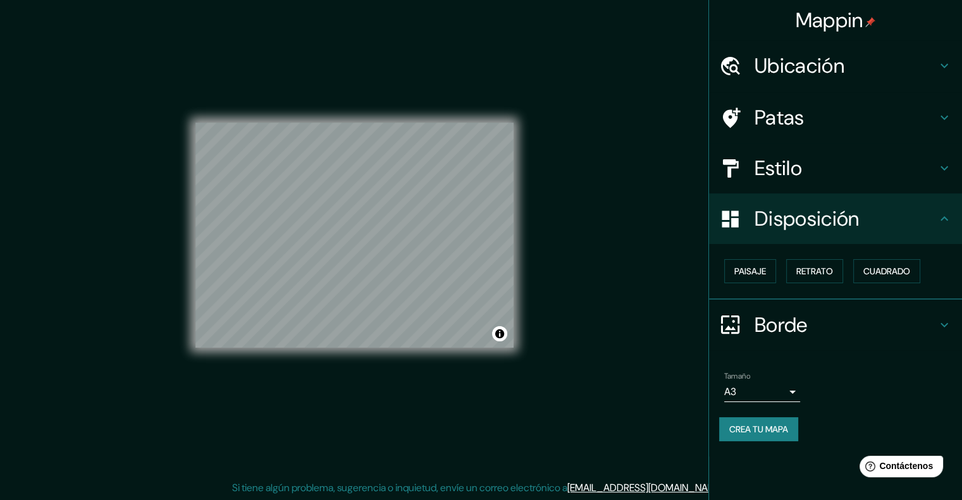
click at [891, 227] on h4 "Disposición" at bounding box center [845, 218] width 182 height 25
click at [933, 168] on h4 "Estilo" at bounding box center [845, 168] width 182 height 25
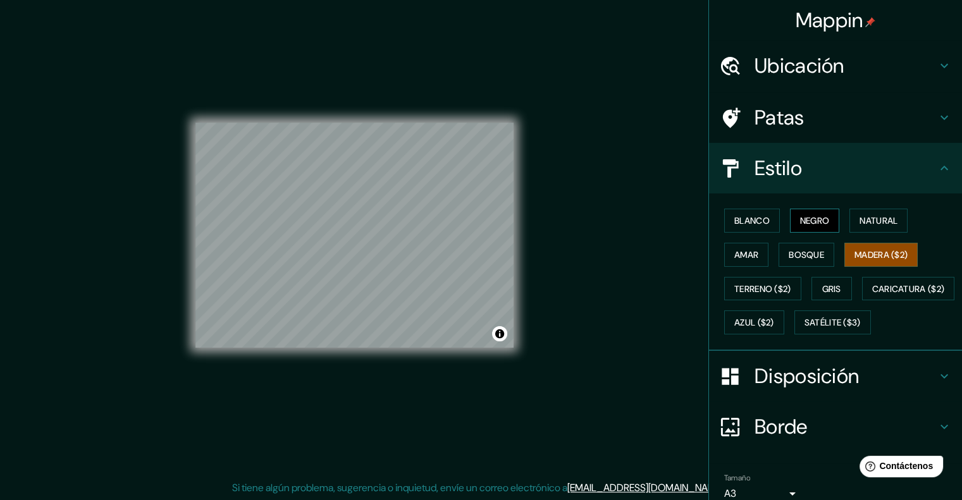
click at [821, 223] on font "Negro" at bounding box center [815, 220] width 30 height 11
click at [822, 289] on font "Gris" at bounding box center [831, 288] width 19 height 11
click at [738, 257] on font "Amar" at bounding box center [746, 254] width 24 height 11
click at [799, 253] on font "Bosque" at bounding box center [806, 254] width 35 height 11
click at [866, 249] on font "Madera ($2)" at bounding box center [880, 254] width 53 height 11
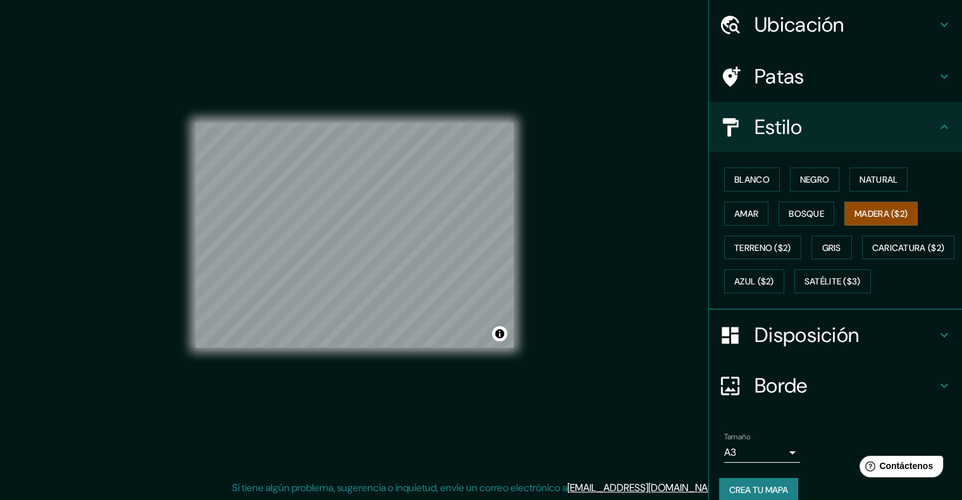
scroll to position [89, 0]
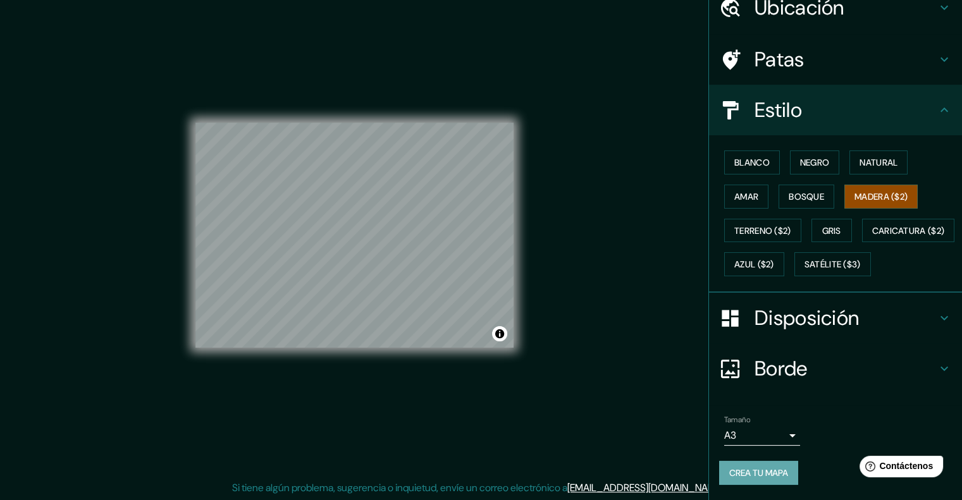
click at [754, 476] on font "Crea tu mapa" at bounding box center [758, 472] width 59 height 11
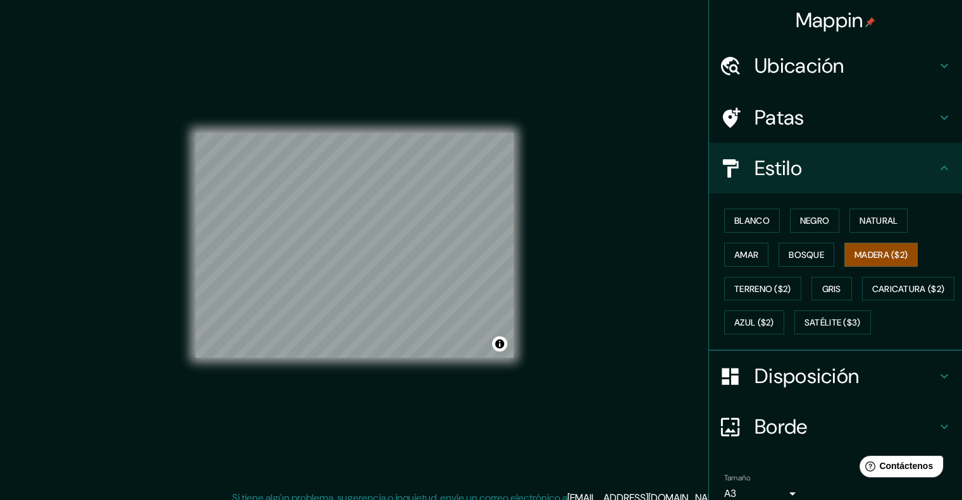
scroll to position [63, 0]
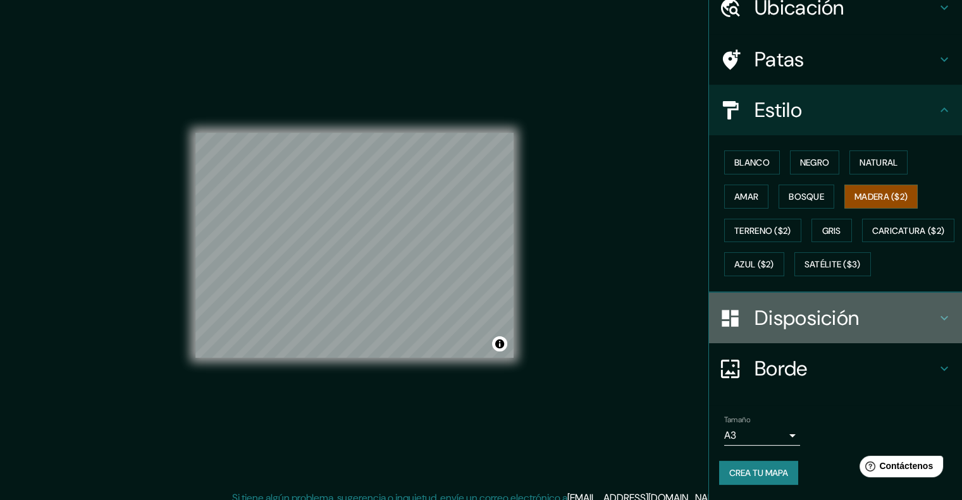
click at [814, 331] on font "Disposición" at bounding box center [806, 318] width 104 height 27
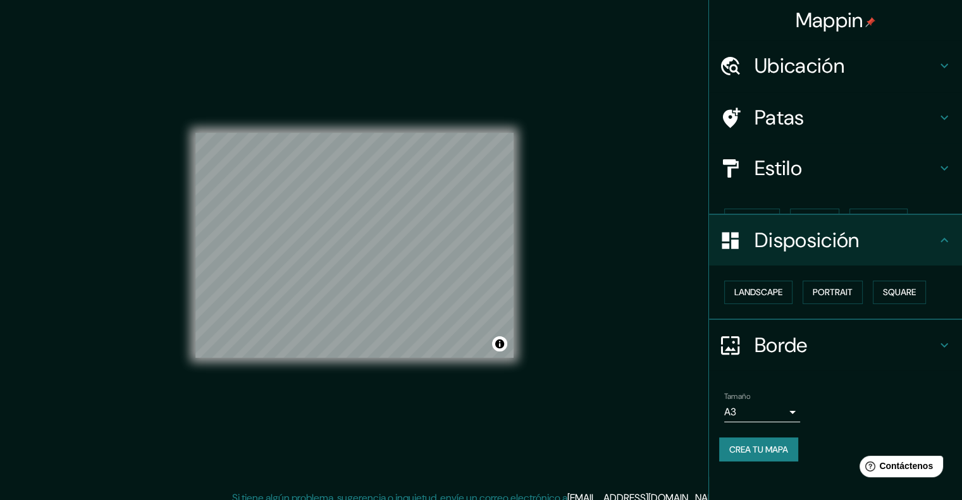
scroll to position [0, 0]
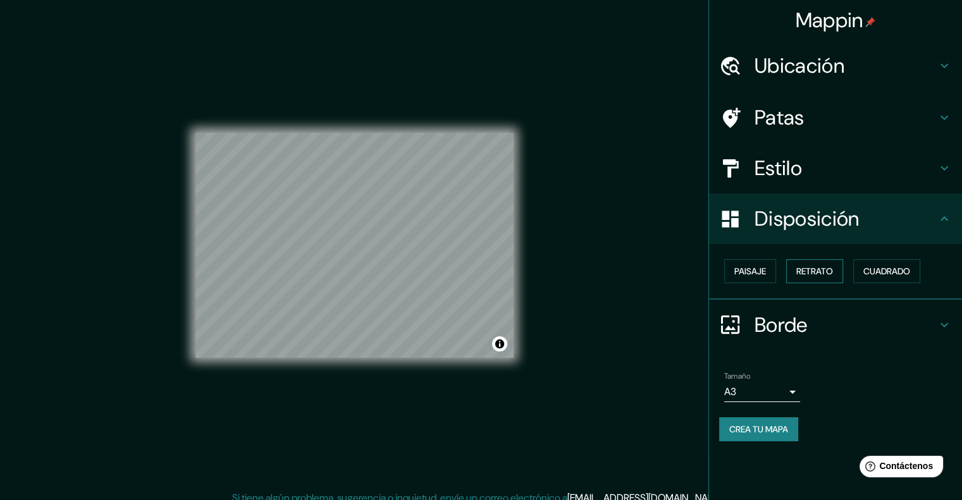
click at [804, 269] on font "Retrato" at bounding box center [814, 271] width 37 height 11
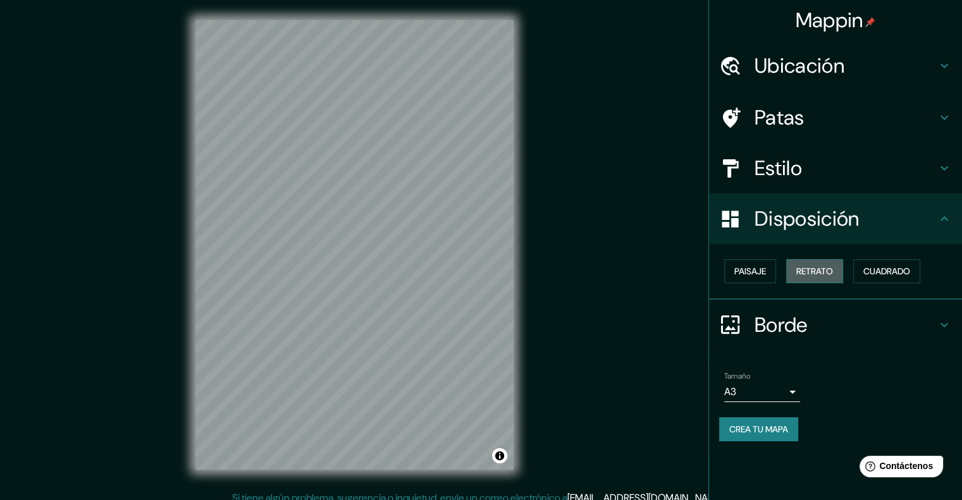
click at [830, 281] on button "Retrato" at bounding box center [814, 271] width 57 height 24
click at [898, 275] on font "Cuadrado" at bounding box center [886, 271] width 47 height 11
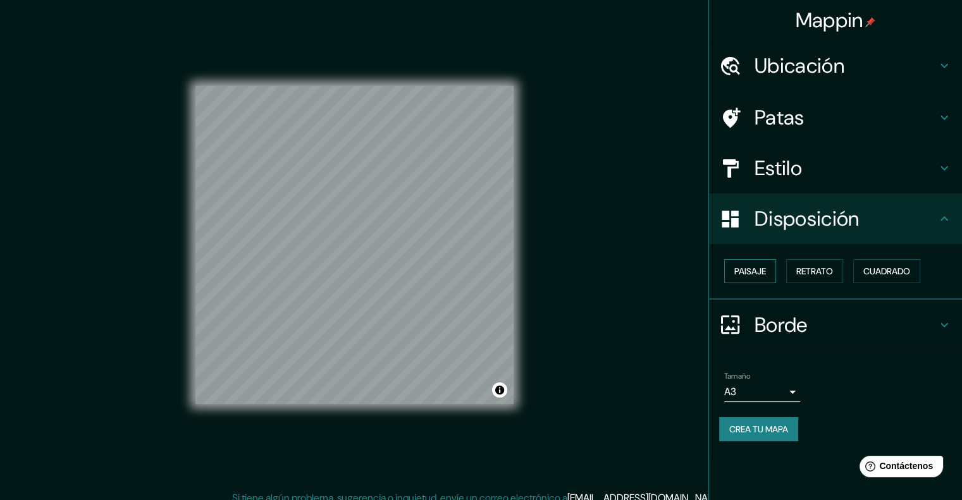
click at [754, 269] on font "Paisaje" at bounding box center [750, 271] width 32 height 11
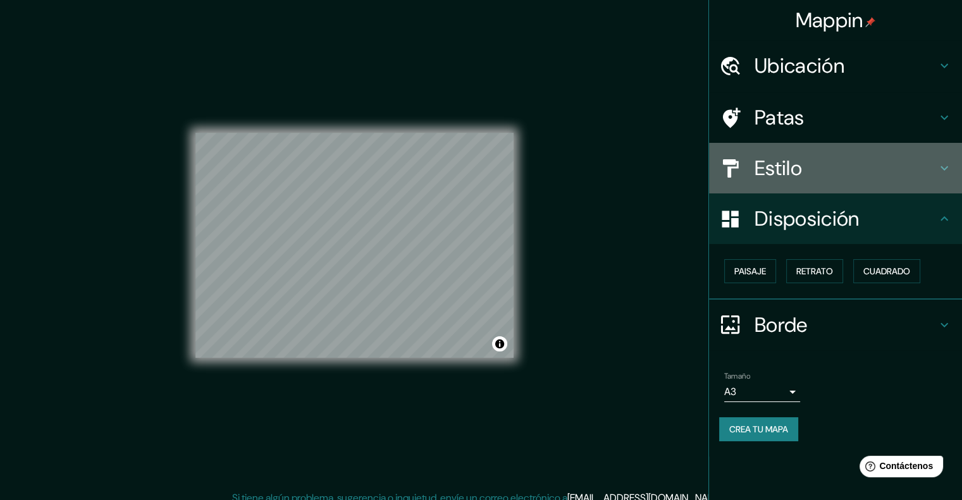
click at [883, 168] on h4 "Estilo" at bounding box center [845, 168] width 182 height 25
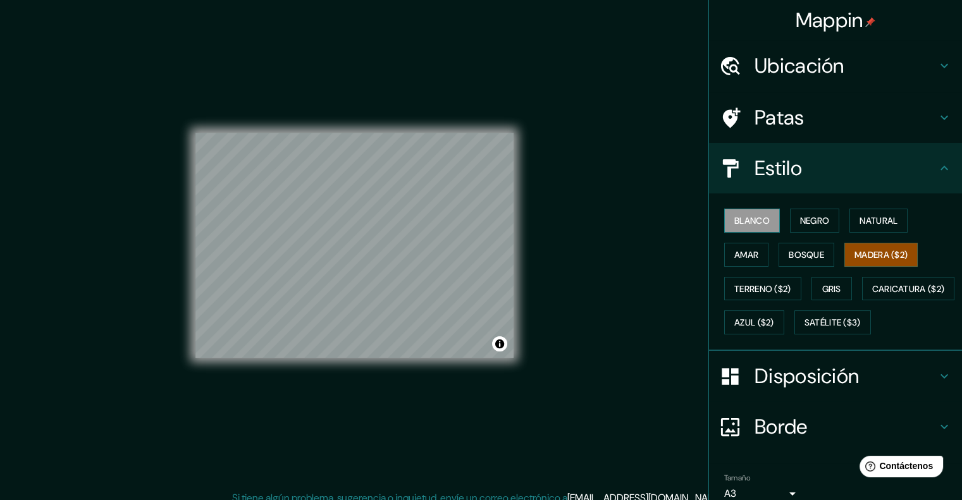
click at [744, 224] on font "Blanco" at bounding box center [751, 220] width 35 height 11
click at [817, 218] on font "Negro" at bounding box center [815, 220] width 30 height 11
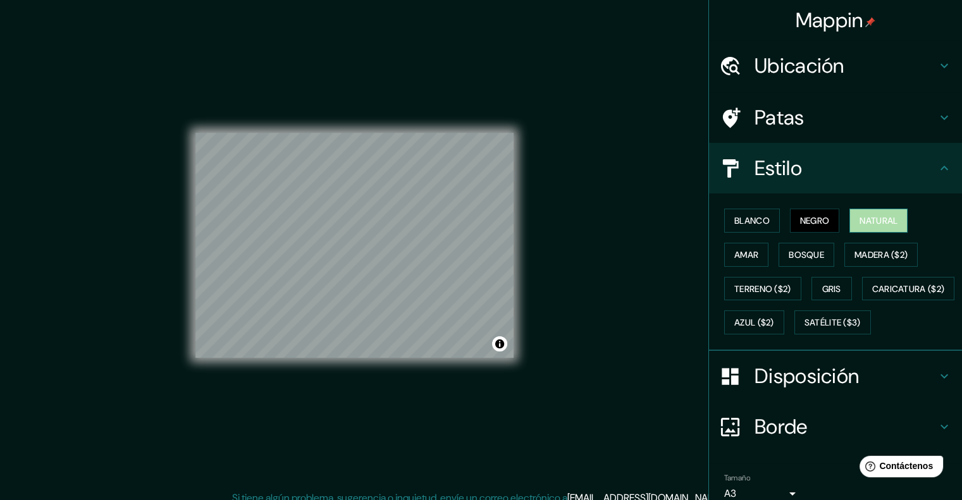
click at [882, 219] on font "Natural" at bounding box center [878, 220] width 38 height 11
click at [734, 257] on font "Amar" at bounding box center [746, 254] width 24 height 11
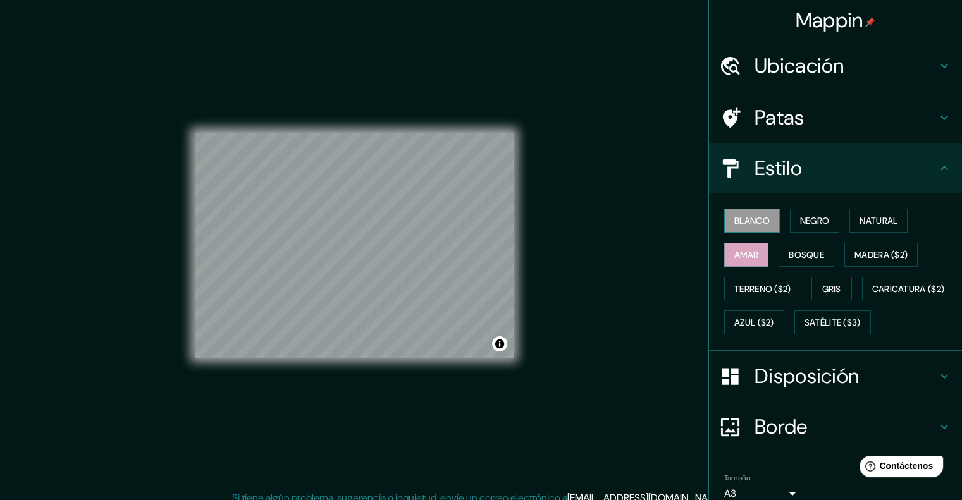
click at [740, 221] on font "Blanco" at bounding box center [751, 220] width 35 height 11
click at [813, 284] on button "Gris" at bounding box center [831, 289] width 40 height 24
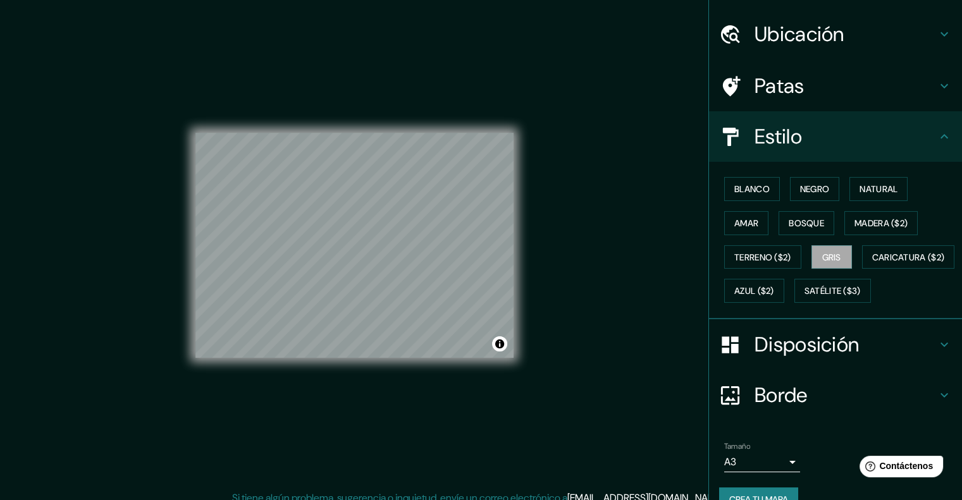
scroll to position [89, 0]
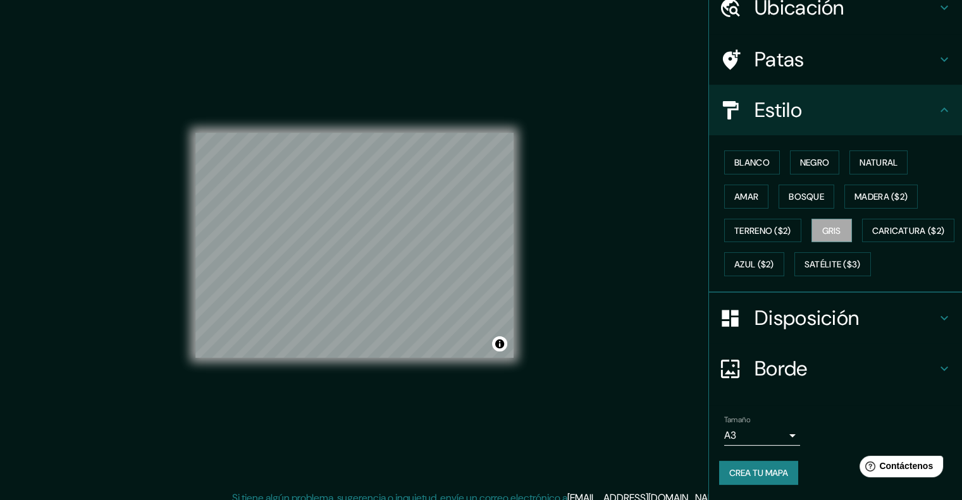
click at [794, 313] on font "Disposición" at bounding box center [806, 318] width 104 height 27
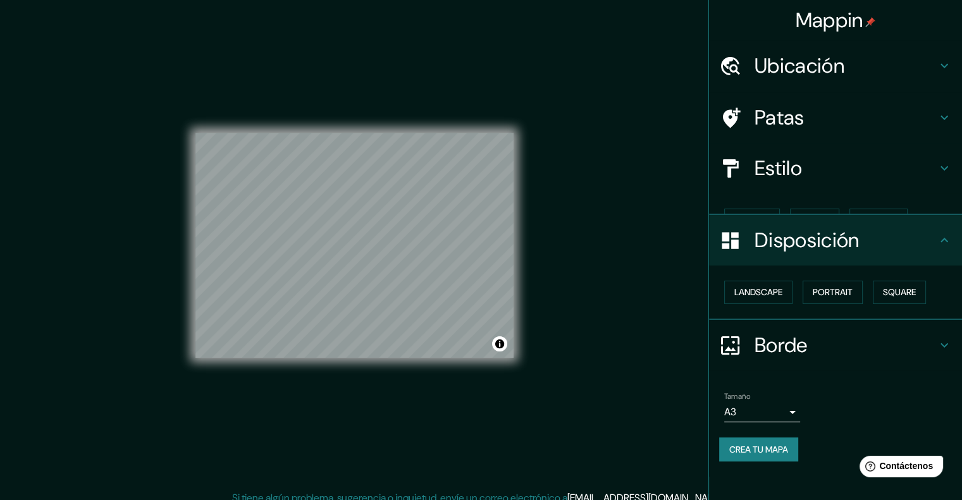
scroll to position [0, 0]
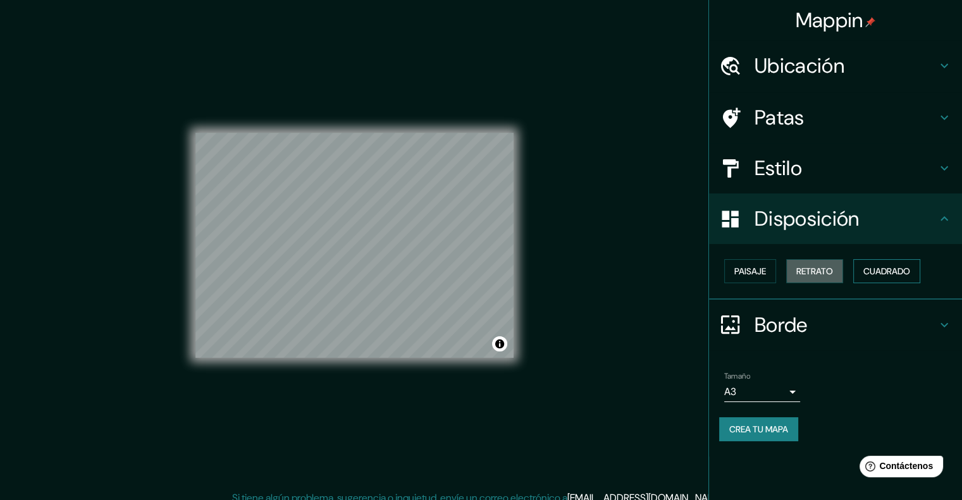
drag, startPoint x: 821, startPoint y: 273, endPoint x: 873, endPoint y: 272, distance: 51.2
click at [822, 273] on font "Retrato" at bounding box center [814, 271] width 37 height 11
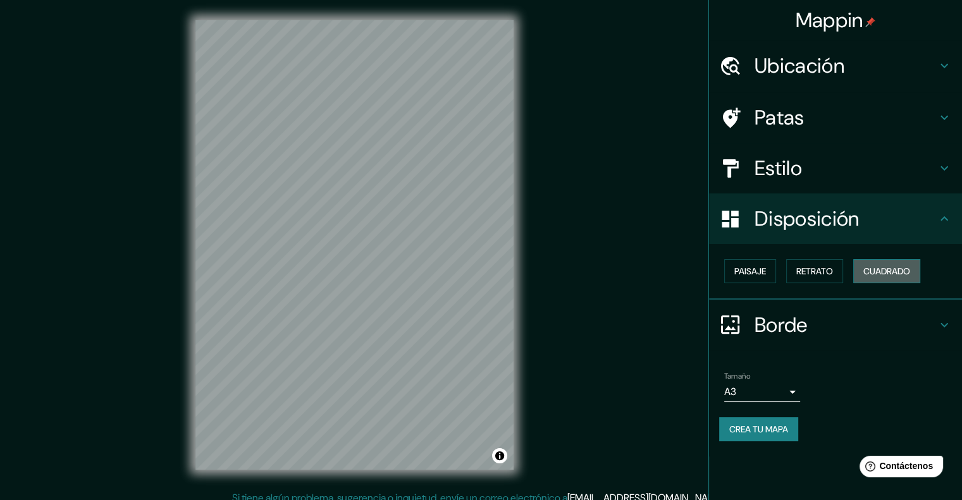
click at [893, 273] on font "Cuadrado" at bounding box center [886, 271] width 47 height 11
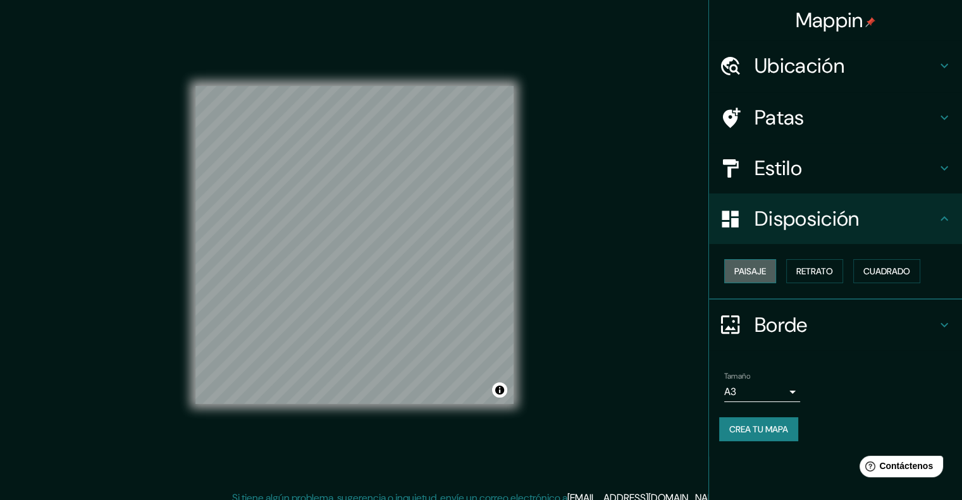
click at [742, 264] on font "Paisaje" at bounding box center [750, 271] width 32 height 16
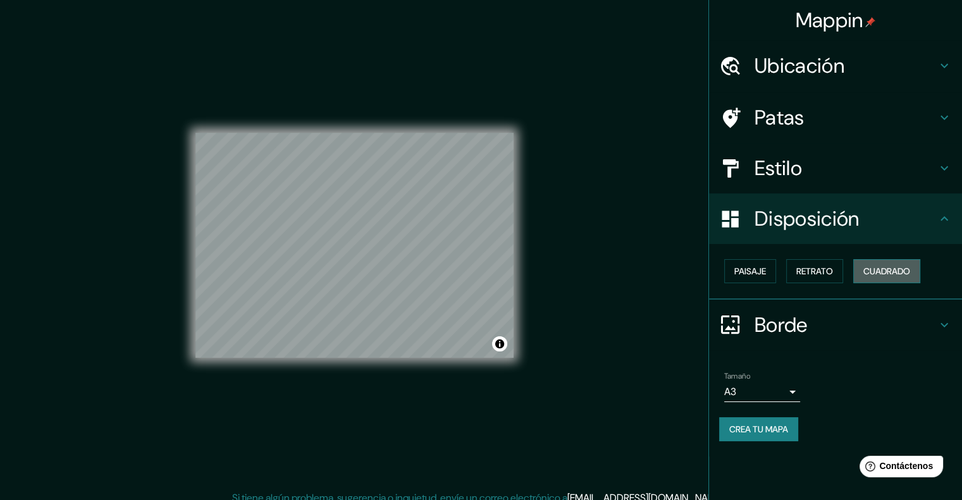
click at [870, 266] on font "Cuadrado" at bounding box center [886, 271] width 47 height 11
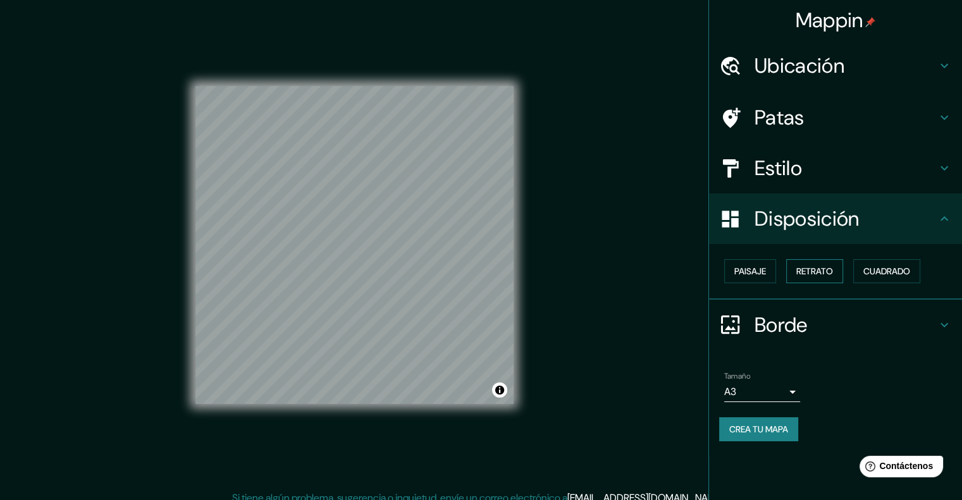
click at [817, 270] on font "Retrato" at bounding box center [814, 271] width 37 height 11
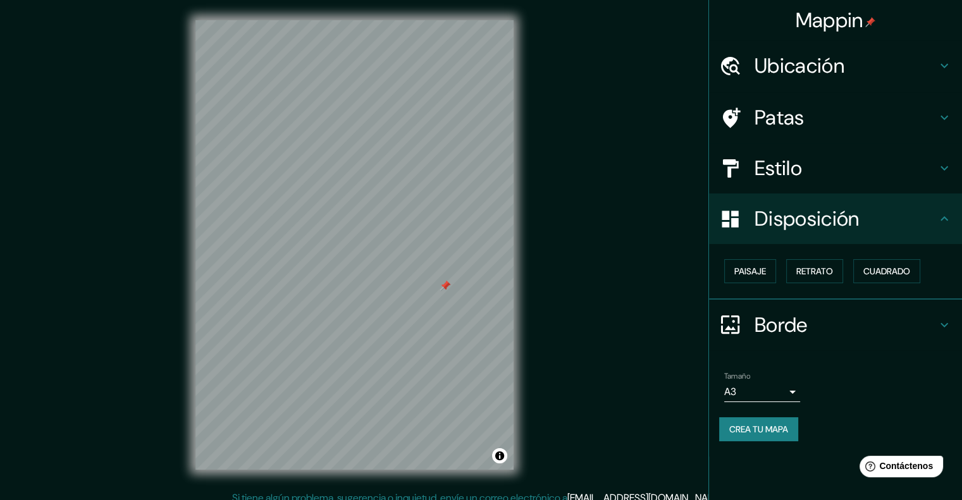
click at [445, 287] on div at bounding box center [445, 286] width 10 height 10
click at [443, 283] on div at bounding box center [445, 286] width 10 height 10
click at [446, 282] on div at bounding box center [445, 286] width 10 height 10
click at [809, 270] on font "Retrato" at bounding box center [814, 271] width 37 height 11
click at [889, 270] on font "Cuadrado" at bounding box center [886, 271] width 47 height 11
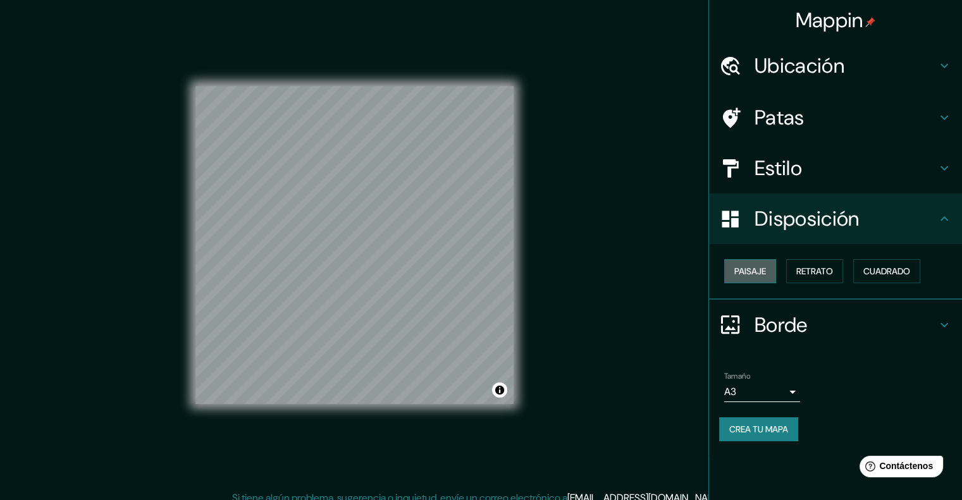
click at [746, 272] on font "Paisaje" at bounding box center [750, 271] width 32 height 11
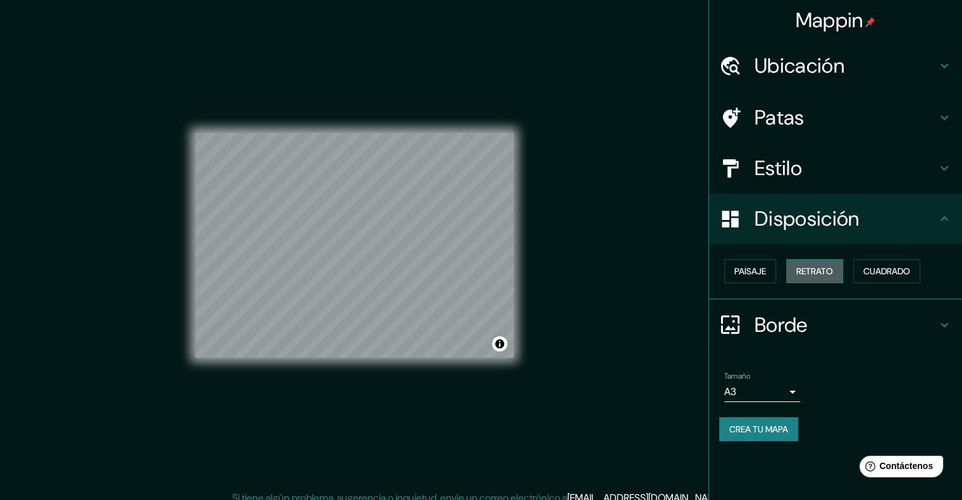
click at [843, 277] on button "Retrato" at bounding box center [814, 271] width 57 height 24
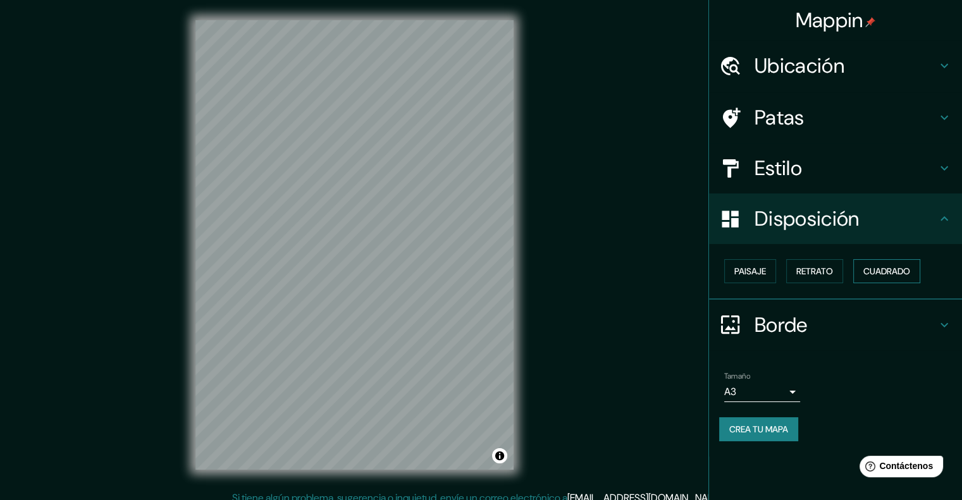
click at [915, 274] on button "Cuadrado" at bounding box center [886, 271] width 67 height 24
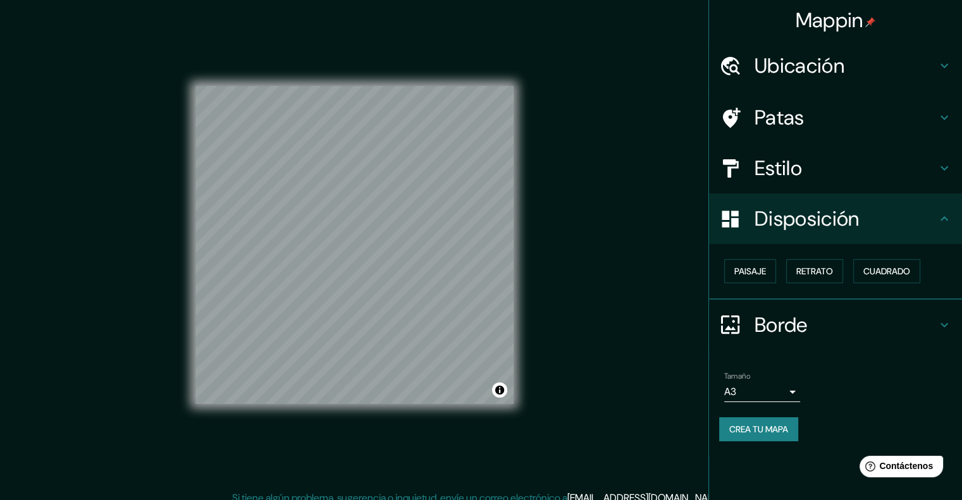
click at [812, 218] on font "Disposición" at bounding box center [806, 219] width 104 height 27
click at [848, 176] on h4 "Estilo" at bounding box center [845, 168] width 182 height 25
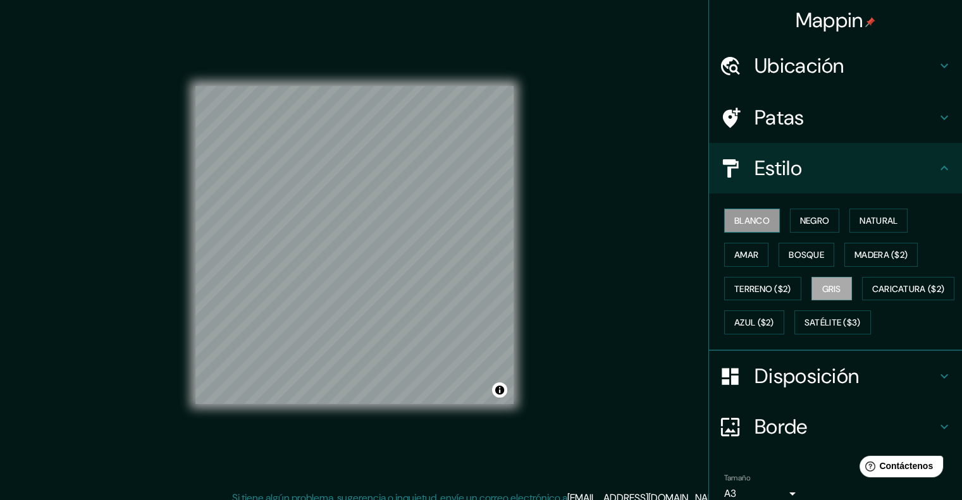
click at [742, 219] on font "Blanco" at bounding box center [751, 220] width 35 height 11
click at [800, 221] on font "Negro" at bounding box center [815, 220] width 30 height 11
click at [790, 390] on font "Disposición" at bounding box center [806, 376] width 104 height 27
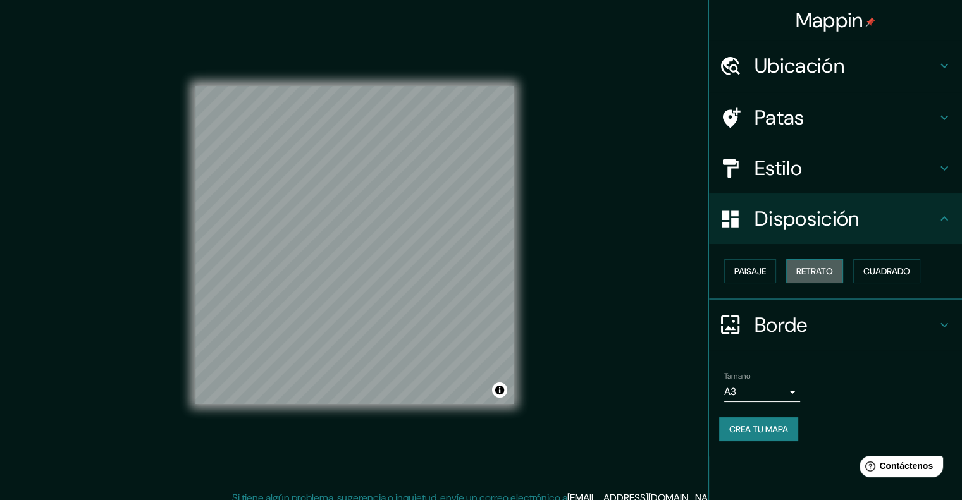
click at [806, 264] on font "Retrato" at bounding box center [814, 271] width 37 height 16
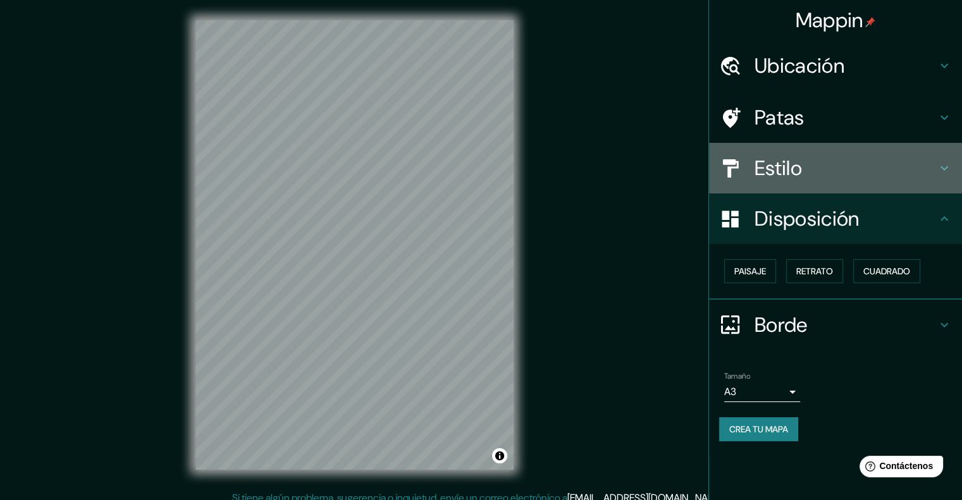
click at [848, 159] on h4 "Estilo" at bounding box center [845, 168] width 182 height 25
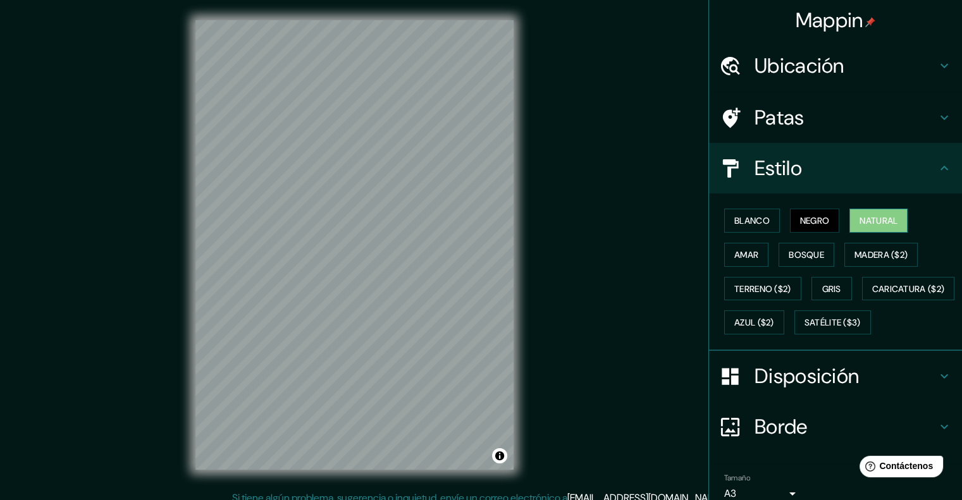
click at [881, 224] on font "Natural" at bounding box center [878, 220] width 38 height 11
drag, startPoint x: 797, startPoint y: 259, endPoint x: 875, endPoint y: 256, distance: 77.8
click at [798, 259] on font "Bosque" at bounding box center [806, 254] width 35 height 11
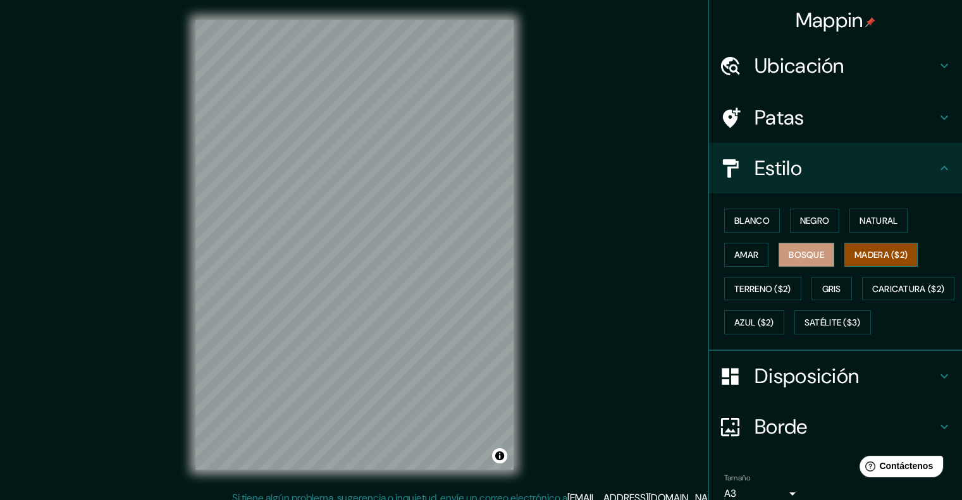
click at [878, 253] on font "Madera ($2)" at bounding box center [880, 254] width 53 height 11
click at [797, 262] on button "Bosque" at bounding box center [806, 255] width 56 height 24
click at [876, 263] on button "Madera ($2)" at bounding box center [880, 255] width 73 height 24
click at [825, 286] on font "Gris" at bounding box center [831, 288] width 19 height 11
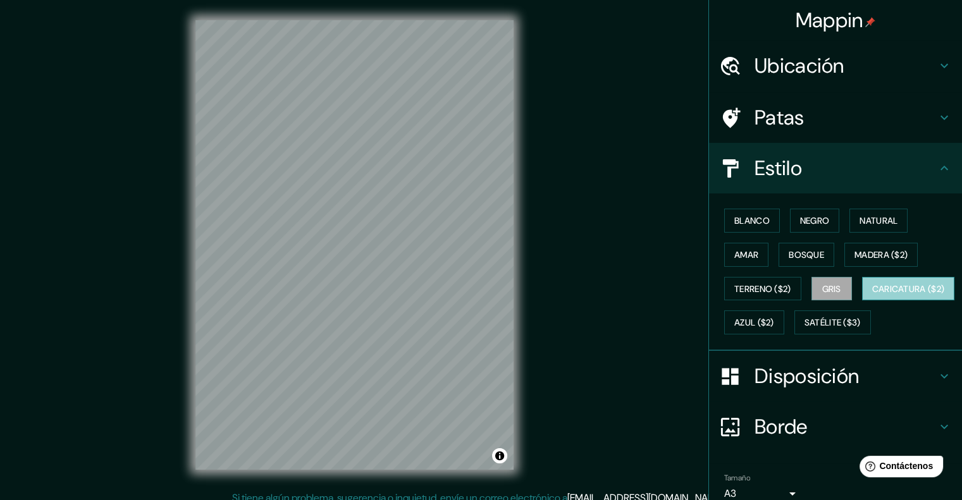
click at [872, 295] on font "Caricatura ($2)" at bounding box center [908, 288] width 73 height 11
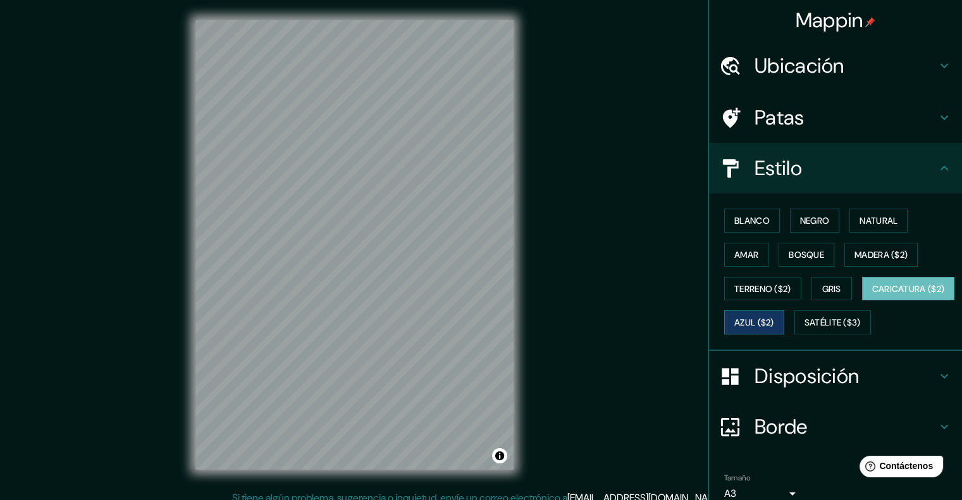
click at [774, 323] on font "Azul ($2)" at bounding box center [754, 322] width 40 height 11
click at [814, 219] on font "Negro" at bounding box center [815, 220] width 30 height 11
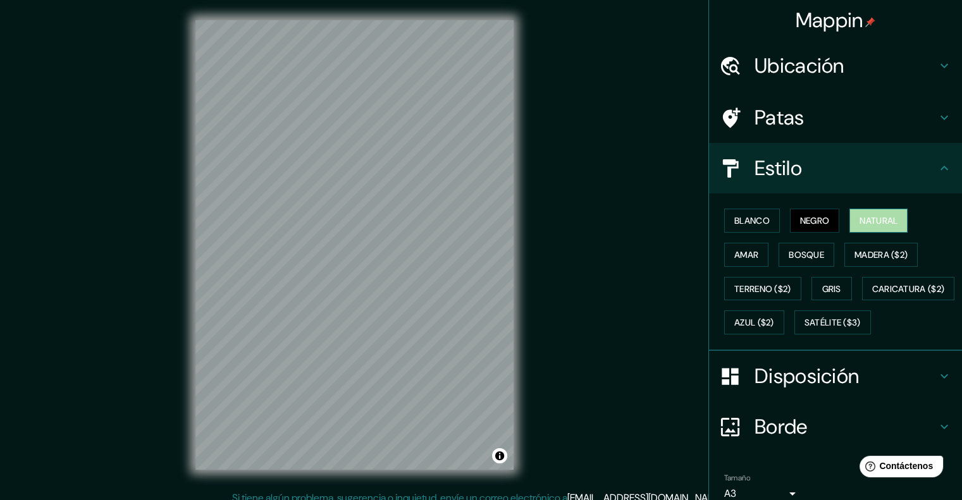
click at [877, 223] on font "Natural" at bounding box center [878, 220] width 38 height 11
click at [872, 295] on font "Caricatura ($2)" at bounding box center [908, 288] width 73 height 11
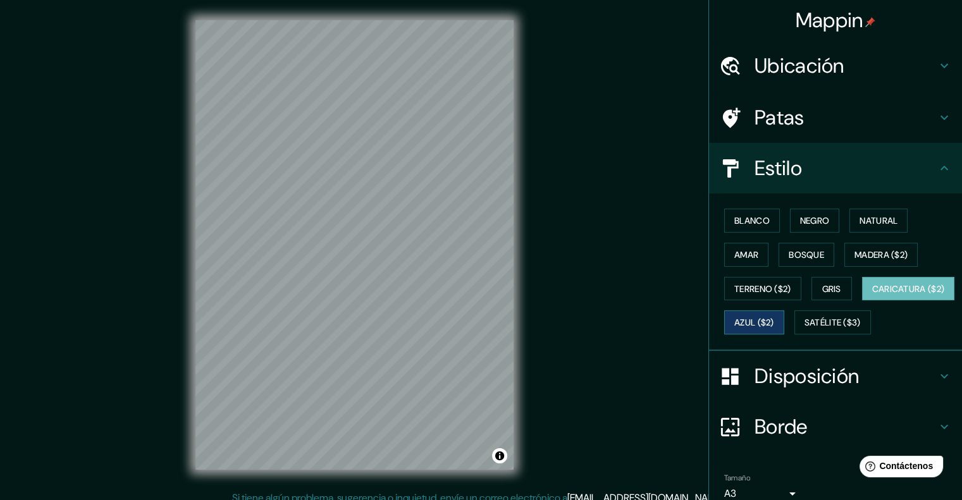
click at [774, 317] on font "Azul ($2)" at bounding box center [754, 322] width 40 height 11
click at [852, 244] on button "Madera ($2)" at bounding box center [880, 255] width 73 height 24
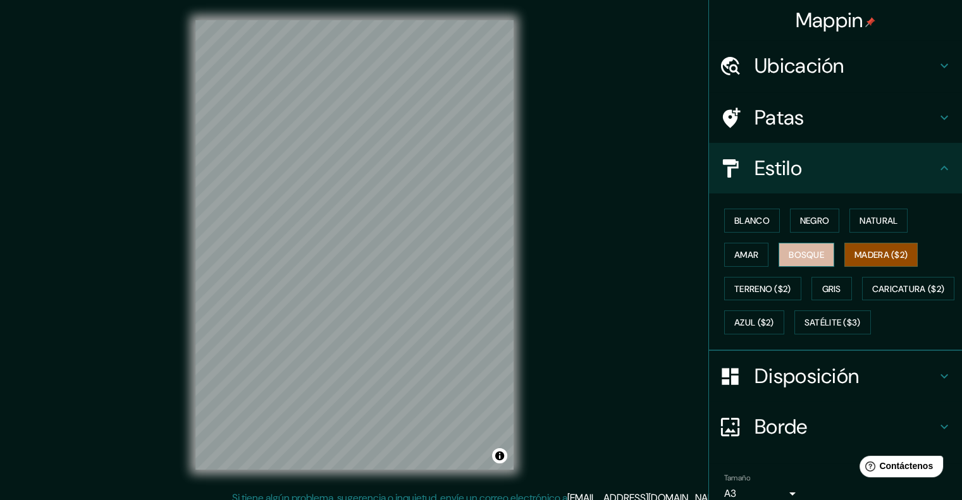
click at [804, 247] on font "Bosque" at bounding box center [806, 255] width 35 height 16
click at [749, 243] on button "Amar" at bounding box center [746, 255] width 44 height 24
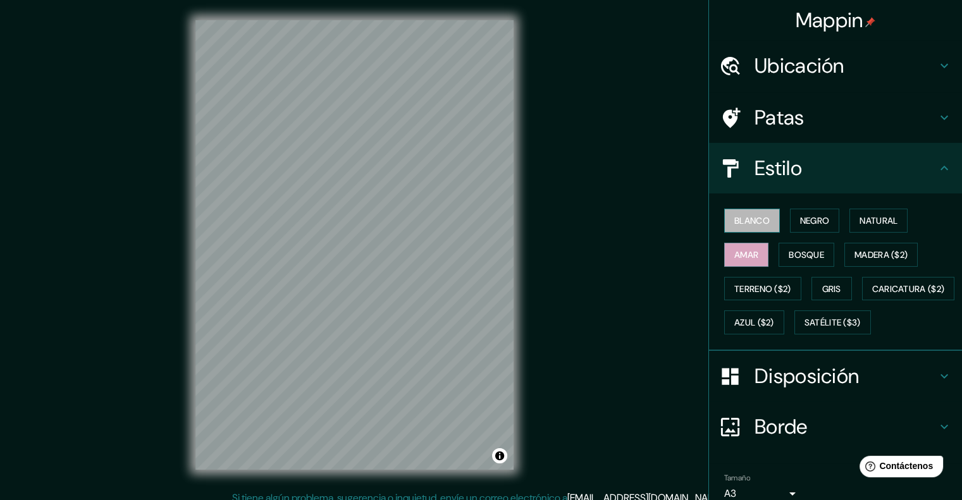
click at [751, 222] on font "Blanco" at bounding box center [751, 220] width 35 height 11
click at [804, 219] on font "Negro" at bounding box center [815, 220] width 30 height 11
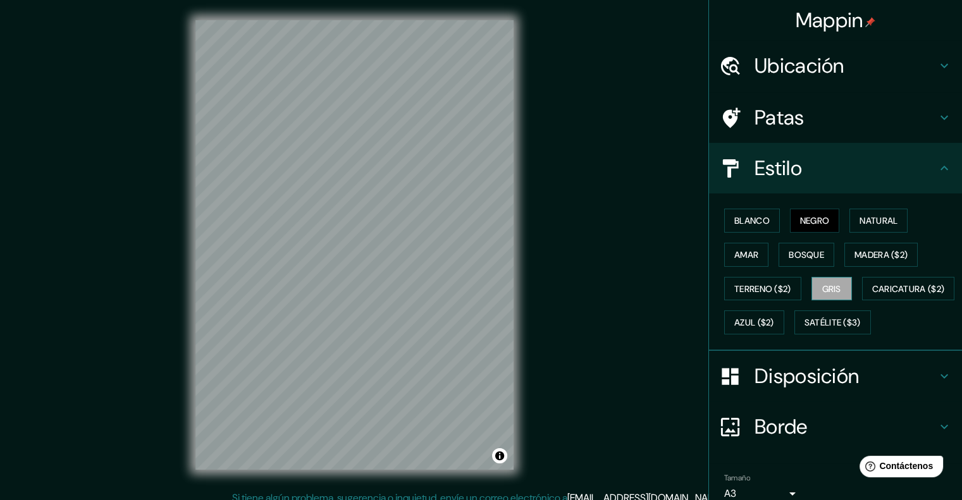
click at [828, 278] on button "Gris" at bounding box center [831, 289] width 40 height 24
click at [739, 215] on font "Blanco" at bounding box center [751, 220] width 35 height 11
click at [790, 221] on button "Negro" at bounding box center [815, 221] width 50 height 24
